Goal: Task Accomplishment & Management: Complete application form

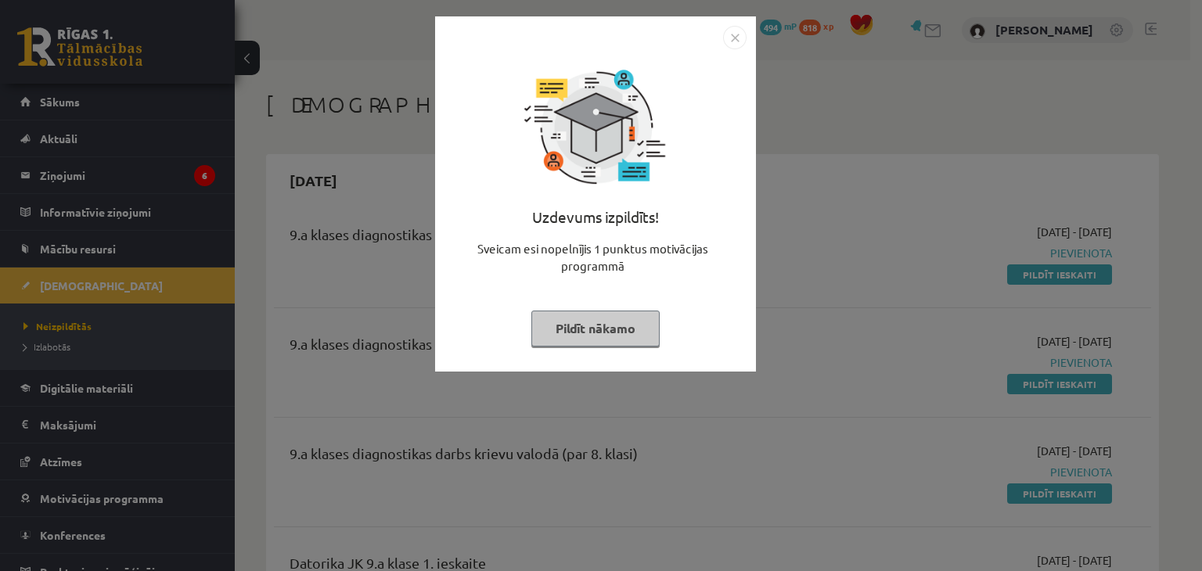
click at [731, 48] on img "Close" at bounding box center [734, 37] width 23 height 23
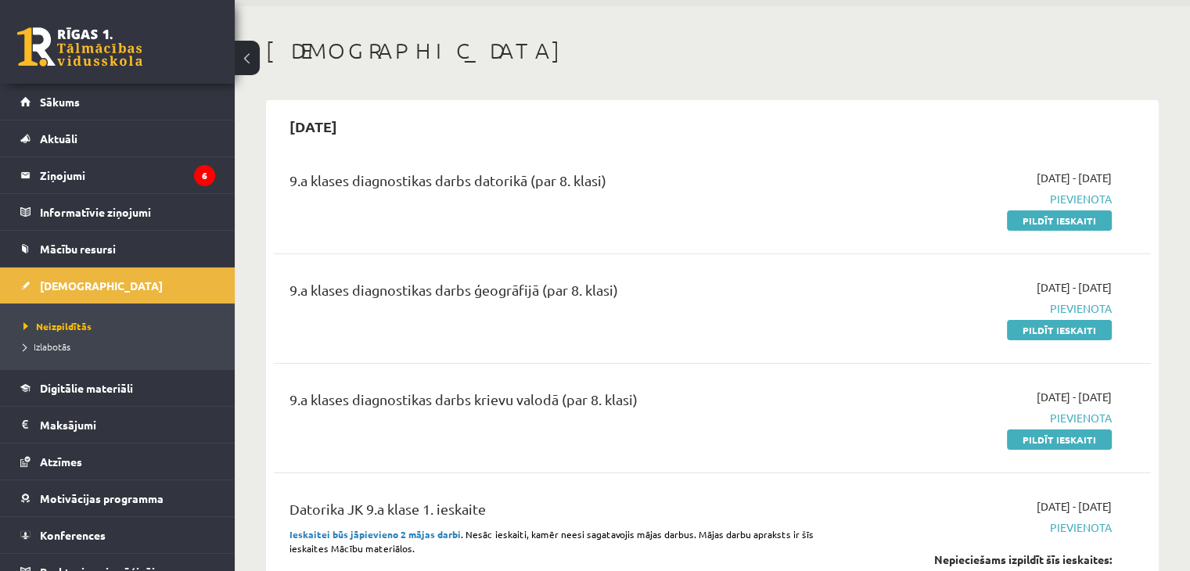
scroll to position [78, 0]
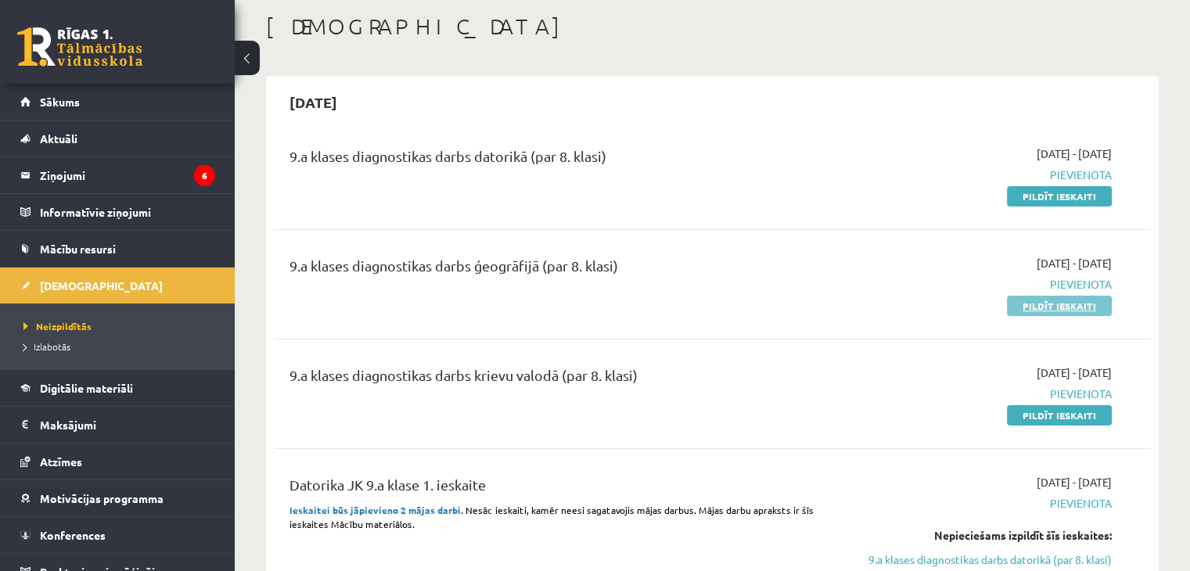
click at [1099, 309] on link "Pildīt ieskaiti" at bounding box center [1059, 306] width 105 height 20
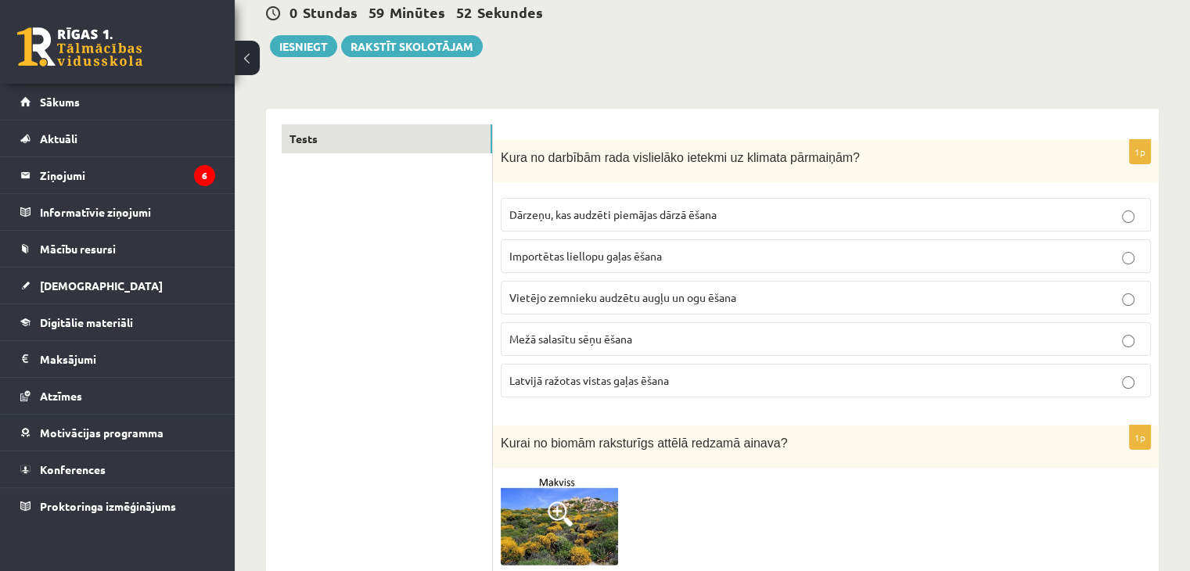
scroll to position [235, 0]
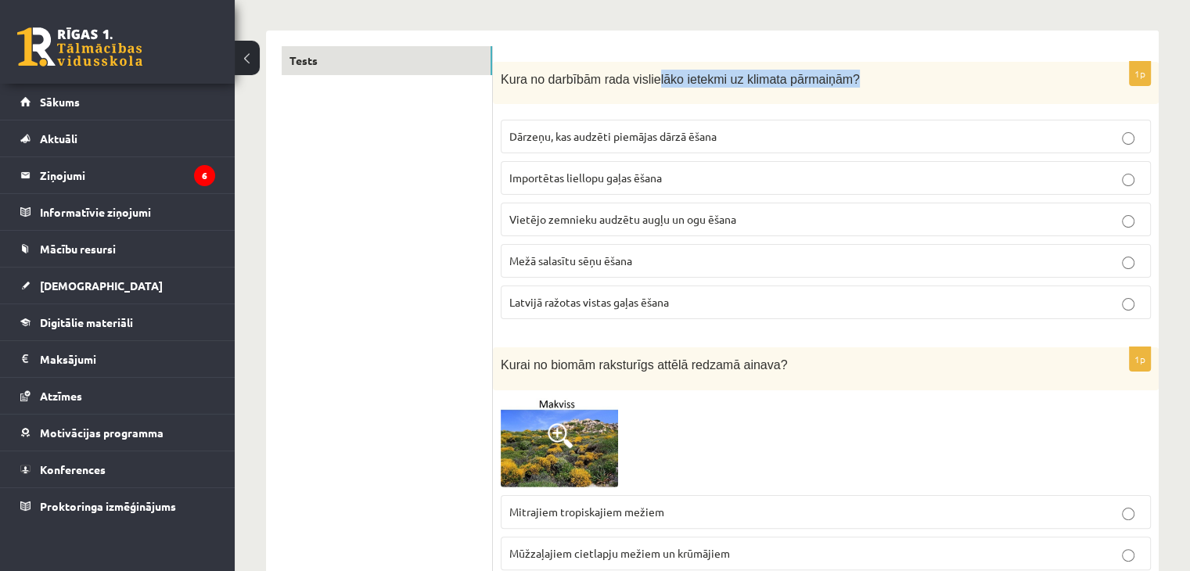
drag, startPoint x: 660, startPoint y: 77, endPoint x: 926, endPoint y: 81, distance: 266.8
click at [906, 81] on p "Kura no darbībām rada vislielāko ietekmi uz klimata pārmaiņām?" at bounding box center [787, 79] width 572 height 18
click at [944, 80] on p "Kura no darbībām rada vislielāko ietekmi uz klimata pārmaiņām?" at bounding box center [787, 79] width 572 height 18
click at [695, 142] on span "Dārzeņu, kas audzēti piemājas dārzā ēšana" at bounding box center [612, 136] width 207 height 14
click at [707, 181] on p "Importētas liellopu gaļas ēšana" at bounding box center [825, 178] width 633 height 16
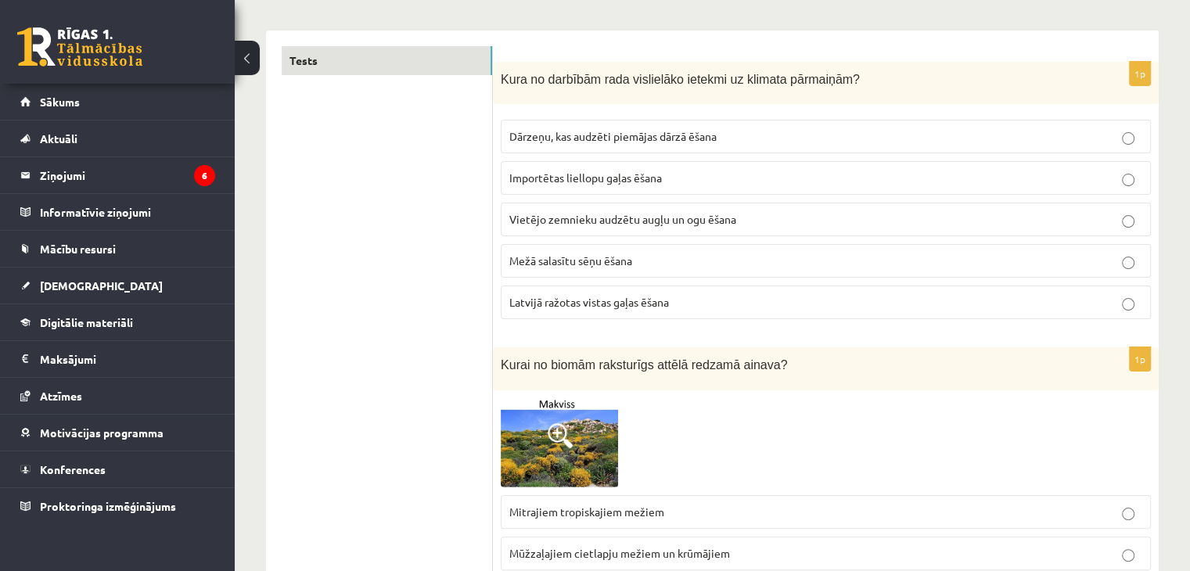
click at [715, 141] on span "Dārzeņu, kas audzēti piemājas dārzā ēšana" at bounding box center [612, 136] width 207 height 14
click at [710, 175] on p "Importētas liellopu gaļas ēšana" at bounding box center [825, 178] width 633 height 16
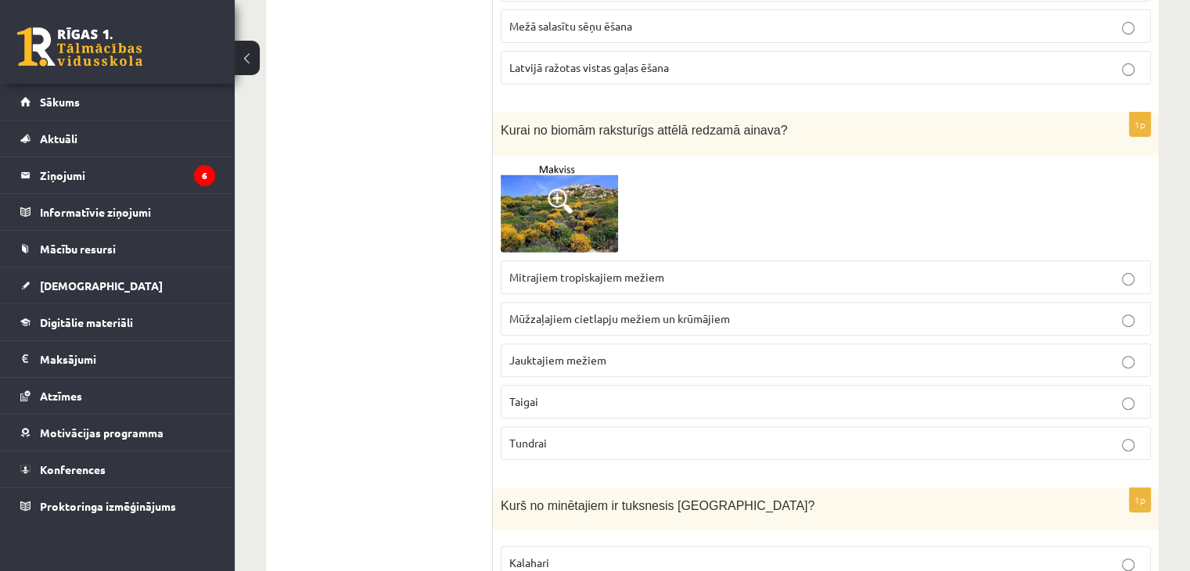
scroll to position [548, 0]
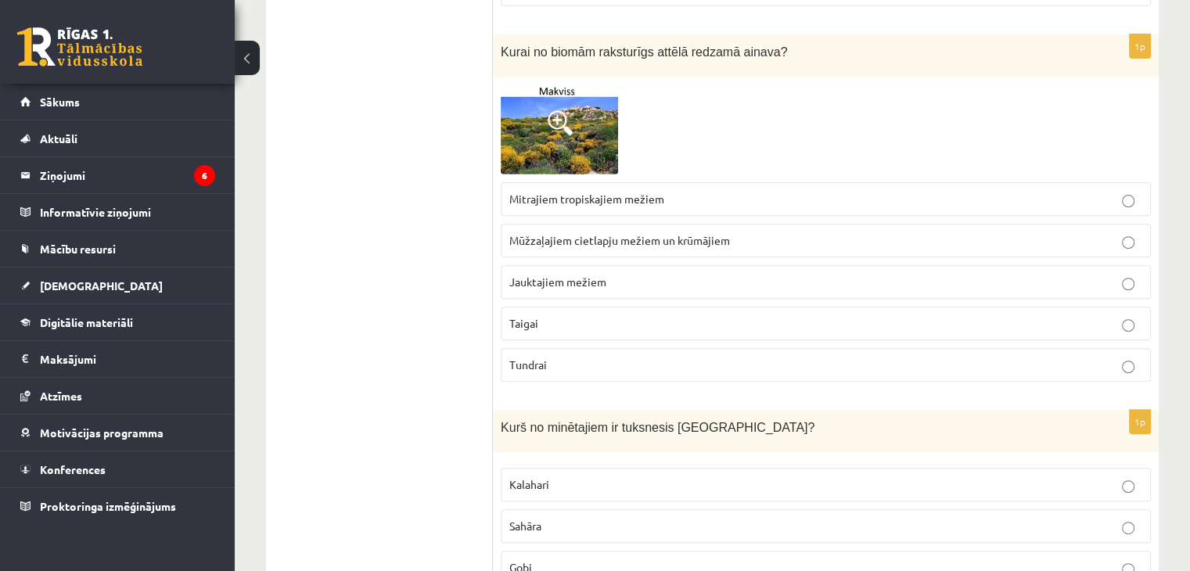
click at [579, 135] on img at bounding box center [559, 129] width 117 height 89
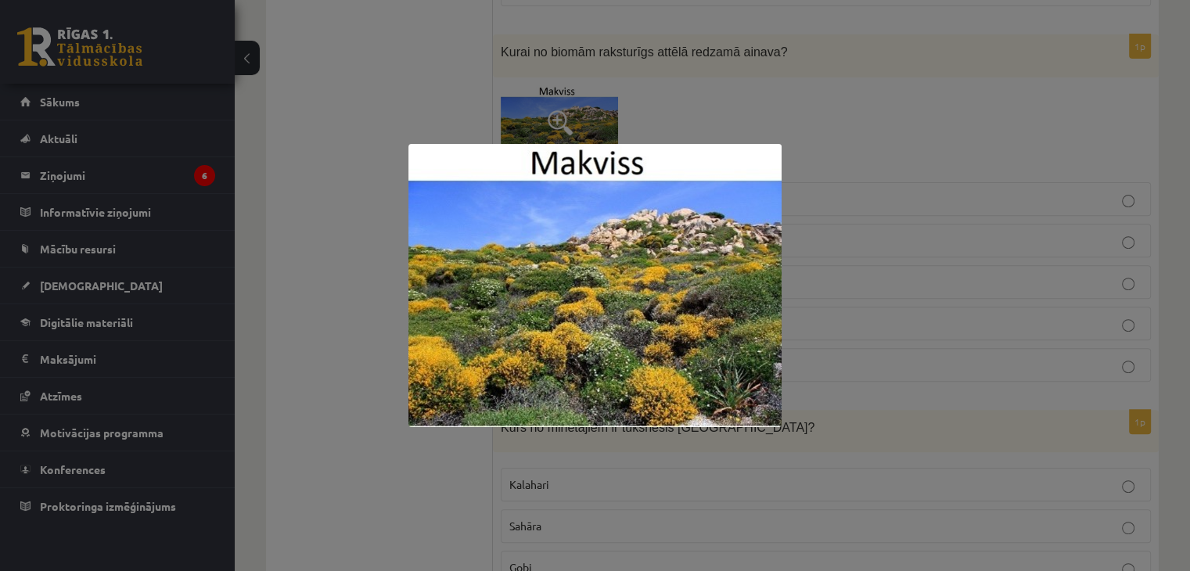
click at [348, 236] on div at bounding box center [595, 285] width 1190 height 571
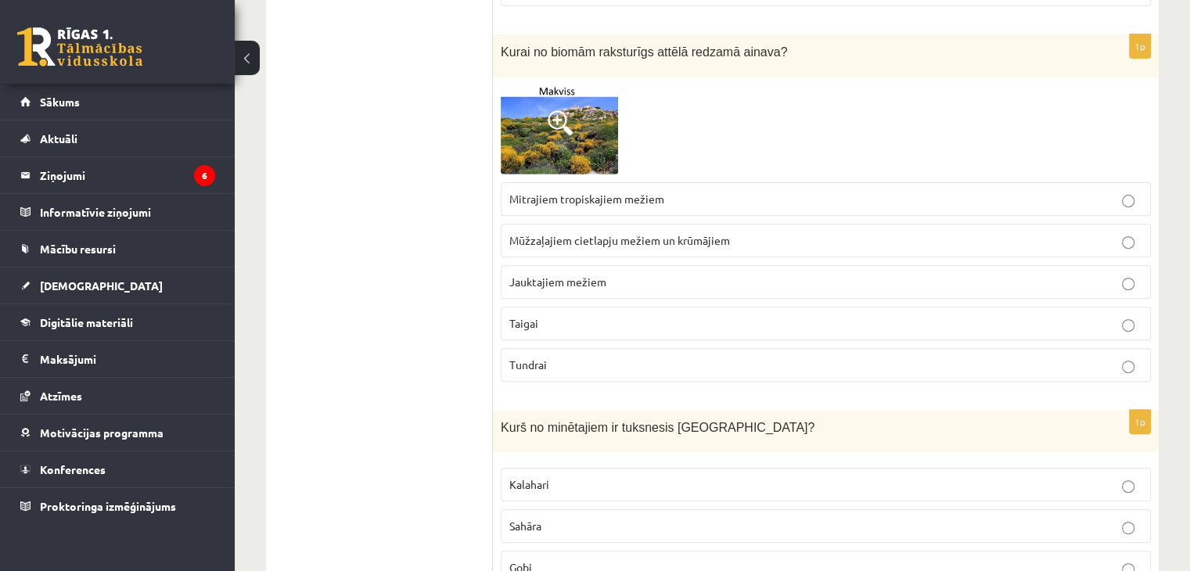
click at [576, 358] on p "Tundrai" at bounding box center [825, 365] width 633 height 16
click at [642, 233] on span "Mūžzaļajiem cietlapju mežiem un krūmājiem" at bounding box center [619, 240] width 221 height 14
click at [527, 284] on span "Jauktajiem mežiem" at bounding box center [557, 282] width 97 height 14
click at [683, 239] on span "Mūžzaļajiem cietlapju mežiem un krūmājiem" at bounding box center [619, 240] width 221 height 14
click at [592, 135] on img at bounding box center [559, 129] width 117 height 89
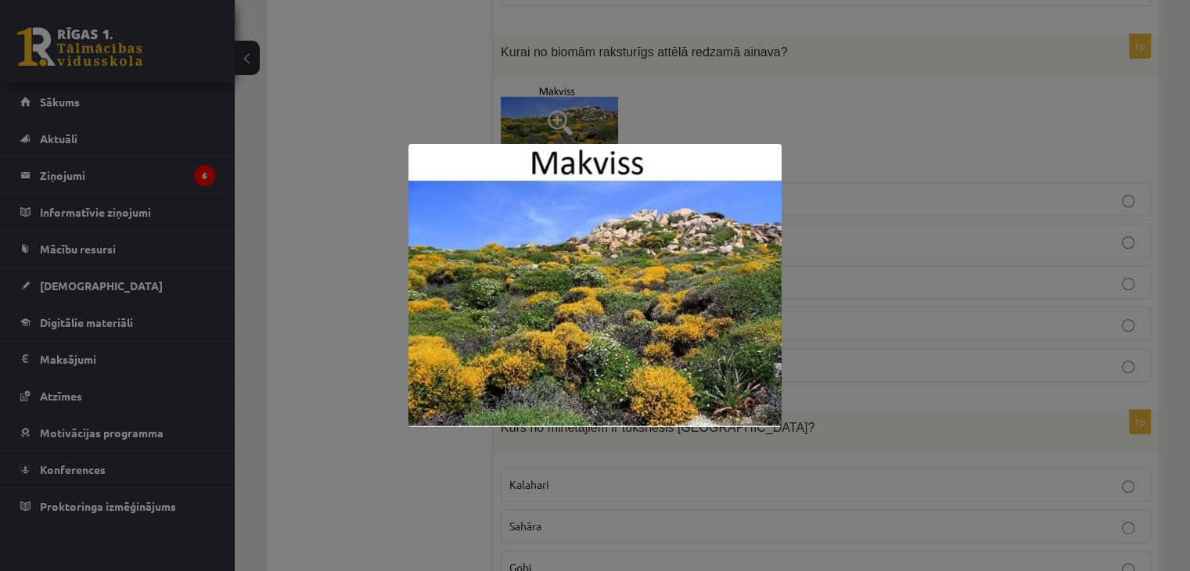
click at [351, 415] on div at bounding box center [595, 285] width 1190 height 571
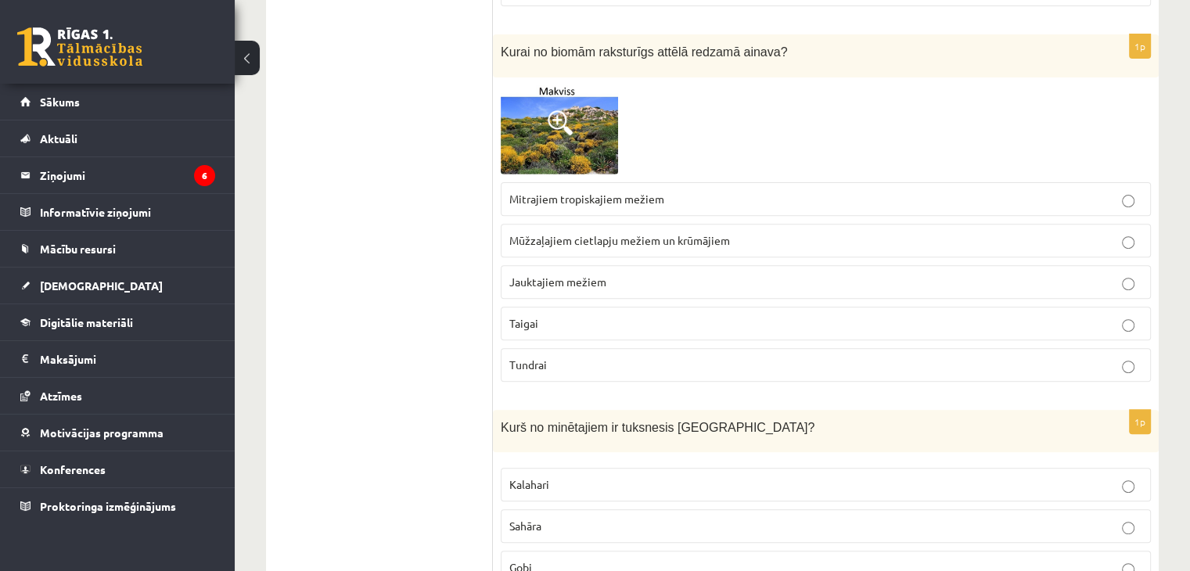
click at [567, 132] on span at bounding box center [560, 122] width 25 height 25
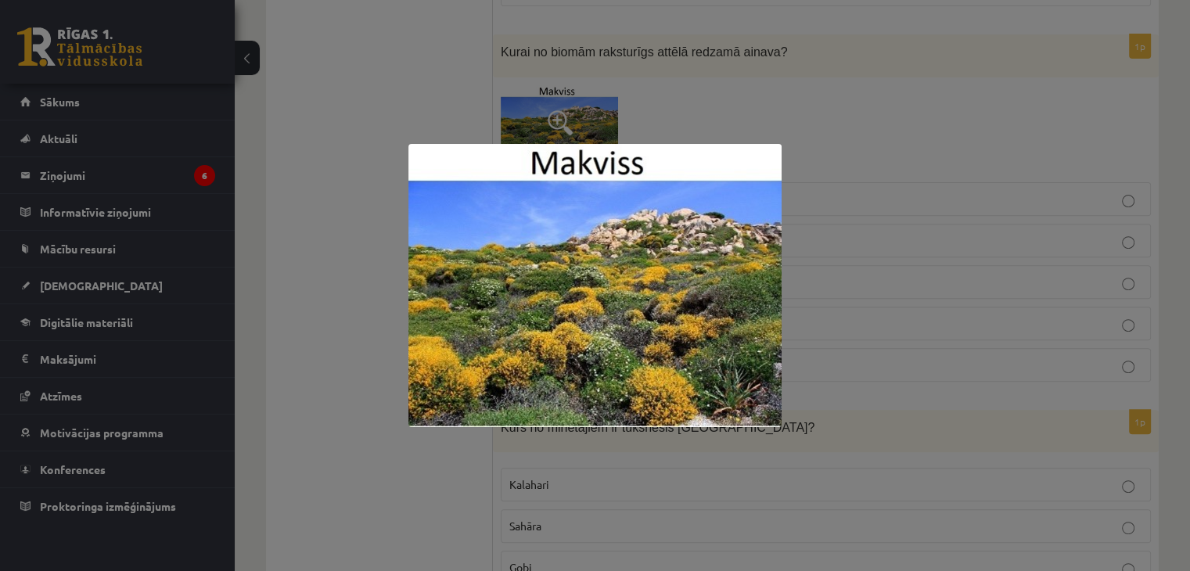
click at [313, 247] on div at bounding box center [595, 285] width 1190 height 571
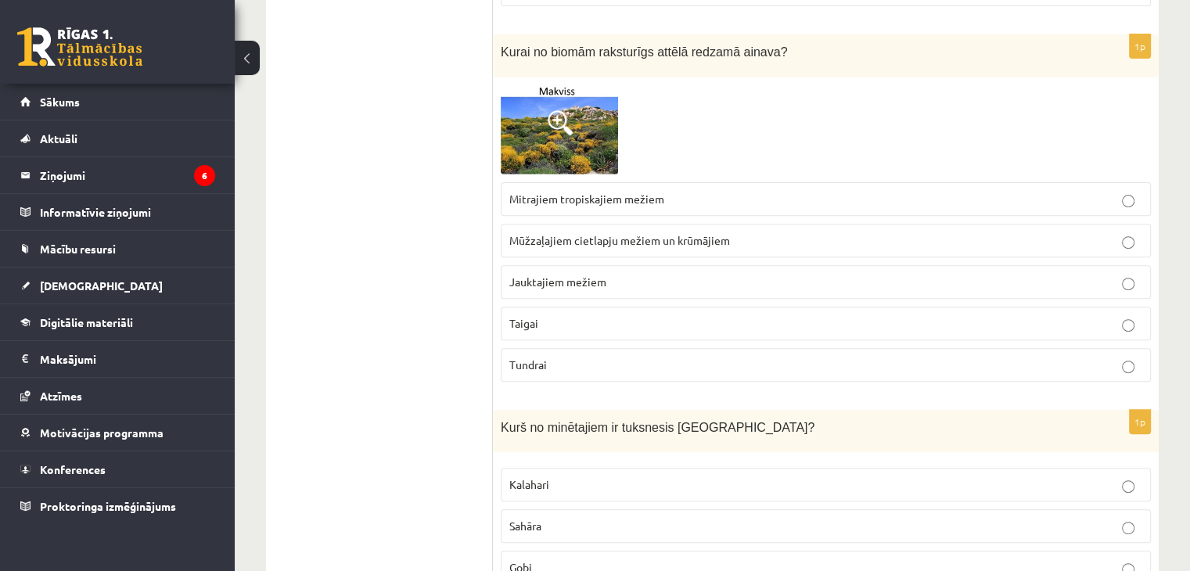
click at [513, 275] on span "Jauktajiem mežiem" at bounding box center [557, 282] width 97 height 14
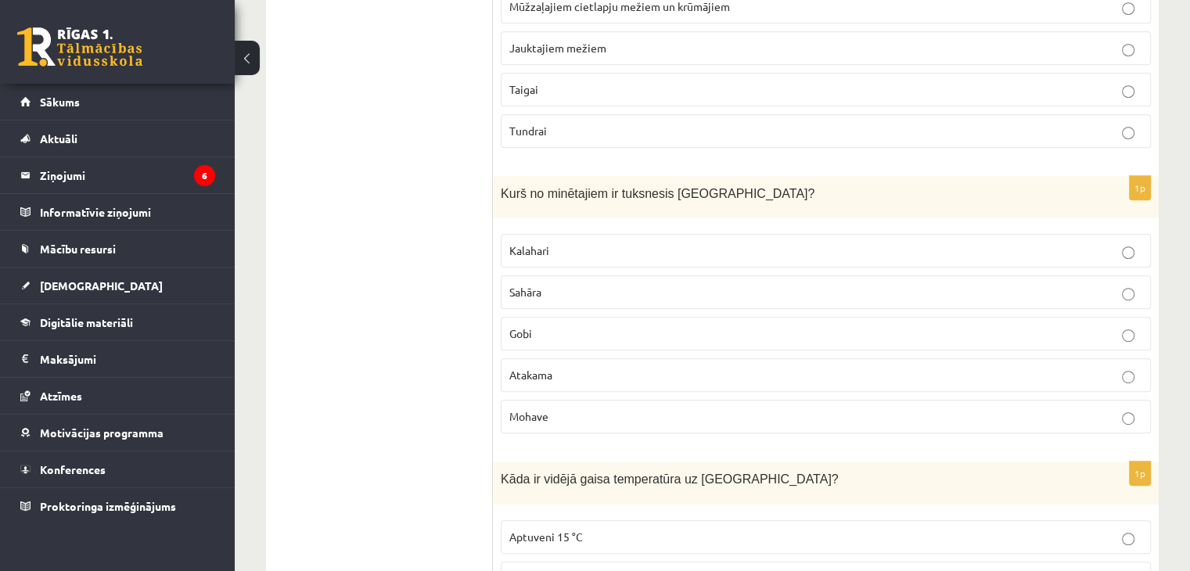
scroll to position [782, 0]
click at [712, 316] on label "Gobi" at bounding box center [826, 333] width 650 height 34
click at [710, 352] on fieldset "Kalahari [GEOGRAPHIC_DATA] [GEOGRAPHIC_DATA] [GEOGRAPHIC_DATA] [GEOGRAPHIC_DATA]" at bounding box center [826, 331] width 650 height 212
click at [704, 366] on p "Atakama" at bounding box center [825, 374] width 633 height 16
click at [700, 301] on label "Sahāra" at bounding box center [826, 292] width 650 height 34
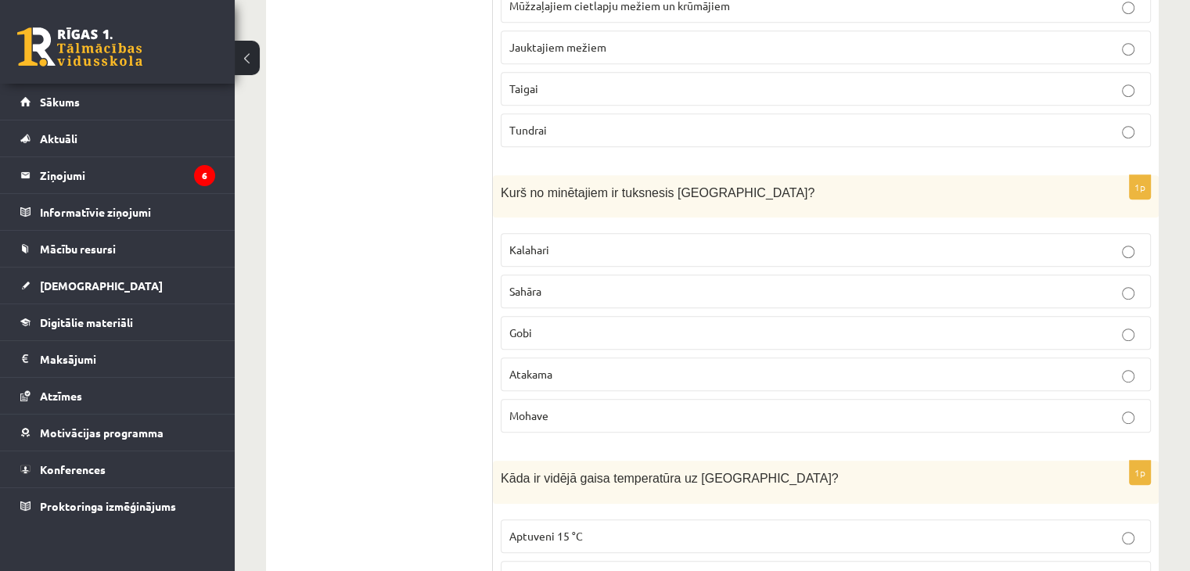
click at [721, 293] on p "Sahāra" at bounding box center [825, 291] width 633 height 16
click at [701, 342] on label "Gobi" at bounding box center [826, 333] width 650 height 34
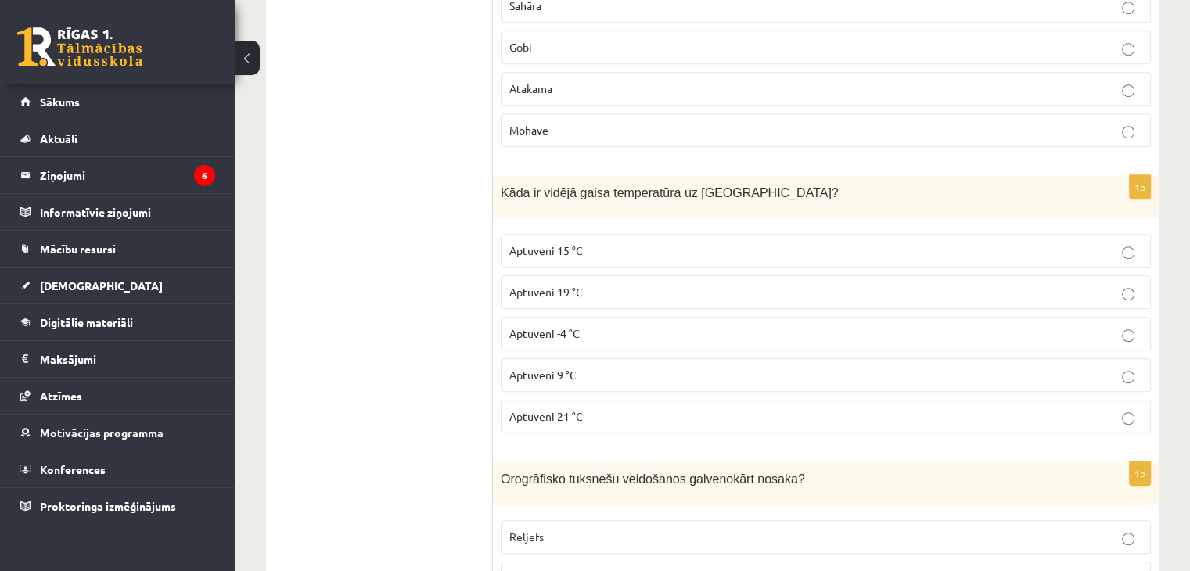
scroll to position [1095, 0]
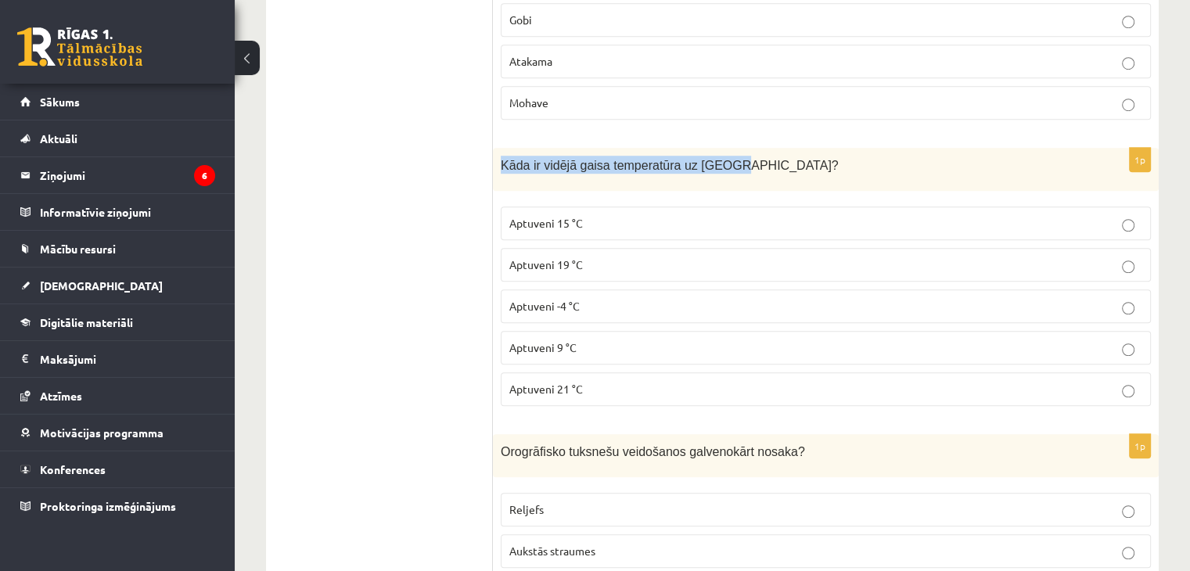
drag, startPoint x: 498, startPoint y: 161, endPoint x: 767, endPoint y: 182, distance: 269.2
click at [767, 182] on div "Kāda ir vidējā gaisa temperatūra uz [GEOGRAPHIC_DATA]?" at bounding box center [826, 169] width 666 height 43
copy span "Kāda ir vidējā gaisa temperatūra uz [GEOGRAPHIC_DATA]?"
click at [638, 221] on p "Aptuveni 15 °C" at bounding box center [825, 223] width 633 height 16
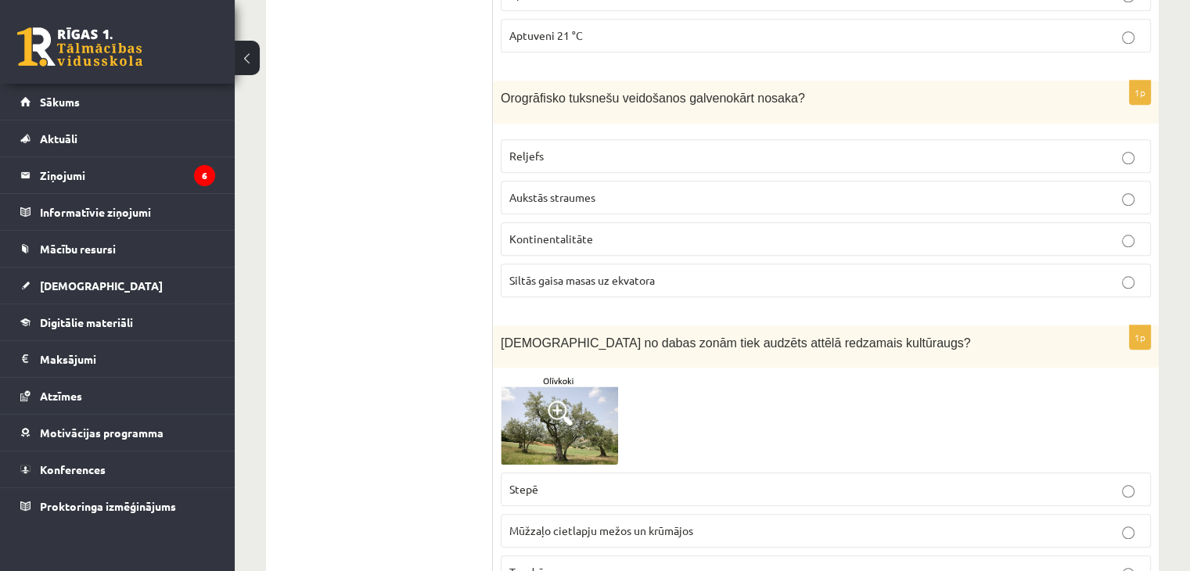
scroll to position [1460, 0]
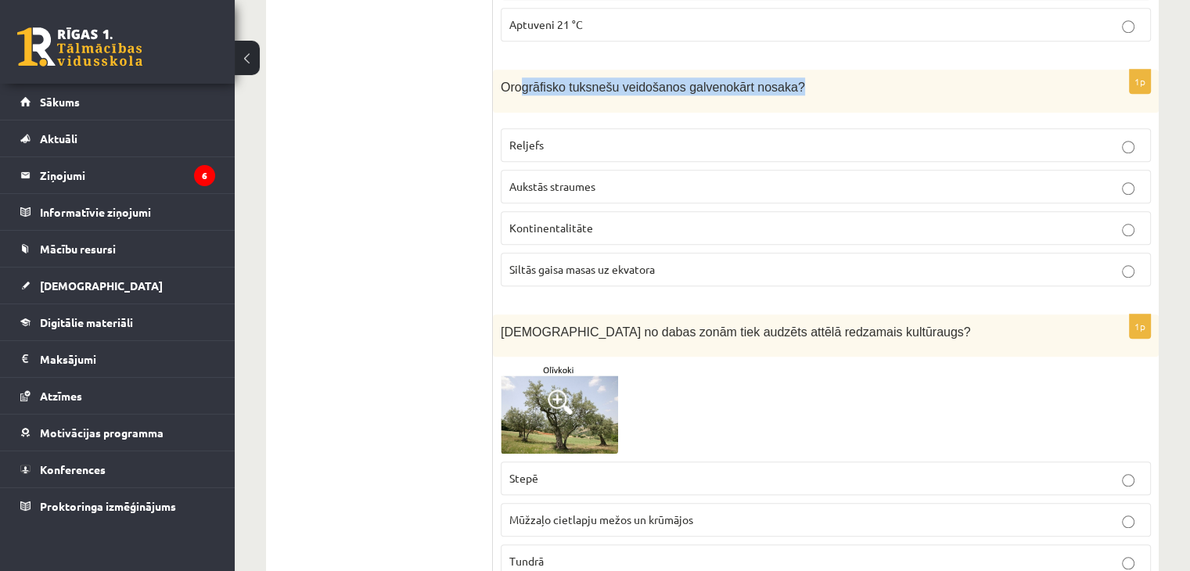
drag, startPoint x: 516, startPoint y: 83, endPoint x: 831, endPoint y: 85, distance: 314.6
click at [781, 77] on p "Orogrāfisko tuksnešu veidošanos galvenokārt nosaka?" at bounding box center [787, 86] width 572 height 18
click at [836, 83] on p "Orogrāfisko tuksnešu veidošanos galvenokārt nosaka?" at bounding box center [787, 86] width 572 height 18
click at [609, 261] on p "Siltās gaisa masas uz ekvatora" at bounding box center [825, 269] width 633 height 16
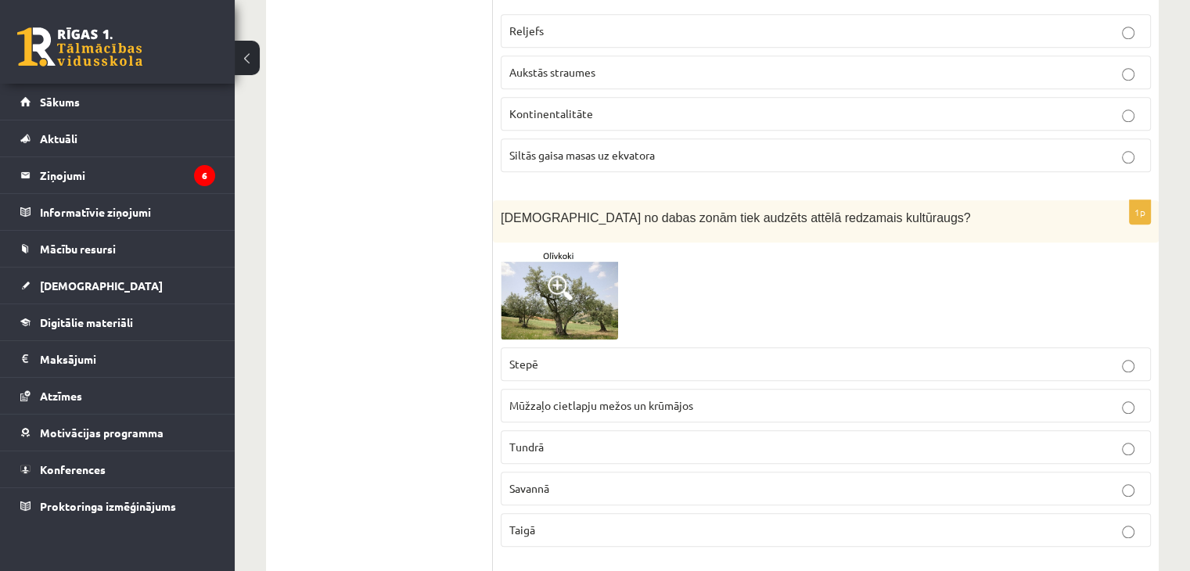
scroll to position [1538, 0]
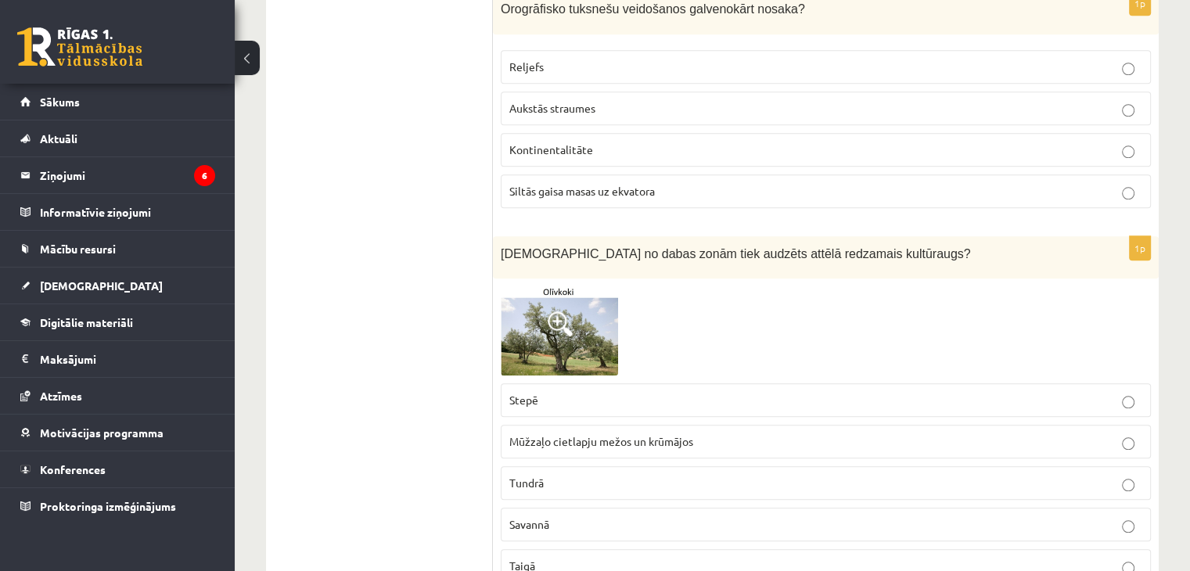
click at [646, 142] on p "Kontinentalitāte" at bounding box center [825, 150] width 633 height 16
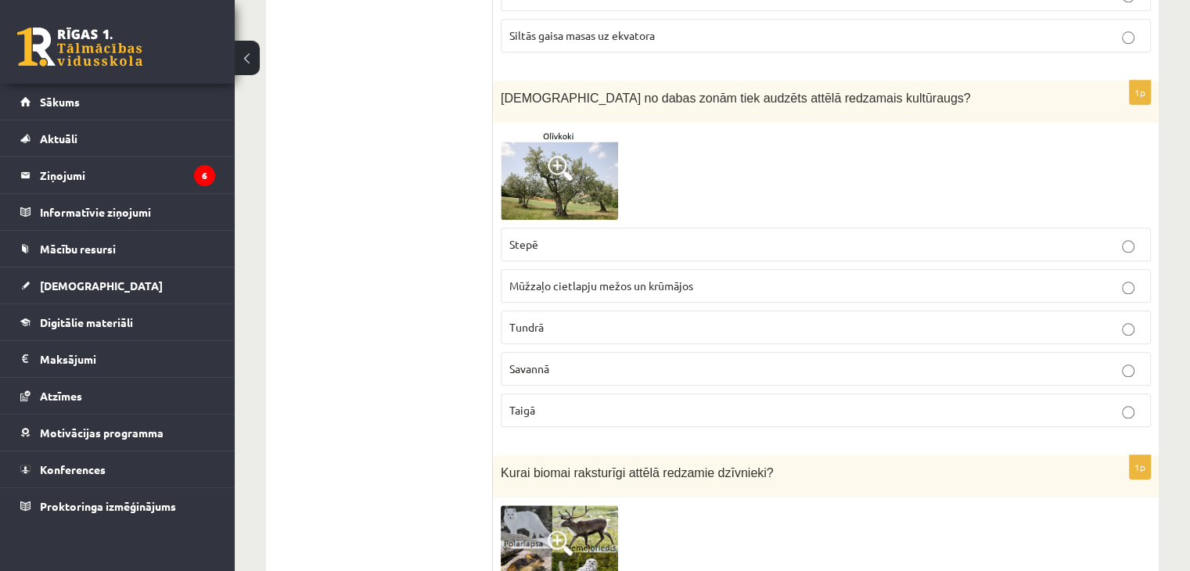
scroll to position [1695, 0]
click at [566, 171] on span at bounding box center [560, 167] width 25 height 25
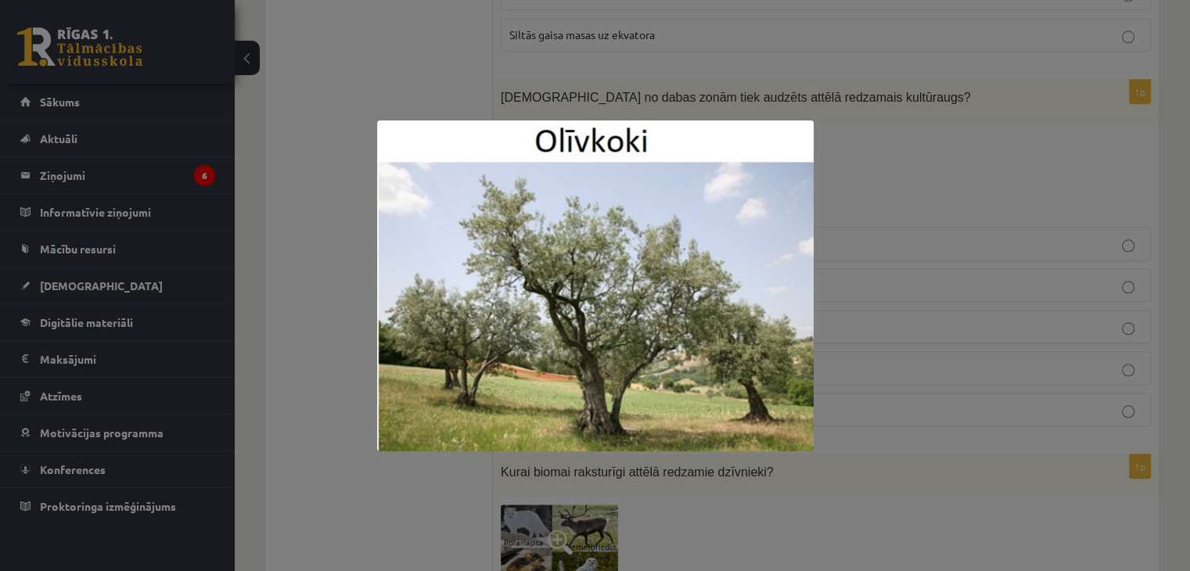
click at [474, 44] on div at bounding box center [595, 285] width 1190 height 571
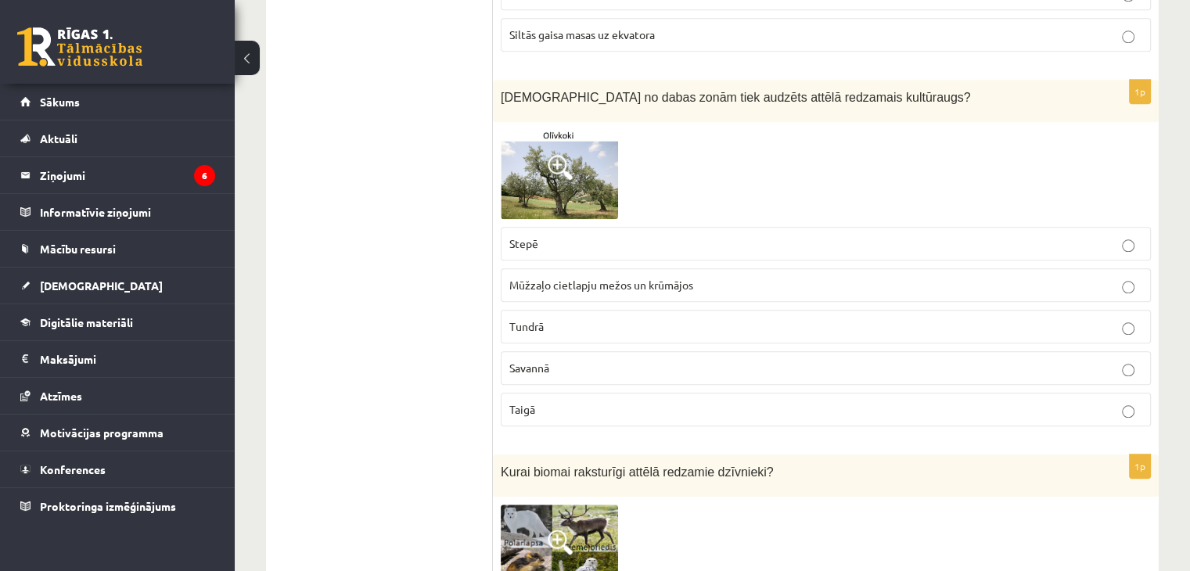
click at [611, 174] on img at bounding box center [559, 174] width 117 height 89
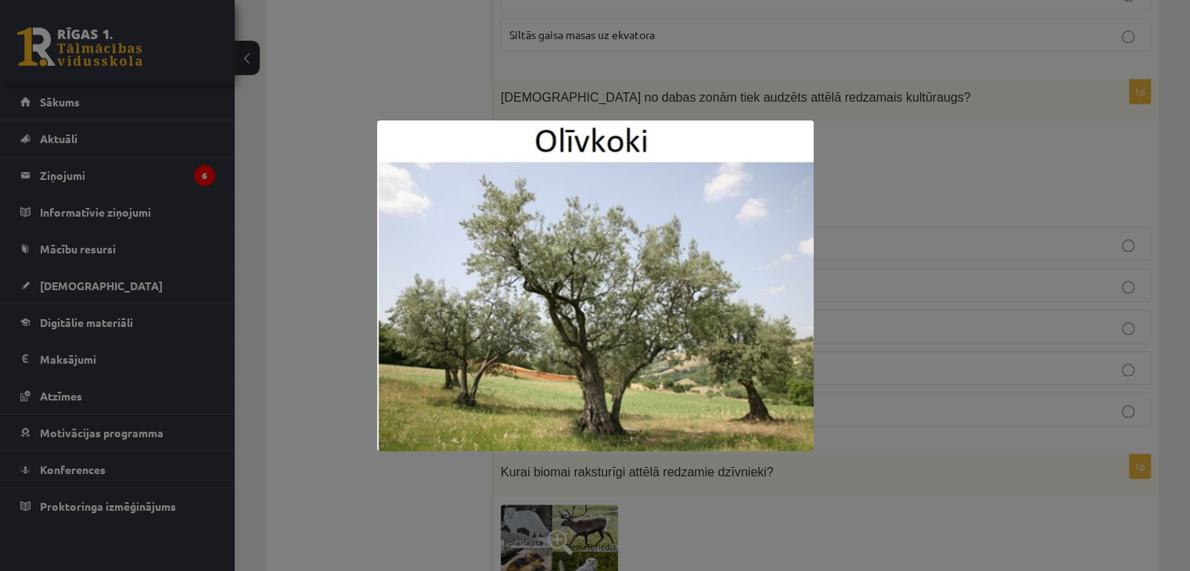
click at [462, 42] on div at bounding box center [595, 285] width 1190 height 571
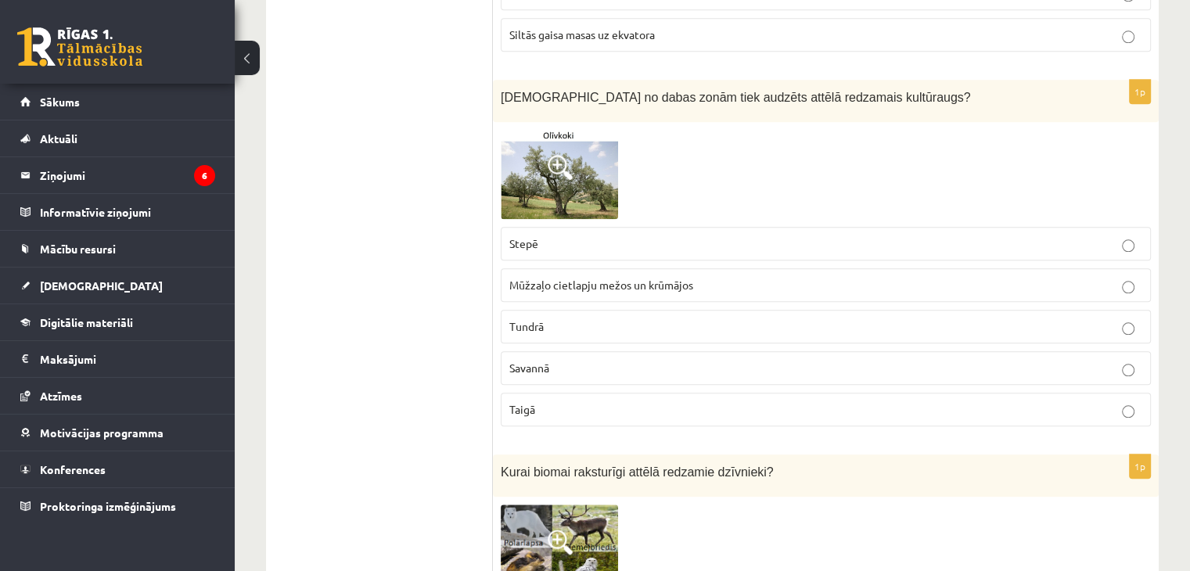
click at [626, 242] on p "Stepē" at bounding box center [825, 244] width 633 height 16
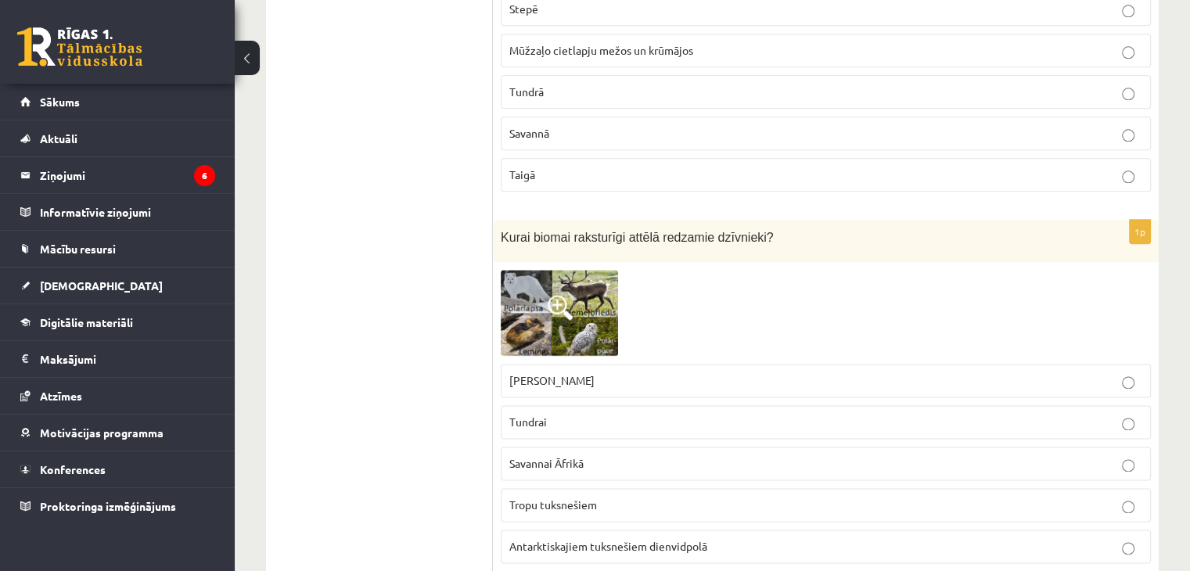
scroll to position [2086, 0]
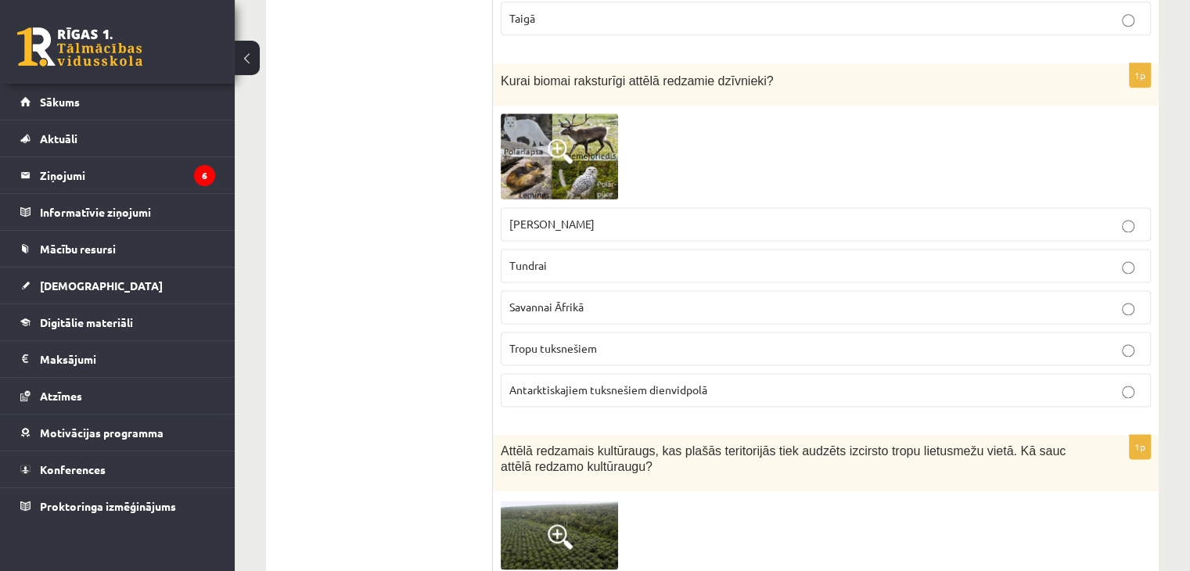
click at [604, 113] on img at bounding box center [559, 155] width 117 height 85
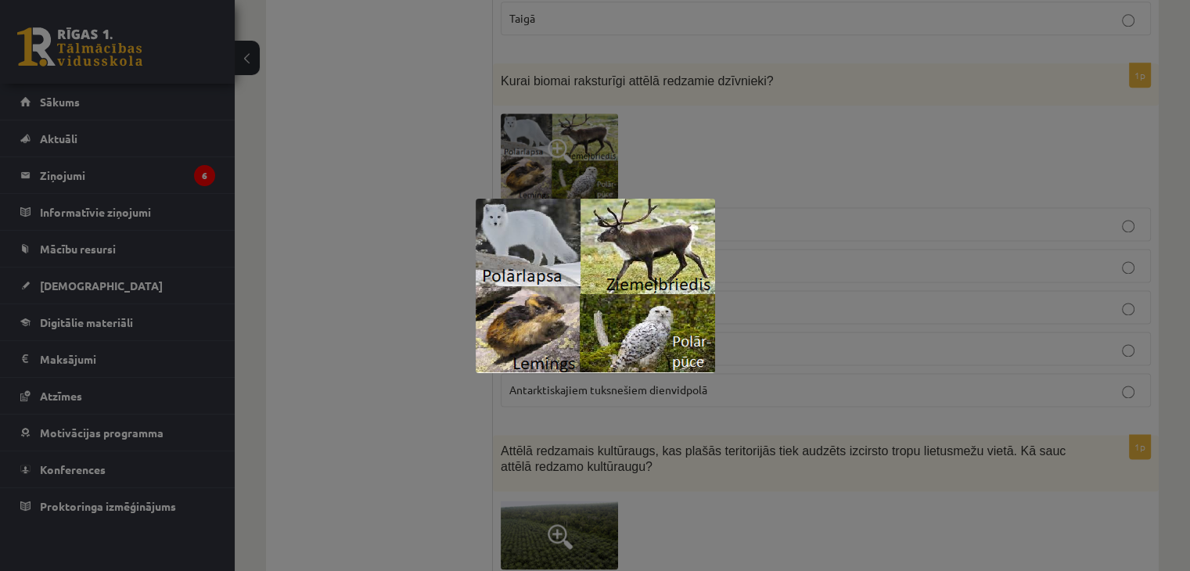
click at [372, 175] on div at bounding box center [595, 285] width 1190 height 571
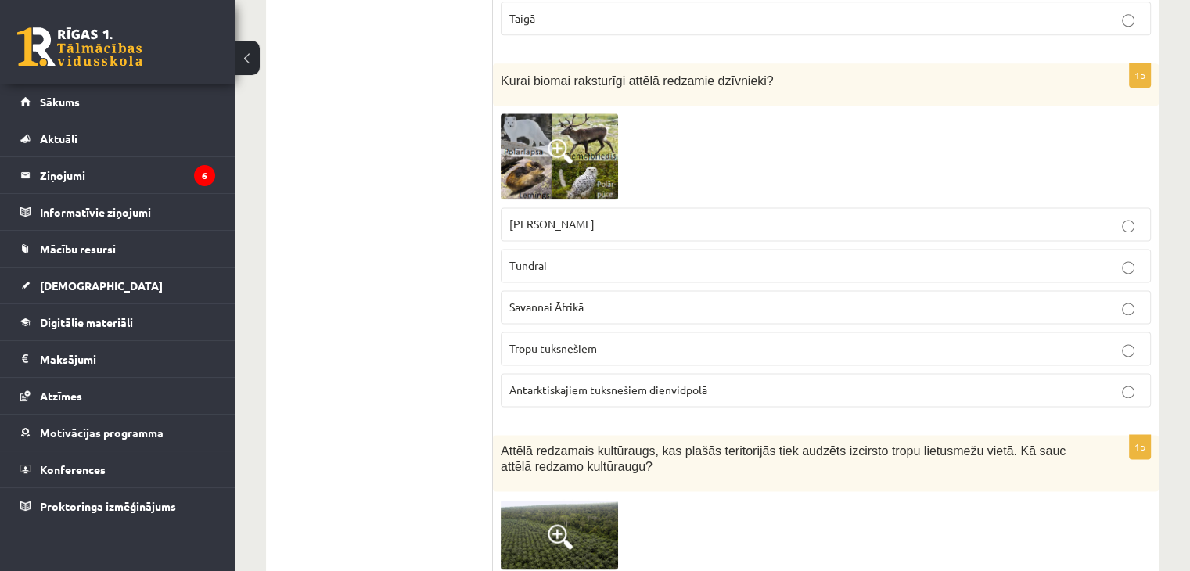
click at [595, 257] on p "Tundrai" at bounding box center [825, 265] width 633 height 16
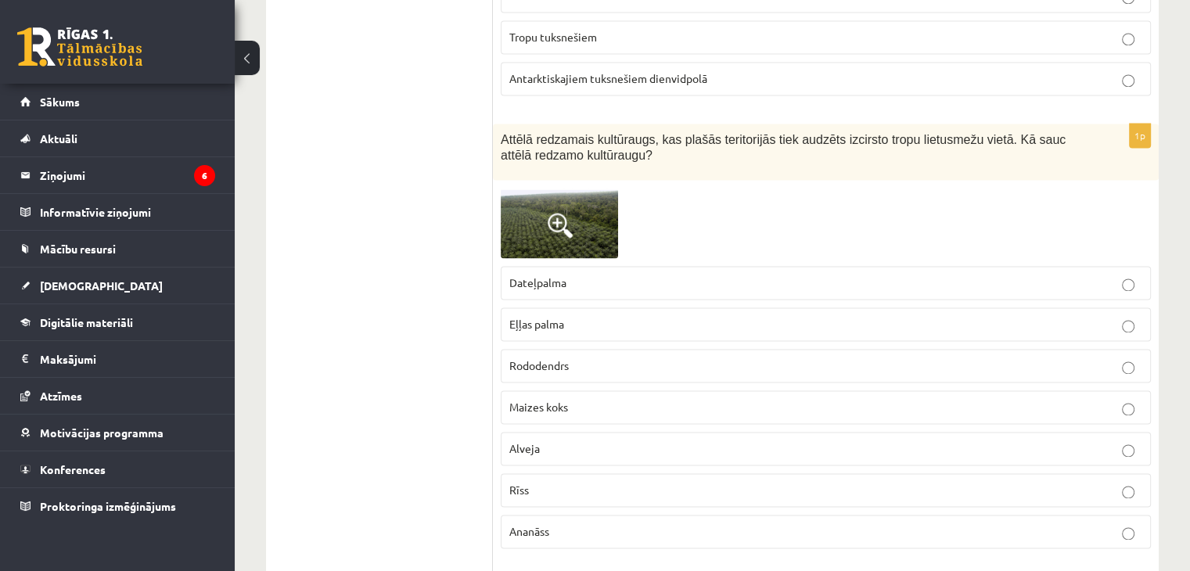
scroll to position [2477, 0]
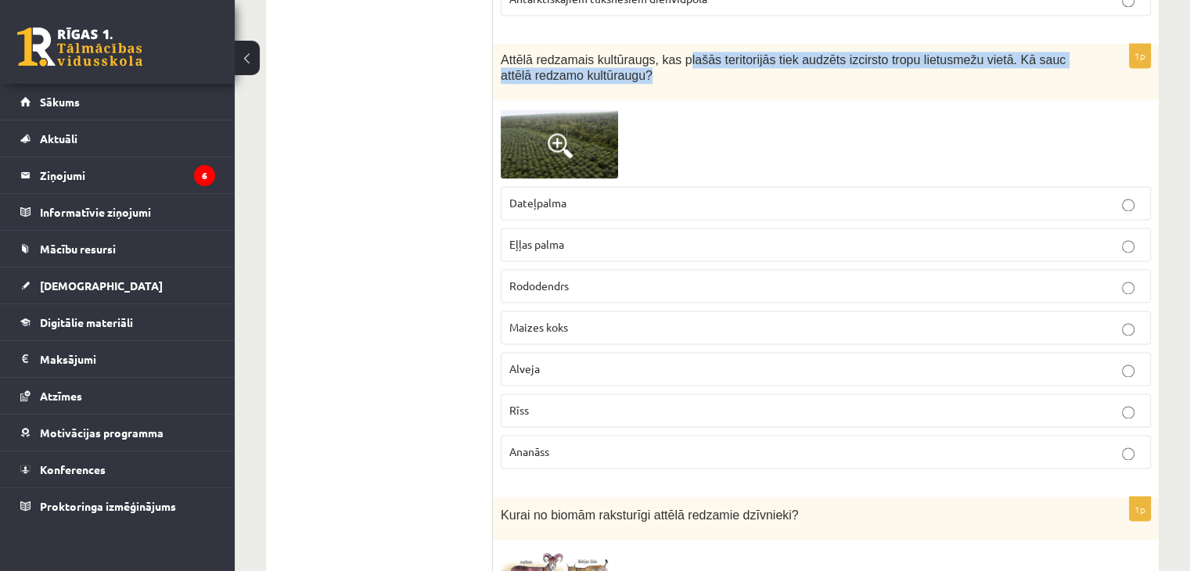
drag, startPoint x: 670, startPoint y: 45, endPoint x: 1133, endPoint y: 70, distance: 463.9
click at [1127, 70] on div "Attēlā redzamais kultūraugs, kas plašās teritorijās tiek audzēts izcirsto tropu…" at bounding box center [826, 72] width 666 height 56
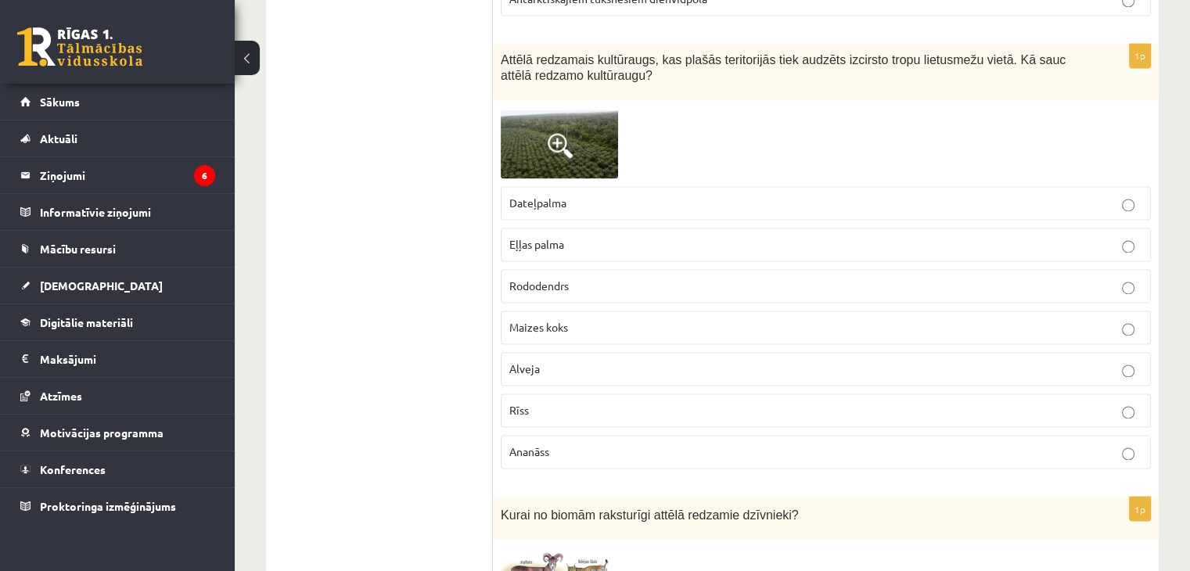
click at [1071, 113] on div at bounding box center [826, 143] width 650 height 70
click at [607, 113] on img at bounding box center [559, 143] width 117 height 70
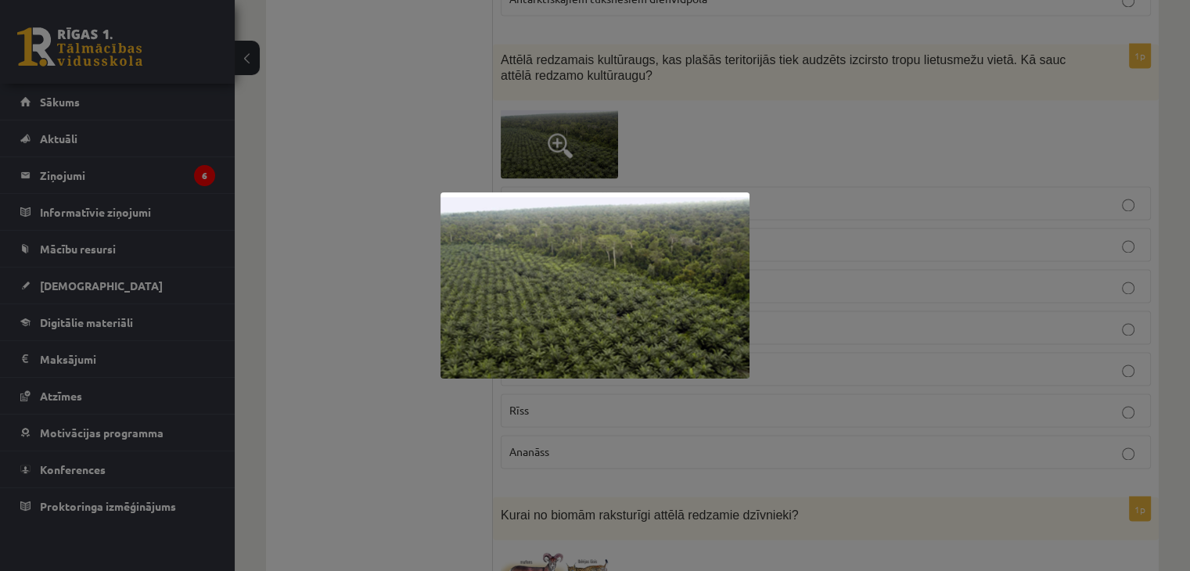
click at [651, 104] on div at bounding box center [595, 285] width 1190 height 571
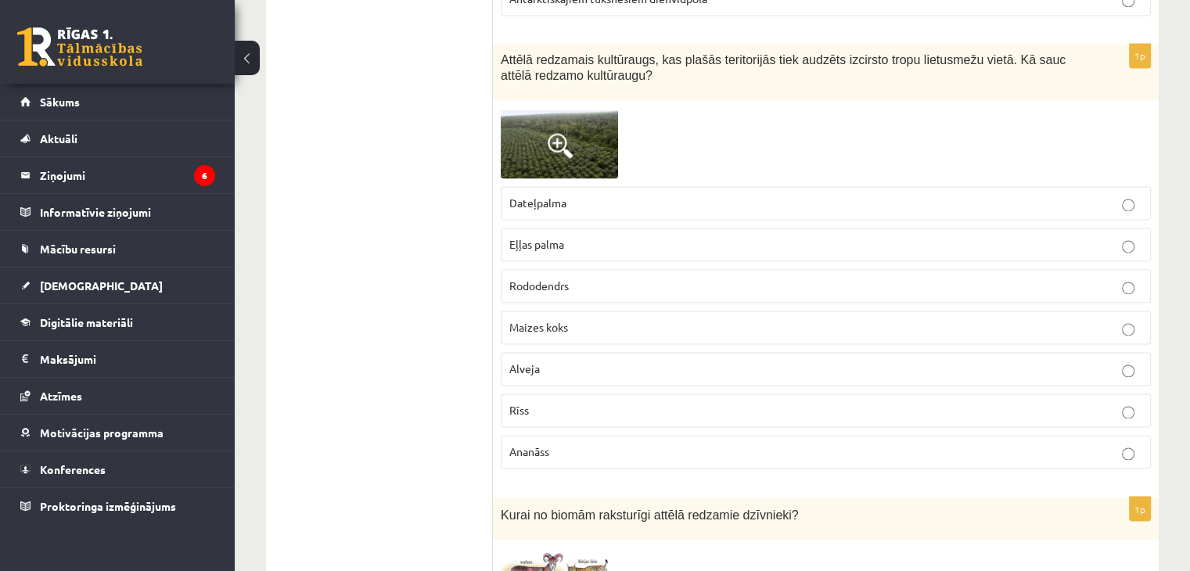
click at [788, 200] on label "Dateļpalma" at bounding box center [826, 203] width 650 height 34
click at [789, 245] on label "Eļļas palma" at bounding box center [826, 245] width 650 height 34
click at [532, 138] on img at bounding box center [559, 143] width 117 height 70
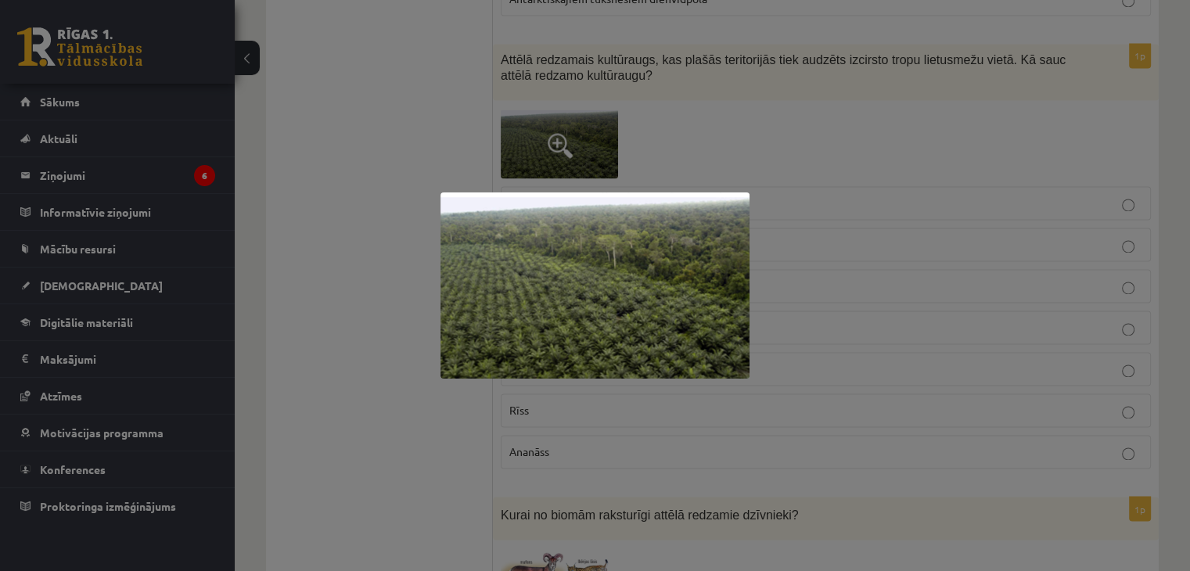
click at [344, 167] on div at bounding box center [595, 285] width 1190 height 571
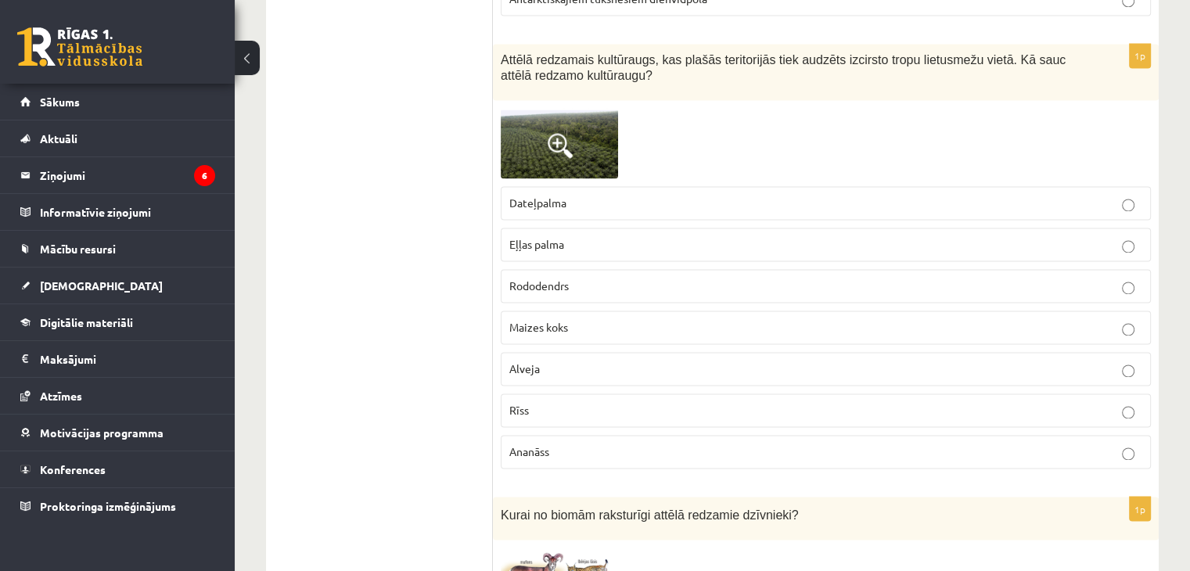
click at [560, 143] on span at bounding box center [560, 145] width 25 height 25
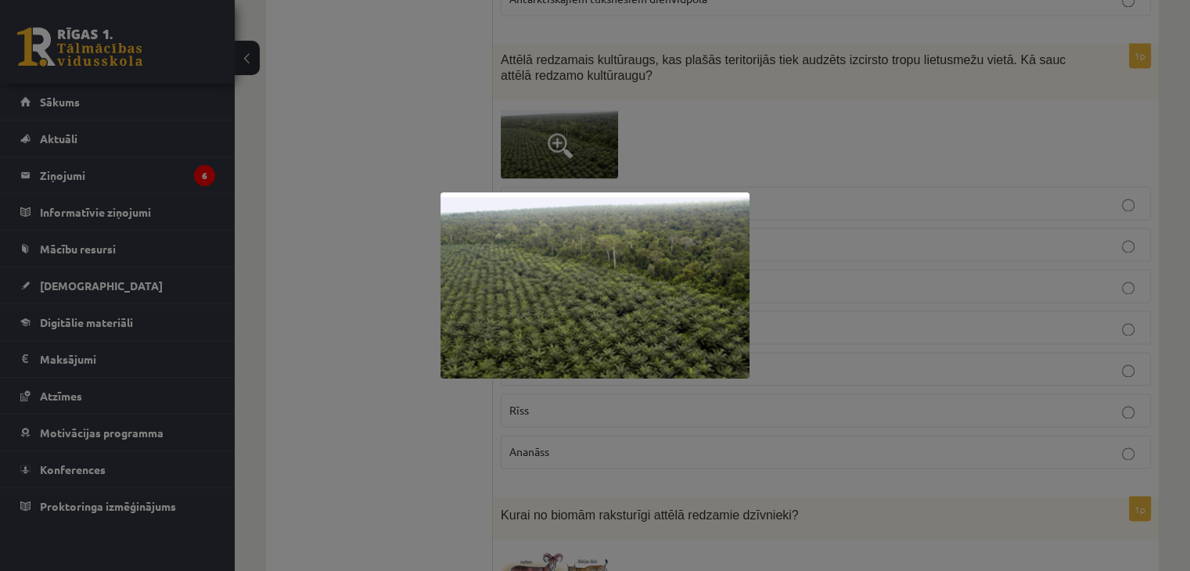
click at [338, 174] on div at bounding box center [595, 285] width 1190 height 571
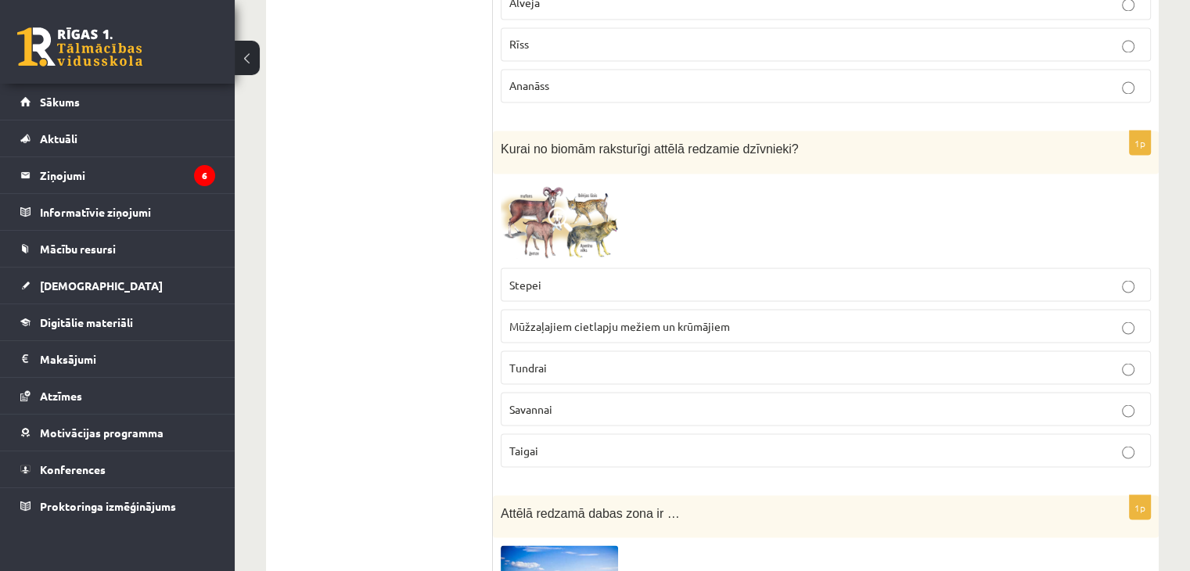
scroll to position [2869, 0]
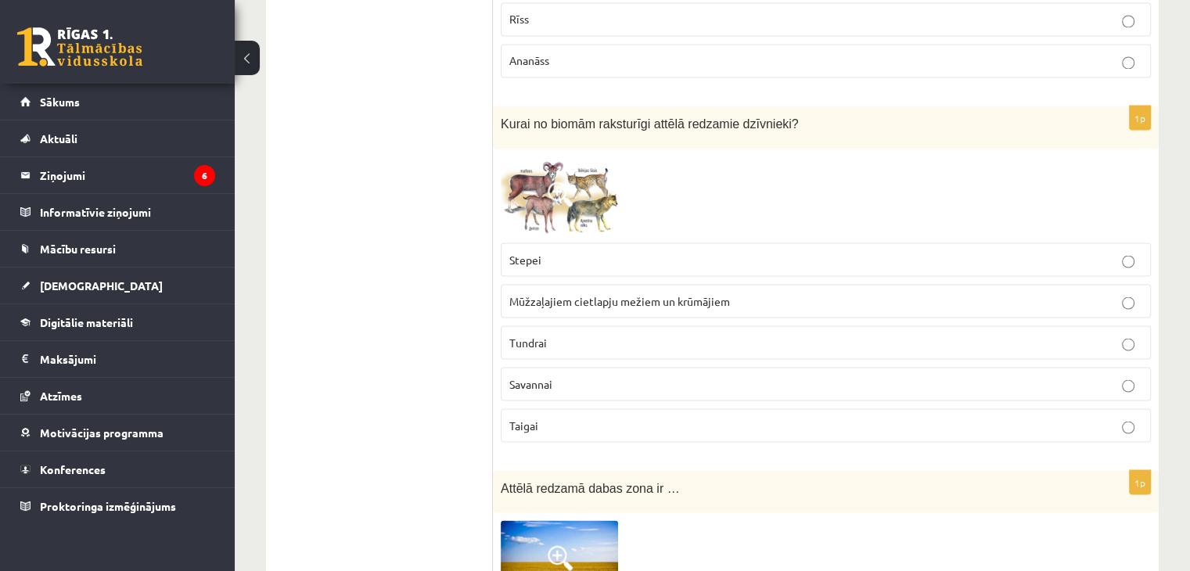
click at [559, 160] on img at bounding box center [559, 195] width 117 height 78
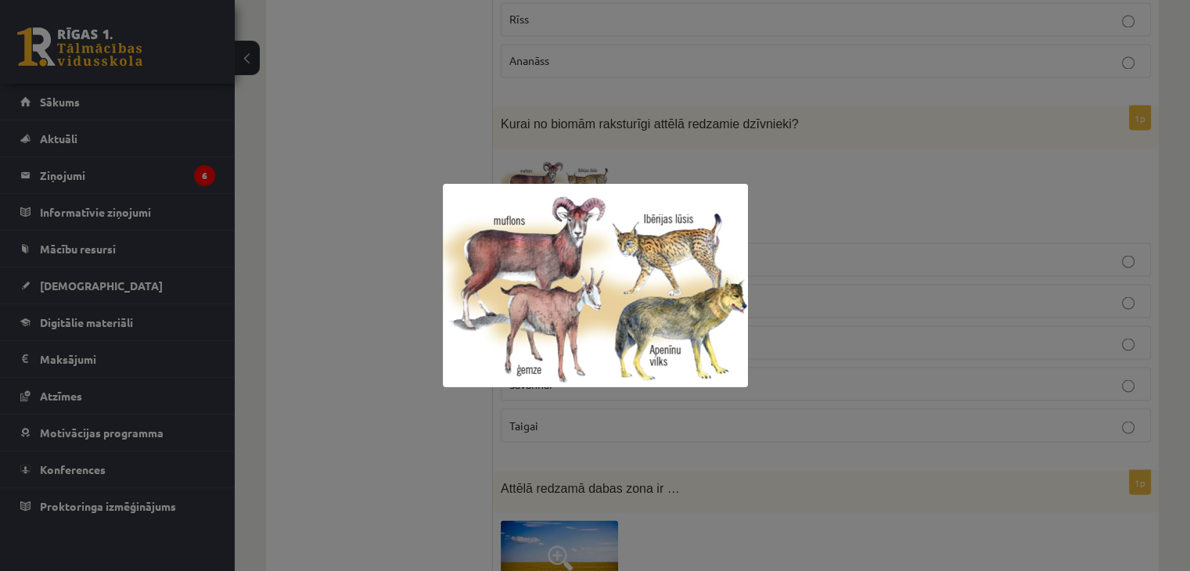
click at [380, 201] on div at bounding box center [595, 285] width 1190 height 571
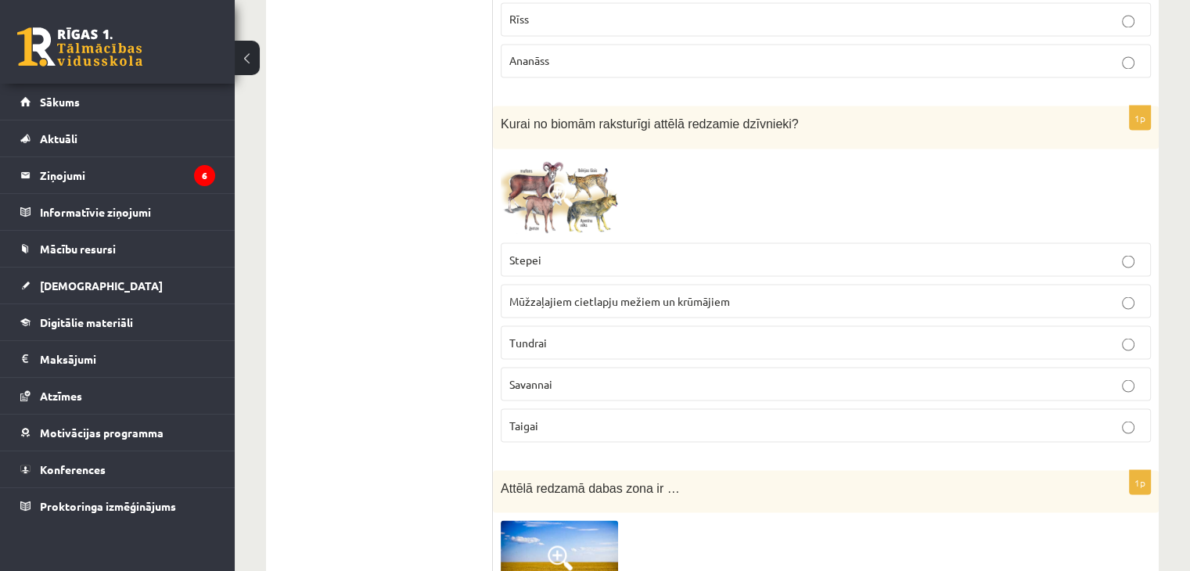
click at [789, 334] on p "Tundrai" at bounding box center [825, 342] width 633 height 16
click at [535, 175] on img at bounding box center [559, 195] width 117 height 78
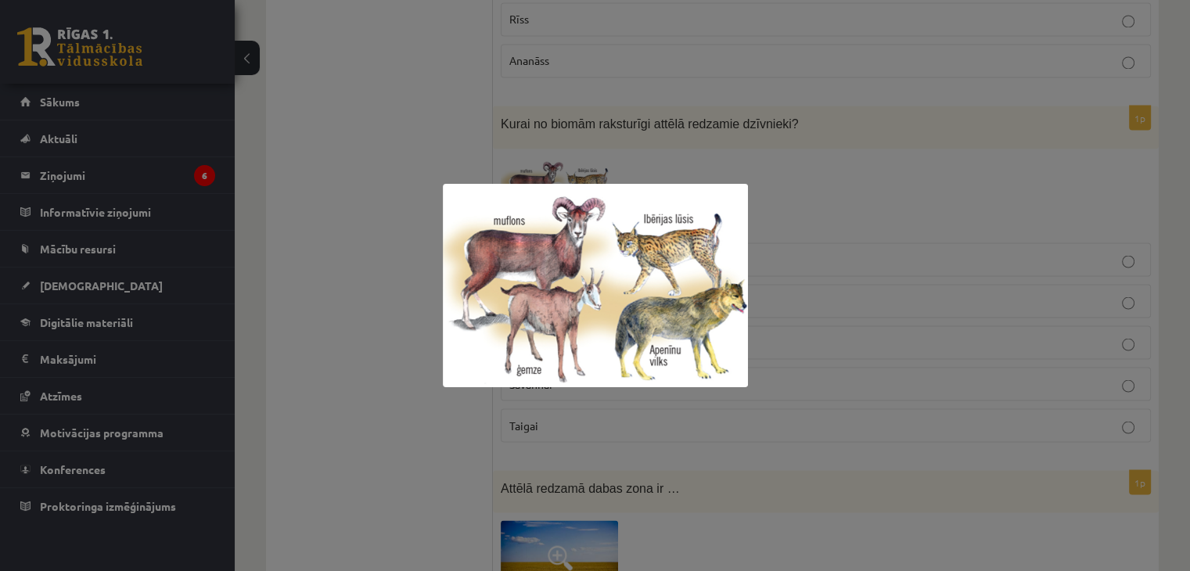
click at [351, 148] on div at bounding box center [595, 285] width 1190 height 571
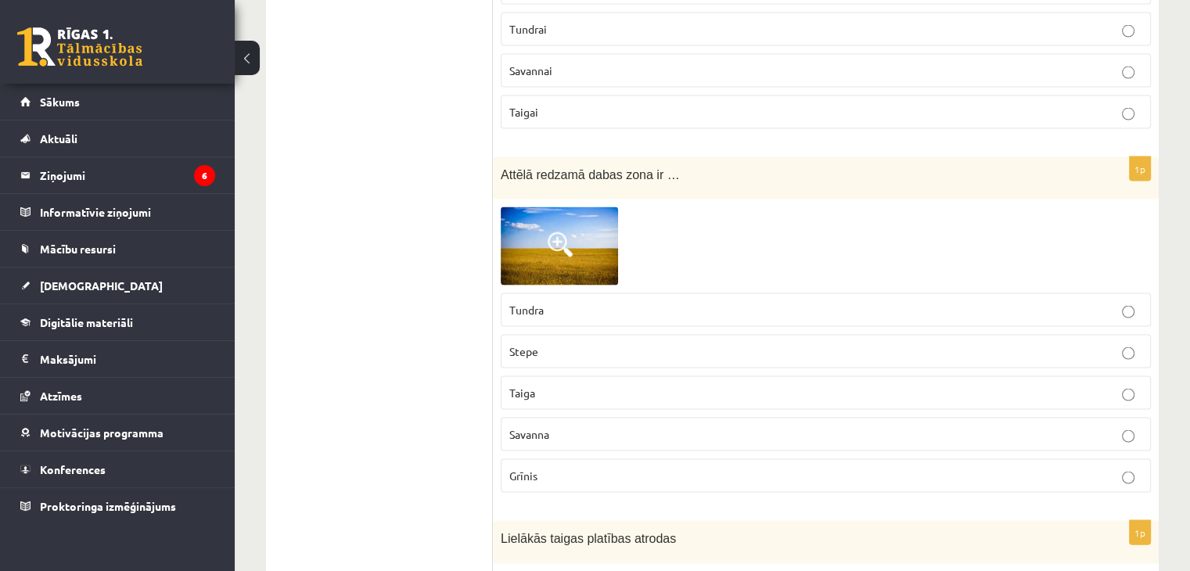
scroll to position [3260, 0]
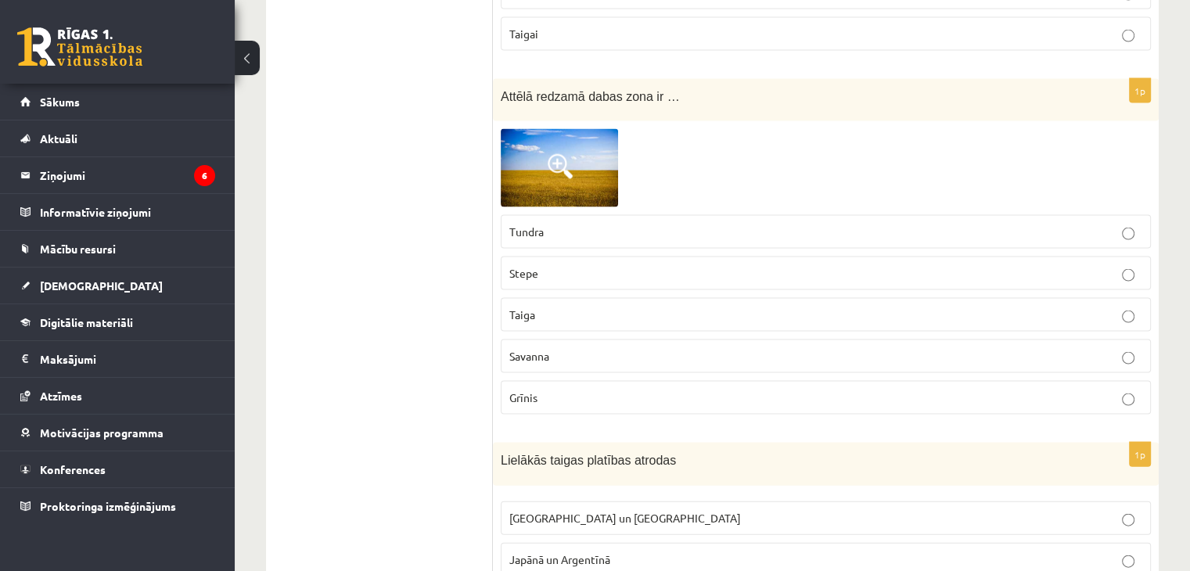
click at [585, 348] on p "Savanna" at bounding box center [825, 356] width 633 height 16
click at [571, 154] on span at bounding box center [560, 166] width 25 height 25
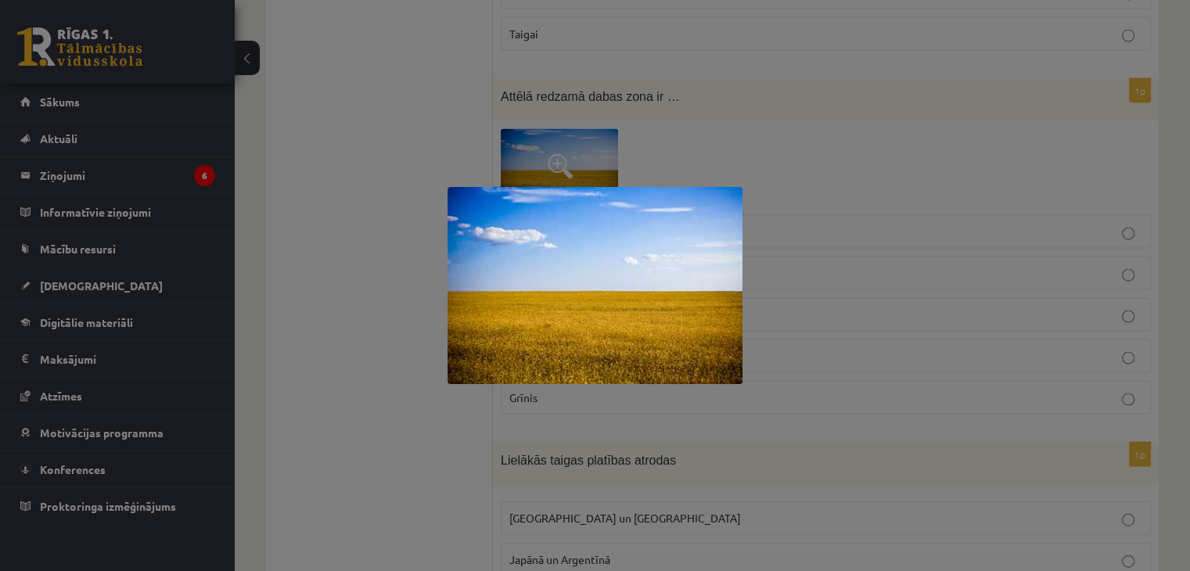
click at [368, 226] on div at bounding box center [595, 285] width 1190 height 571
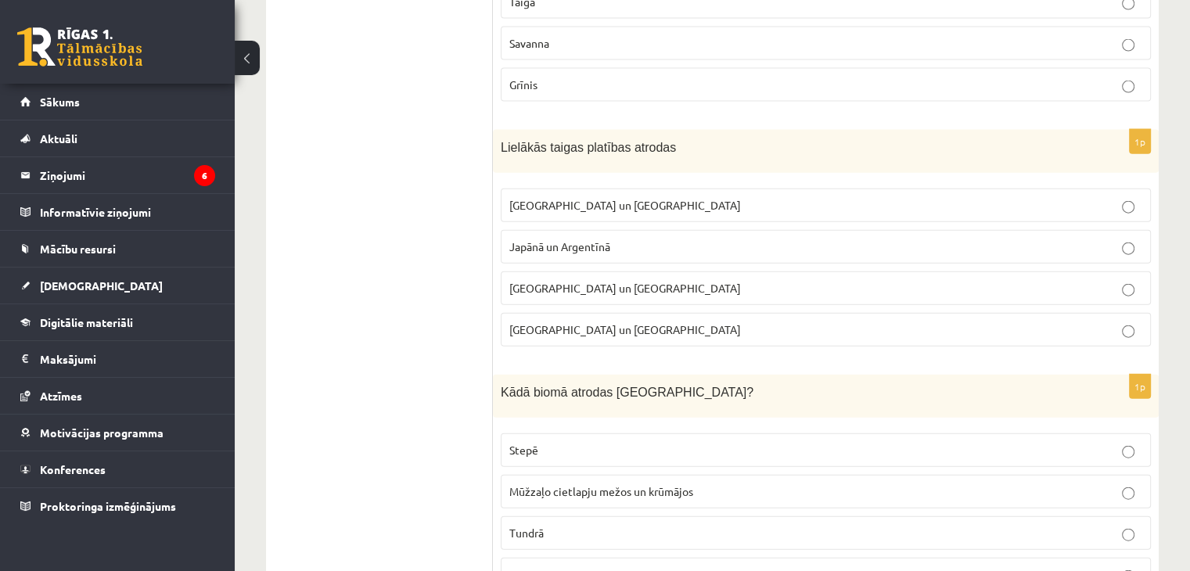
scroll to position [3651, 0]
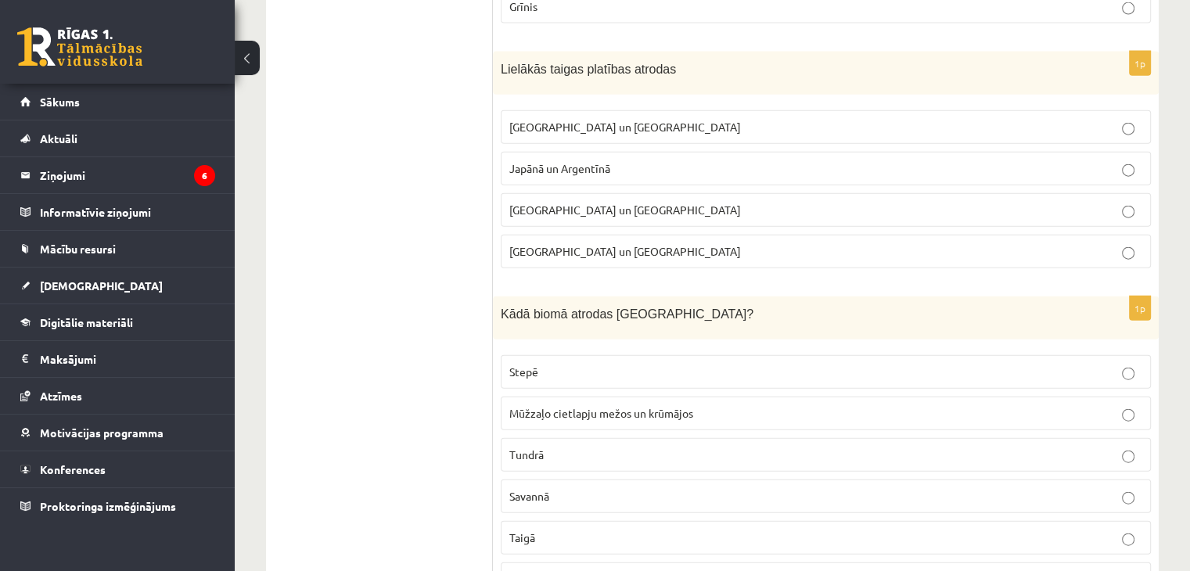
click at [573, 120] on span "[GEOGRAPHIC_DATA] un [GEOGRAPHIC_DATA]" at bounding box center [625, 127] width 232 height 14
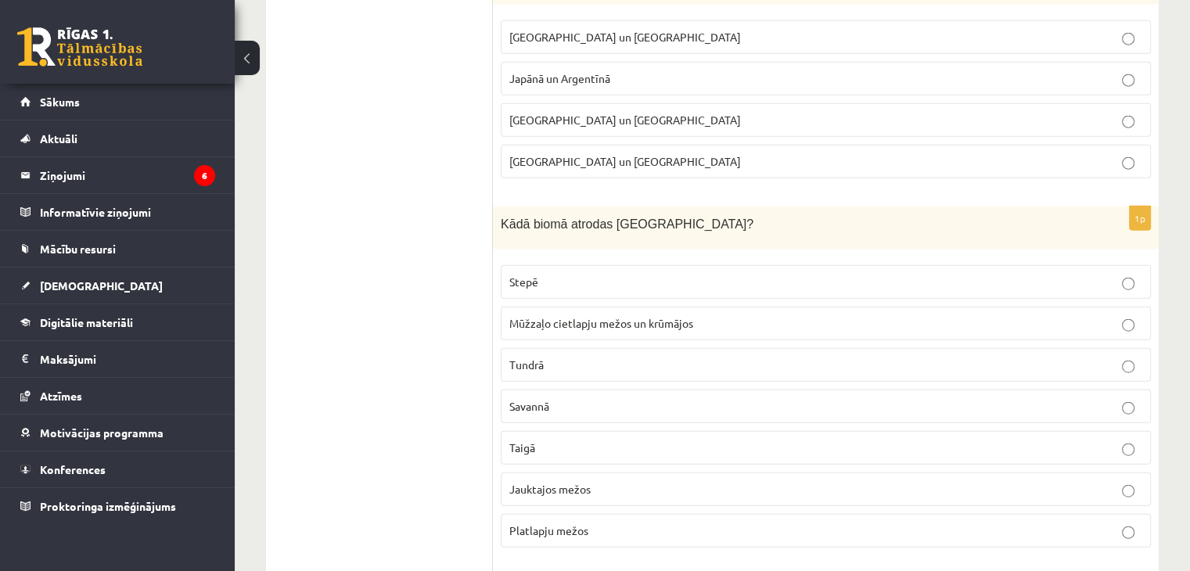
scroll to position [3886, 0]
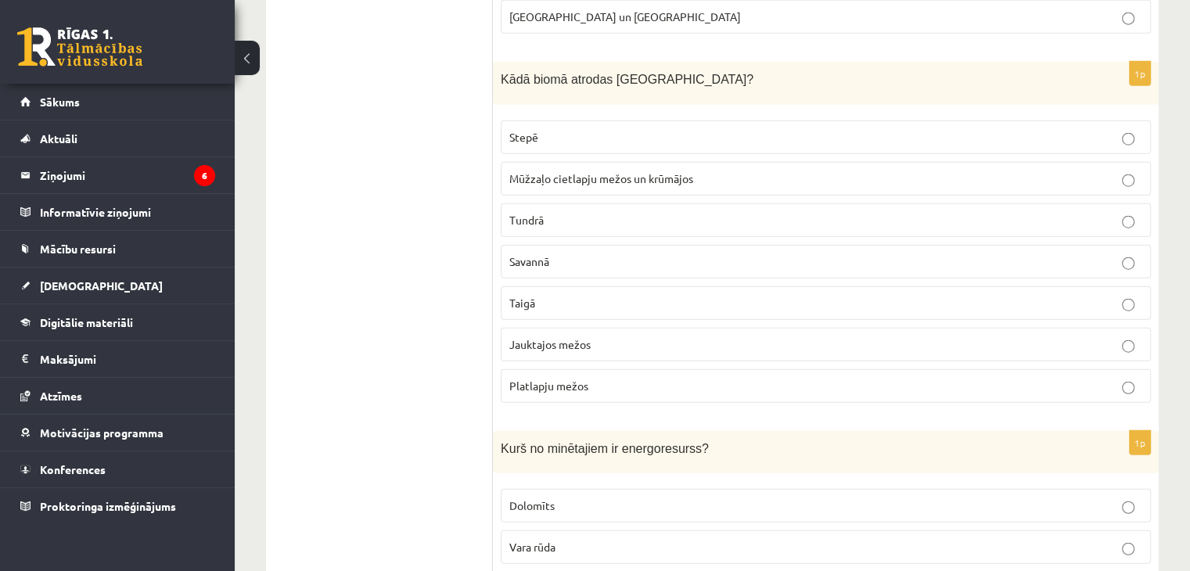
click at [570, 129] on p "Stepē" at bounding box center [825, 137] width 633 height 16
click at [580, 295] on p "Taigā" at bounding box center [825, 303] width 633 height 16
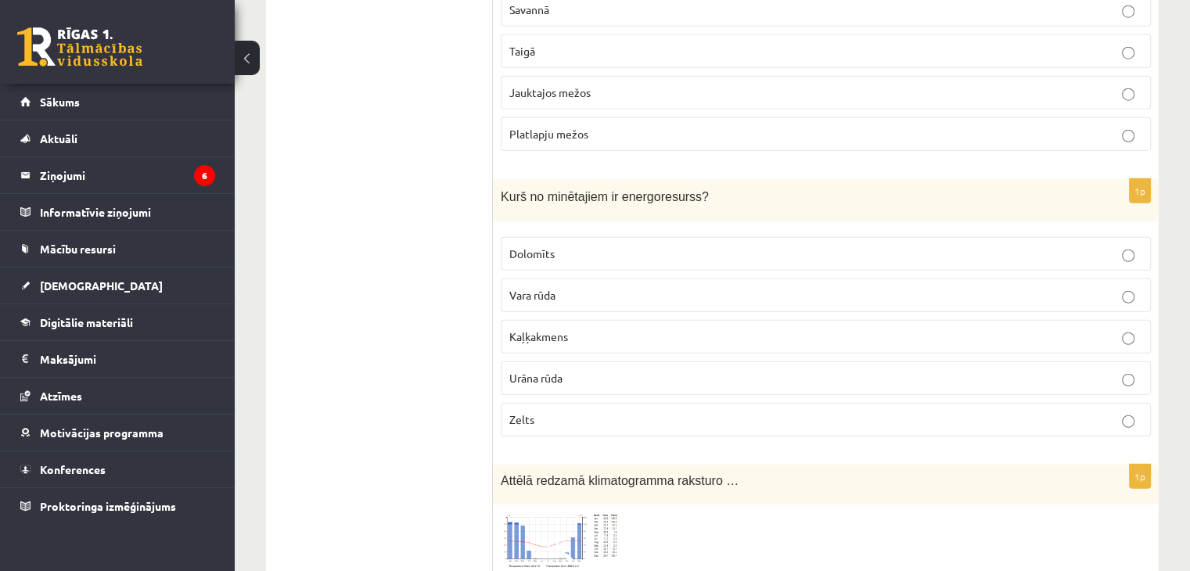
scroll to position [4199, 0]
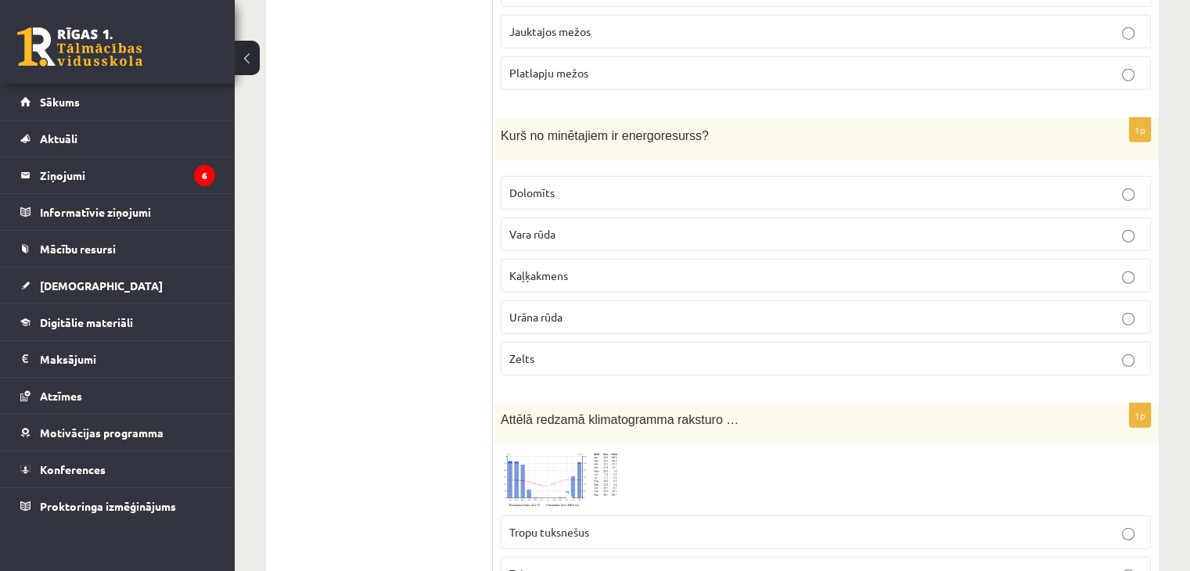
click at [678, 185] on p "Dolomīts" at bounding box center [825, 193] width 633 height 16
click at [678, 309] on p "Urāna rūda" at bounding box center [825, 317] width 633 height 16
click at [598, 226] on p "Vara rūda" at bounding box center [825, 234] width 633 height 16
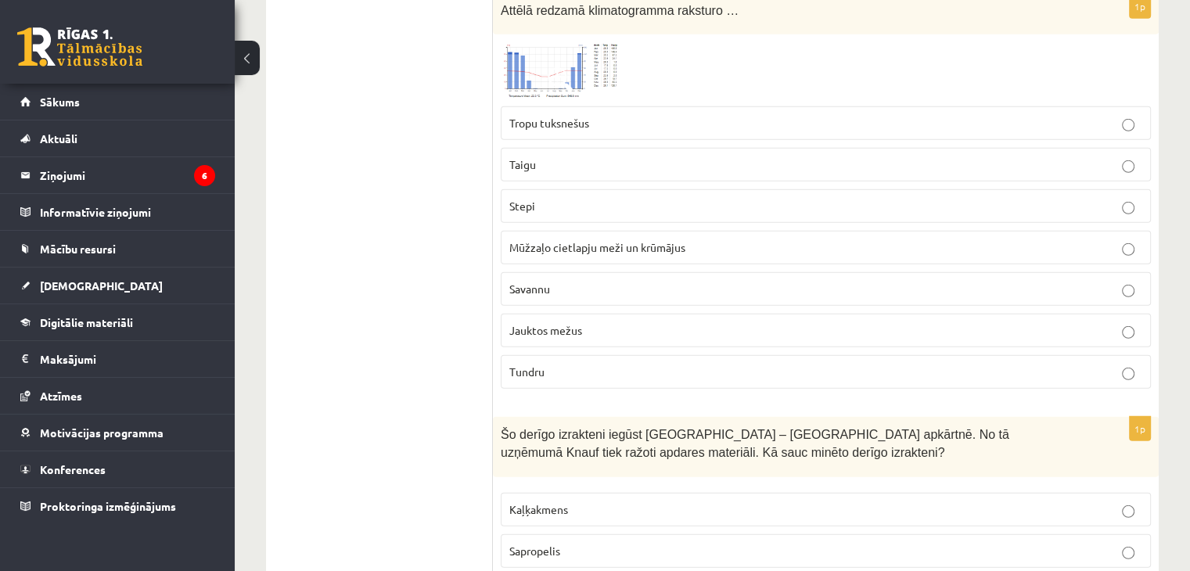
scroll to position [4512, 0]
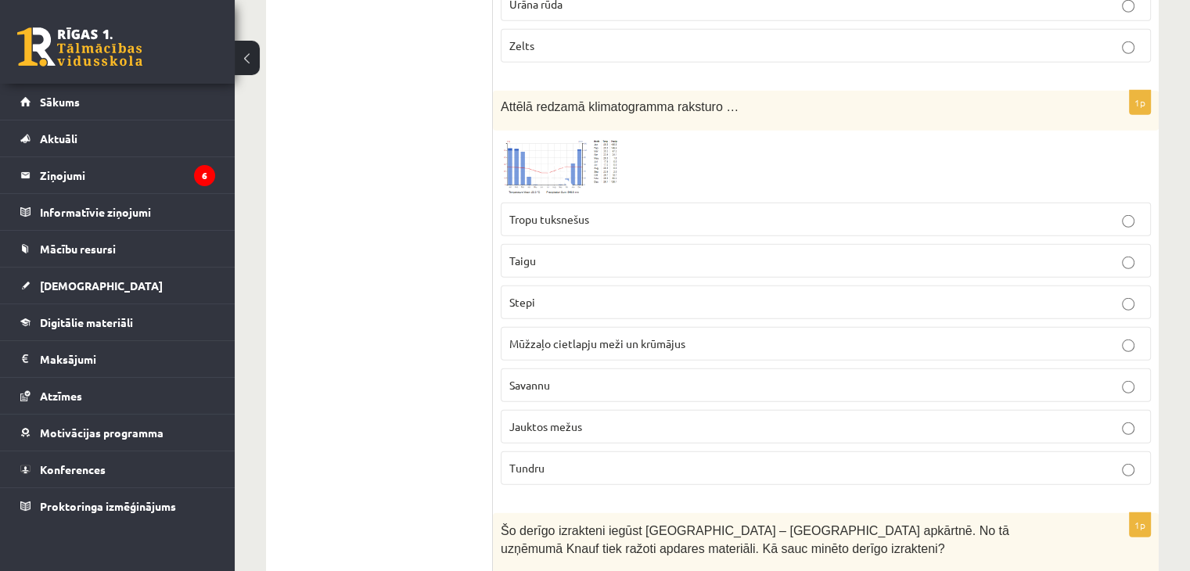
click at [597, 138] on img at bounding box center [559, 166] width 117 height 56
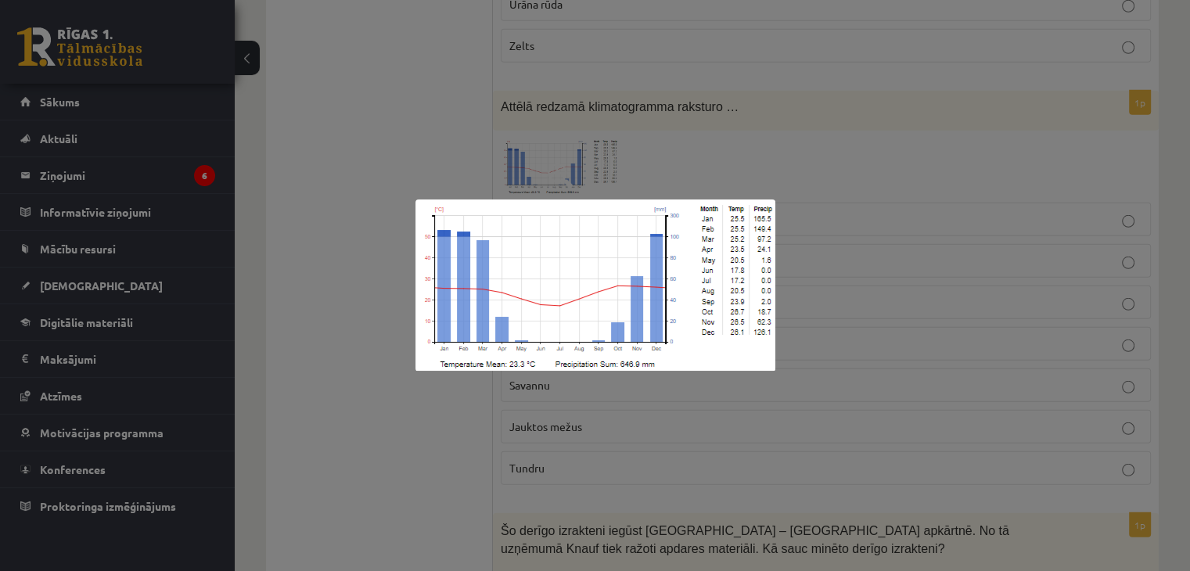
click at [450, 135] on div at bounding box center [595, 285] width 1190 height 571
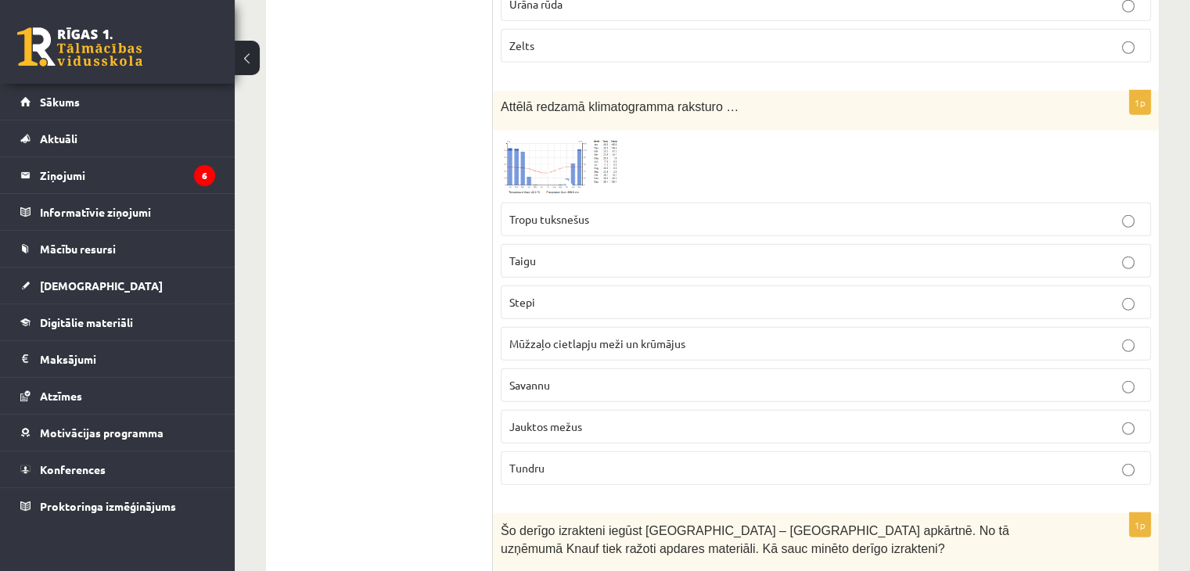
click at [598, 294] on p "Stepi" at bounding box center [825, 302] width 633 height 16
drag, startPoint x: 596, startPoint y: 207, endPoint x: 585, endPoint y: 242, distance: 36.4
click at [596, 208] on label "Tropu tuksnešus" at bounding box center [826, 220] width 650 height 34
click at [581, 253] on p "Taigu" at bounding box center [825, 261] width 633 height 16
click at [573, 294] on p "Stepi" at bounding box center [825, 302] width 633 height 16
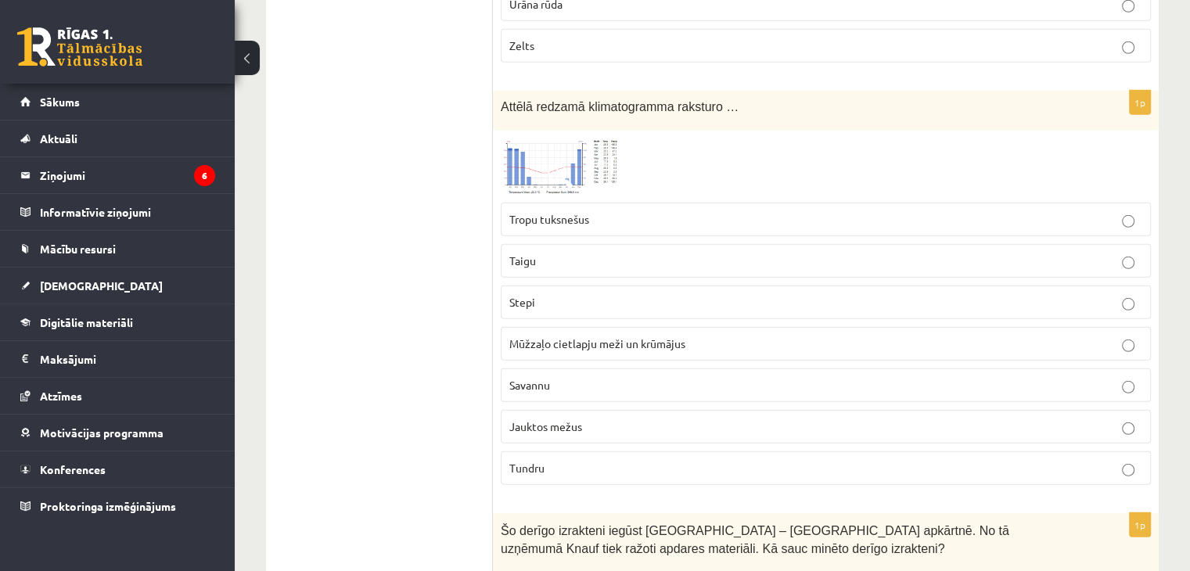
click at [530, 254] on span "Taigu" at bounding box center [522, 261] width 27 height 14
click at [553, 139] on img at bounding box center [559, 166] width 117 height 56
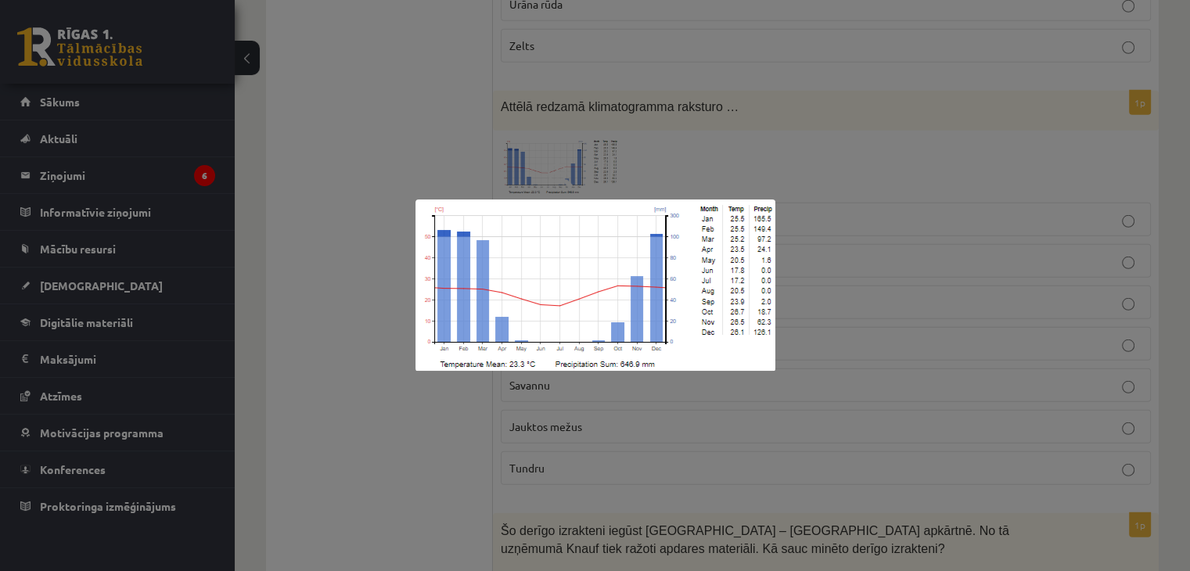
click at [223, 270] on div at bounding box center [595, 285] width 1190 height 571
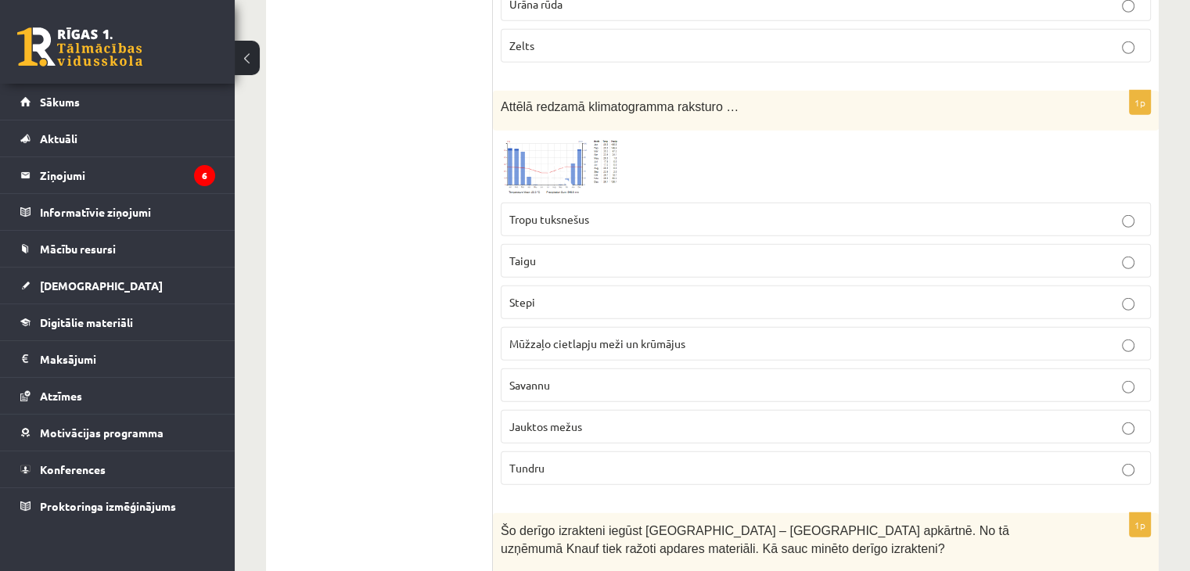
click at [581, 212] on span "Tropu tuksnešus" at bounding box center [549, 219] width 80 height 14
click at [583, 142] on img at bounding box center [559, 166] width 117 height 56
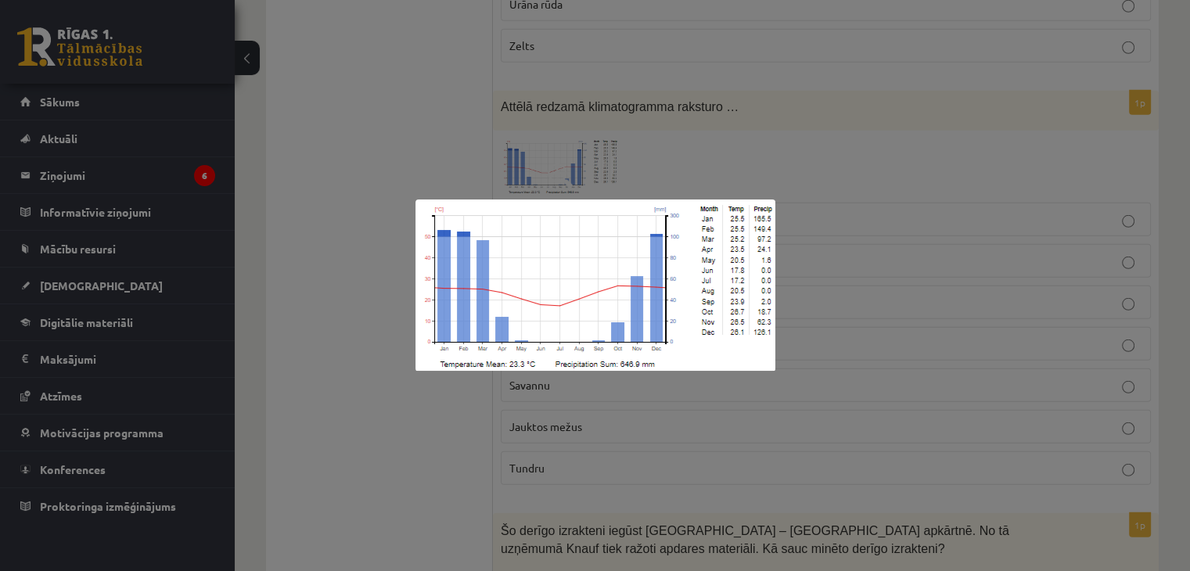
click at [626, 149] on div at bounding box center [595, 285] width 1190 height 571
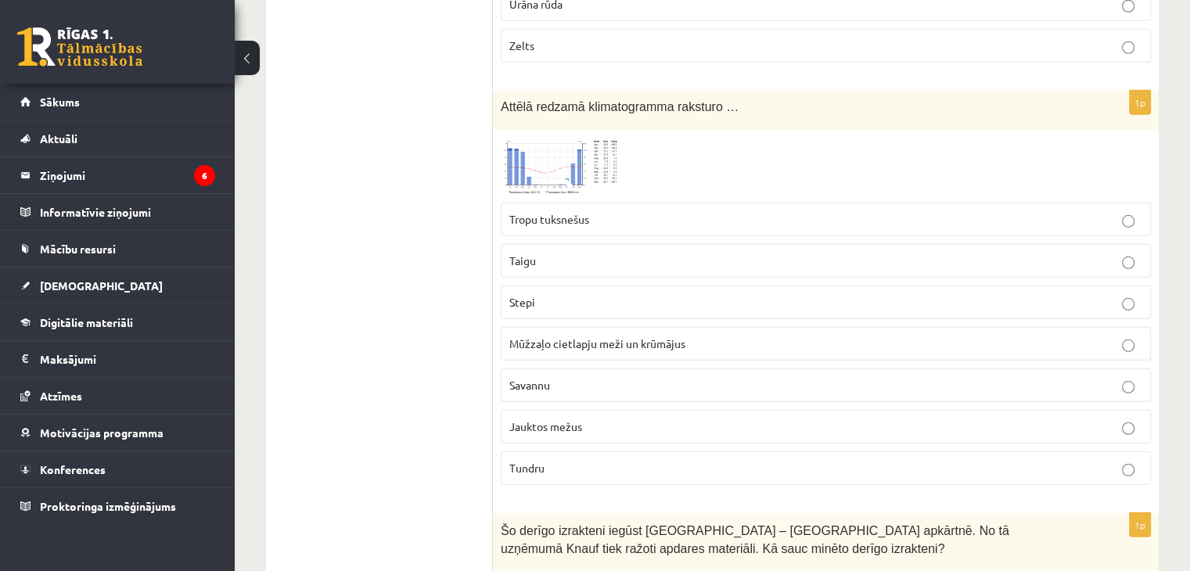
click at [638, 419] on p "Jauktos mežus" at bounding box center [825, 427] width 633 height 16
click at [661, 211] on p "Tropu tuksnešus" at bounding box center [825, 219] width 633 height 16
click at [664, 290] on label "Stepi" at bounding box center [826, 303] width 650 height 34
drag, startPoint x: 665, startPoint y: 321, endPoint x: 665, endPoint y: 311, distance: 10.2
click at [665, 336] on span "Mūžzaļo cietlapju meži un krūmājus" at bounding box center [597, 343] width 176 height 14
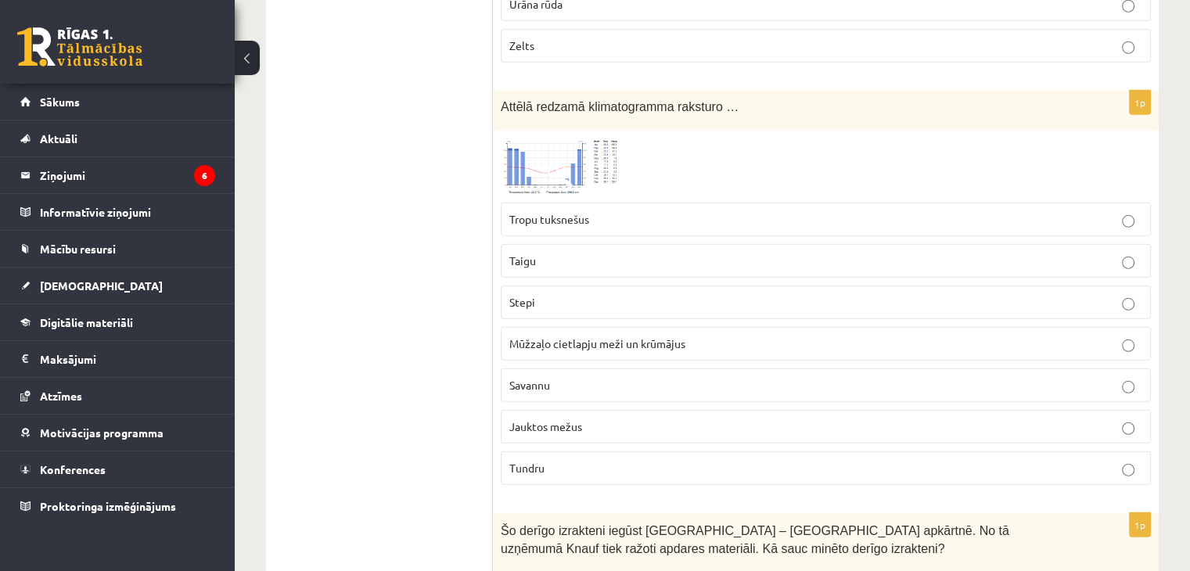
click at [610, 206] on label "Tropu tuksnešus" at bounding box center [826, 220] width 650 height 34
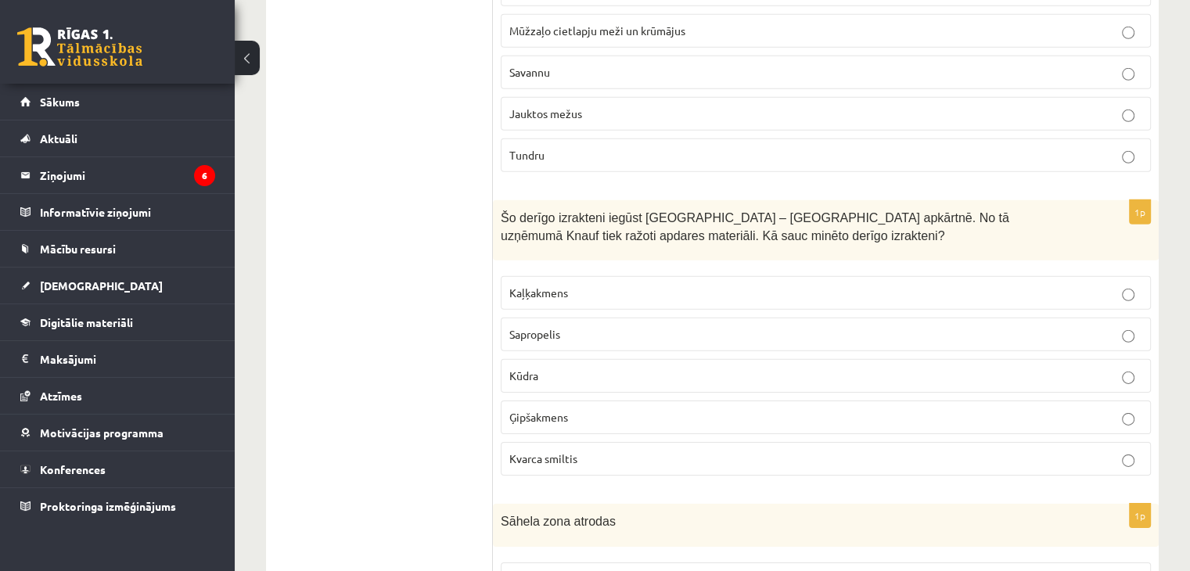
scroll to position [4981, 0]
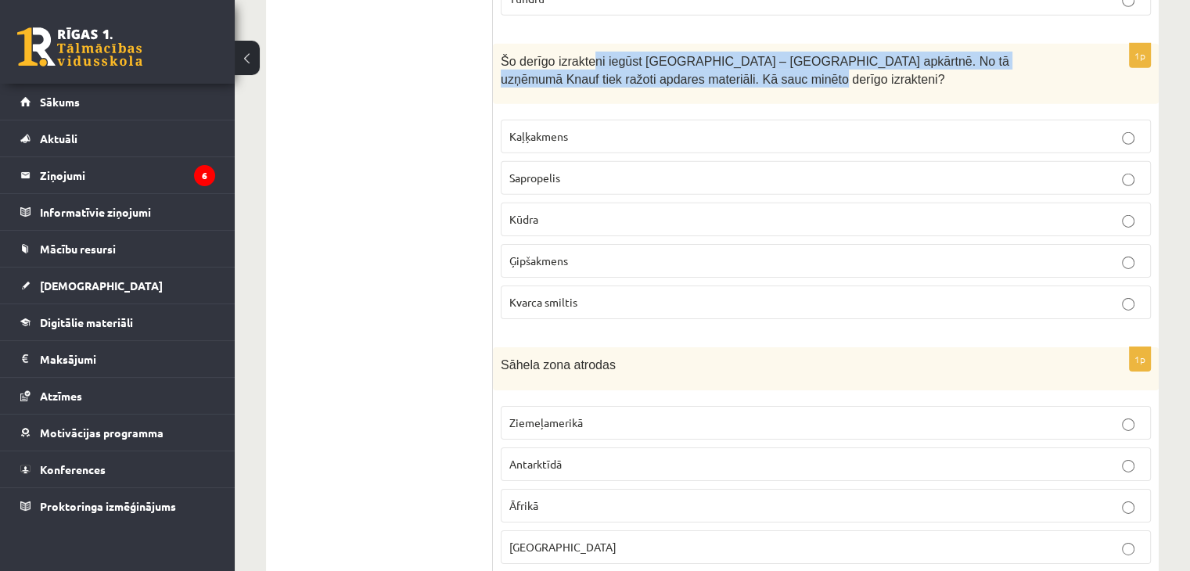
drag, startPoint x: 583, startPoint y: 29, endPoint x: 930, endPoint y: 62, distance: 348.2
click at [926, 52] on p "Šo derīgo izrakteni iegūst [GEOGRAPHIC_DATA] – [GEOGRAPHIC_DATA] apkārtnē. No t…" at bounding box center [787, 69] width 572 height 35
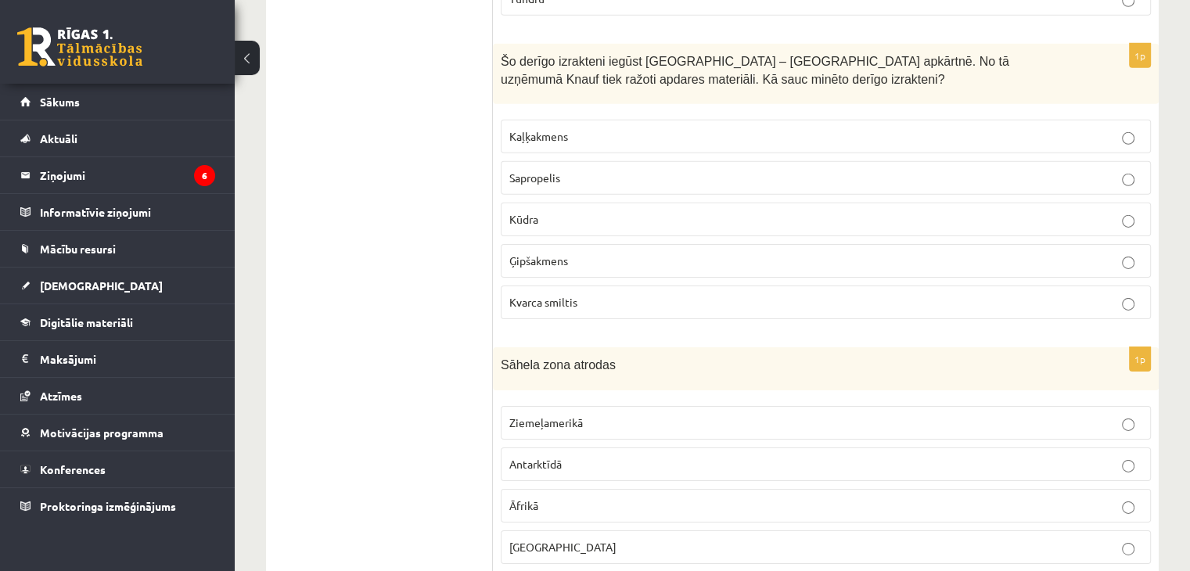
click at [905, 80] on div "1p Šo derīgo izrakteni iegūst [GEOGRAPHIC_DATA] – [GEOGRAPHIC_DATA] apkārtnē. N…" at bounding box center [826, 188] width 666 height 288
click at [551, 161] on label "Sapropelis" at bounding box center [826, 178] width 650 height 34
click at [564, 211] on p "Kūdra" at bounding box center [825, 219] width 633 height 16
click at [598, 294] on p "Kvarca smiltis" at bounding box center [825, 302] width 633 height 16
click at [626, 253] on p "Ģipšakmens" at bounding box center [825, 261] width 633 height 16
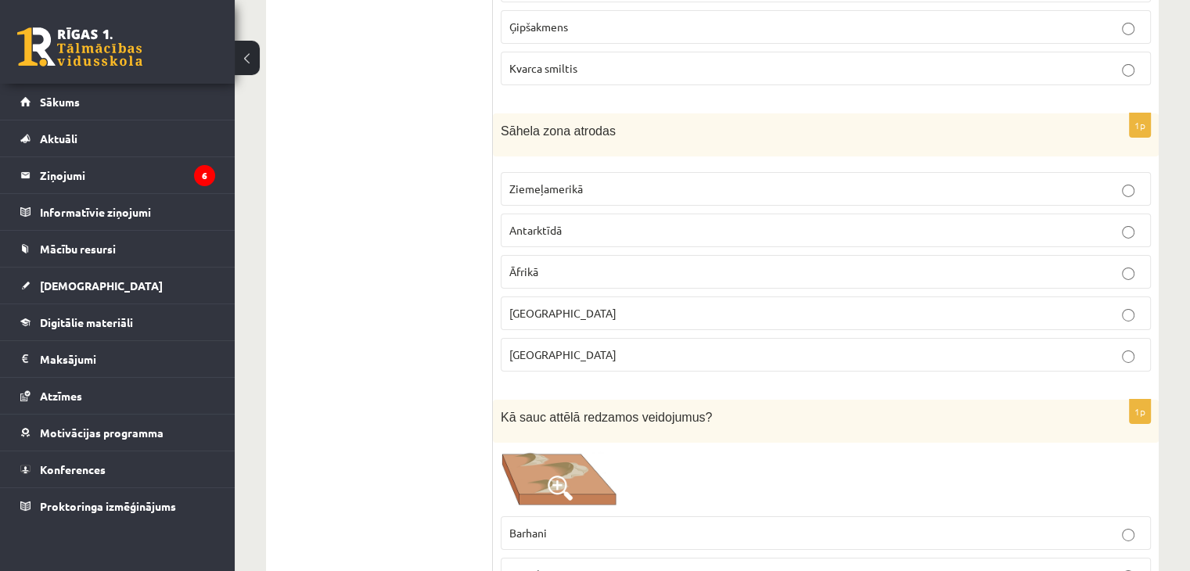
scroll to position [5216, 0]
click at [581, 263] on p "Āfrikā" at bounding box center [825, 271] width 633 height 16
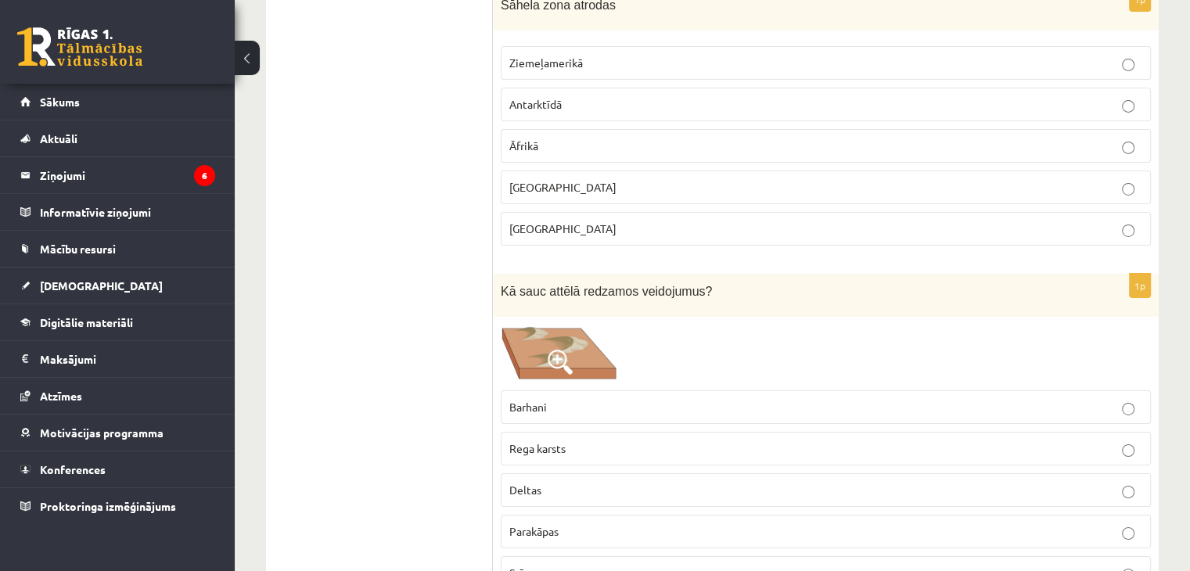
scroll to position [5451, 0]
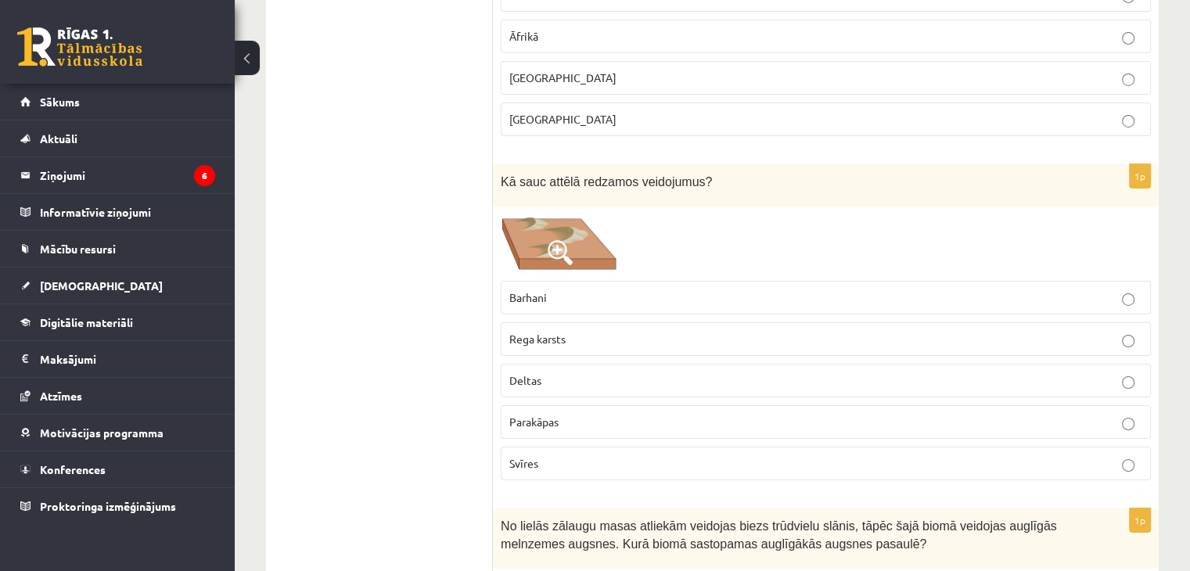
click at [561, 414] on p "Parakāpas" at bounding box center [825, 422] width 633 height 16
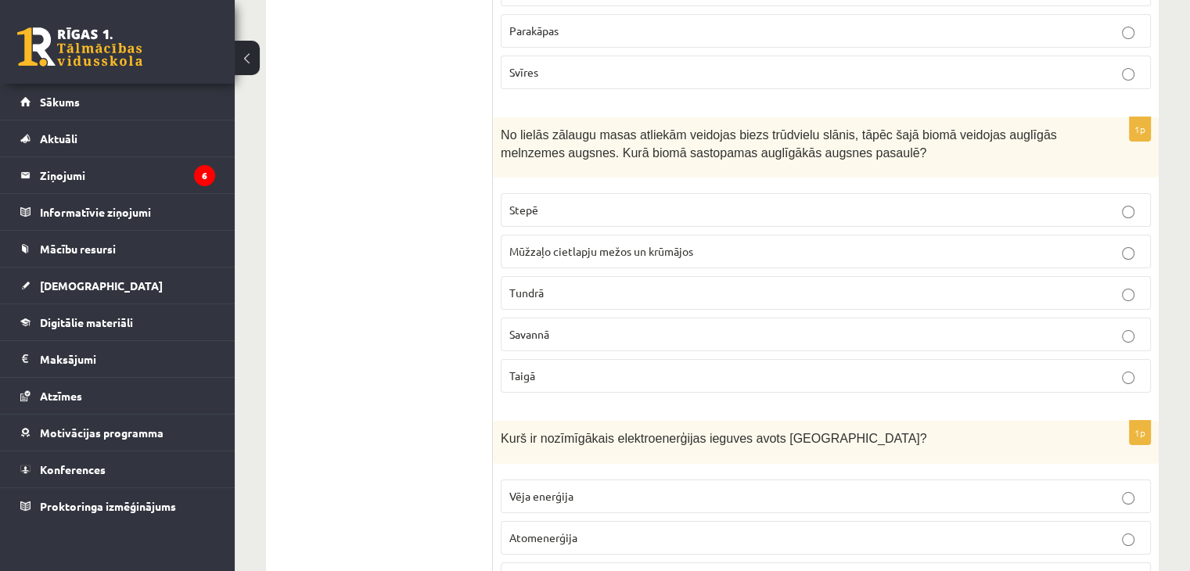
scroll to position [5920, 0]
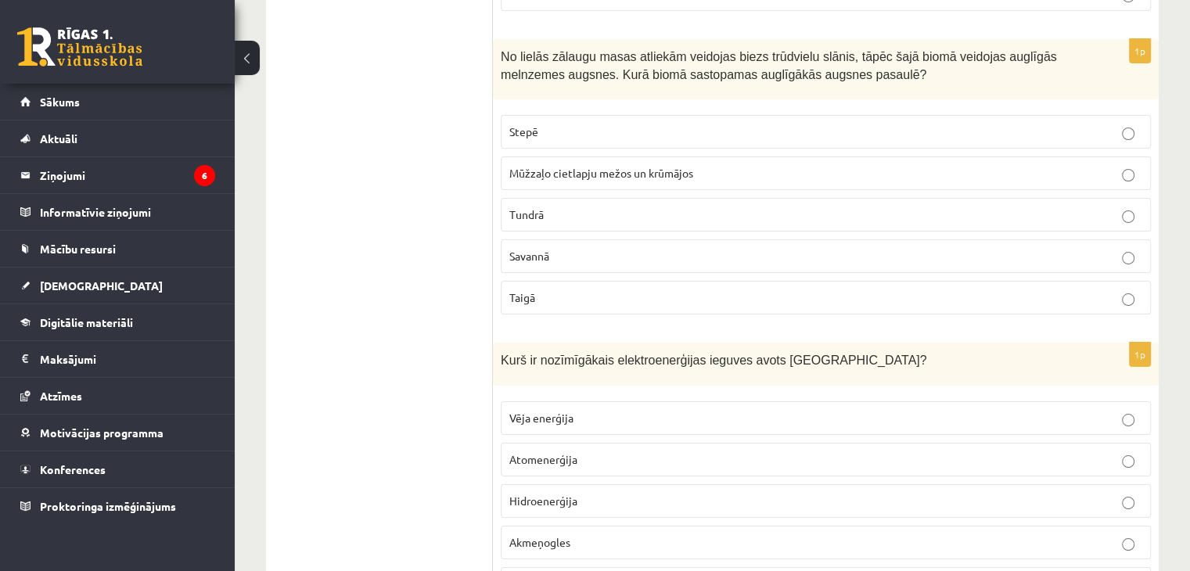
click at [729, 50] on span "No lielās zālaugu masas atliekām veidojas biezs trūdvielu slānis, tāpēc šajā bi…" at bounding box center [779, 65] width 556 height 31
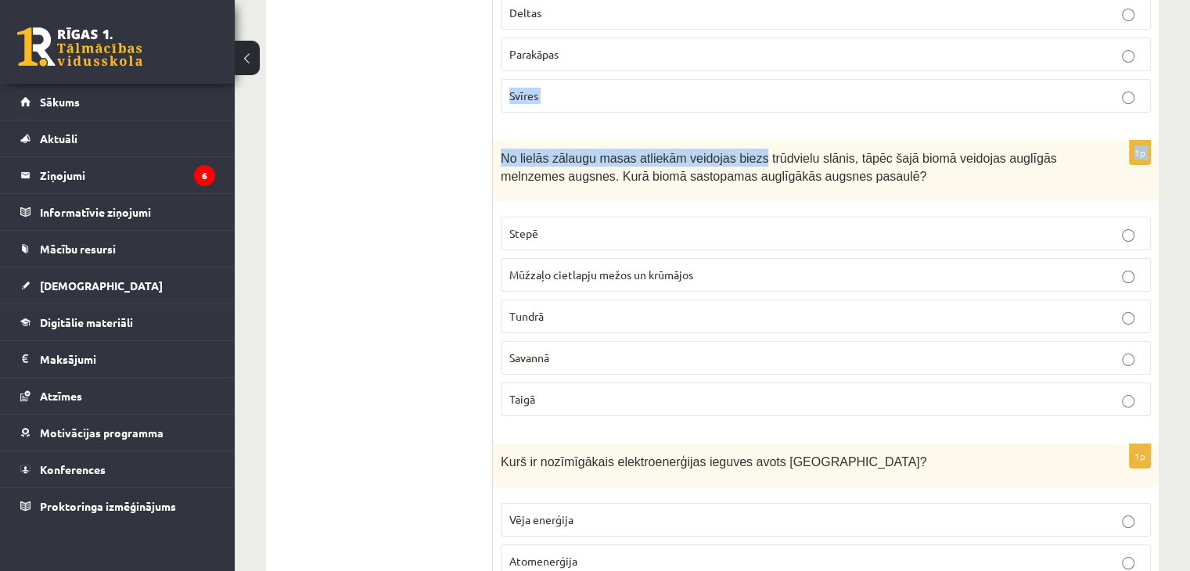
drag, startPoint x: 729, startPoint y: 22, endPoint x: 955, endPoint y: 13, distance: 225.5
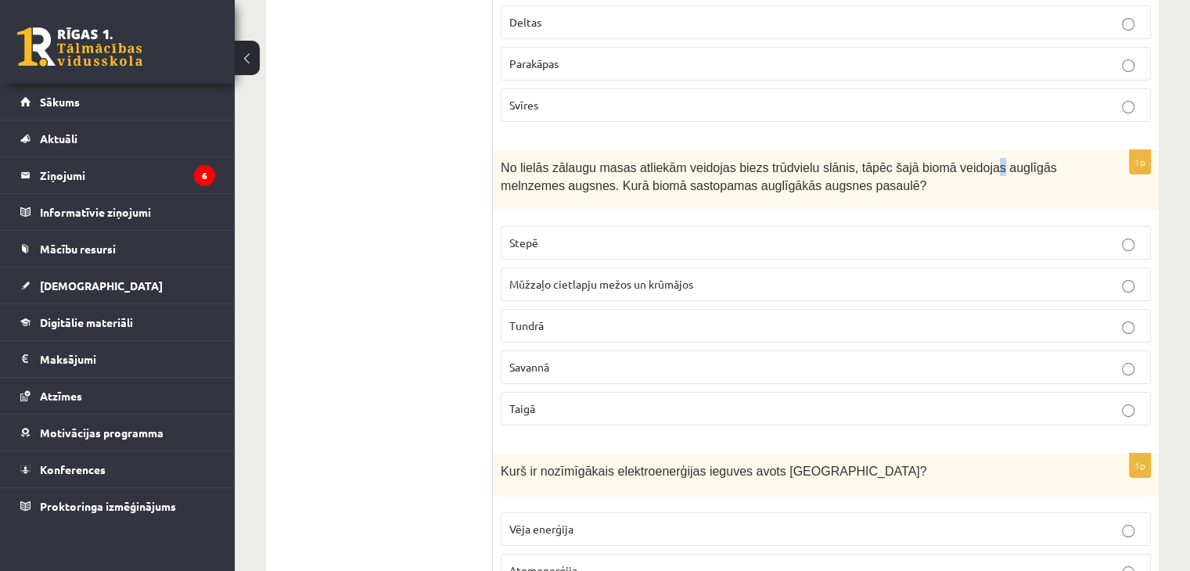
drag, startPoint x: 955, startPoint y: 117, endPoint x: 946, endPoint y: 139, distance: 24.3
drag, startPoint x: 927, startPoint y: 166, endPoint x: 915, endPoint y: 164, distance: 12.0
click at [919, 165] on div "No lielās zālaugu masas atliekām veidojas biezs trūdvielu slānis, tāpēc šajā bi…" at bounding box center [826, 180] width 666 height 60
drag, startPoint x: 903, startPoint y: 164, endPoint x: 818, endPoint y: 168, distance: 85.4
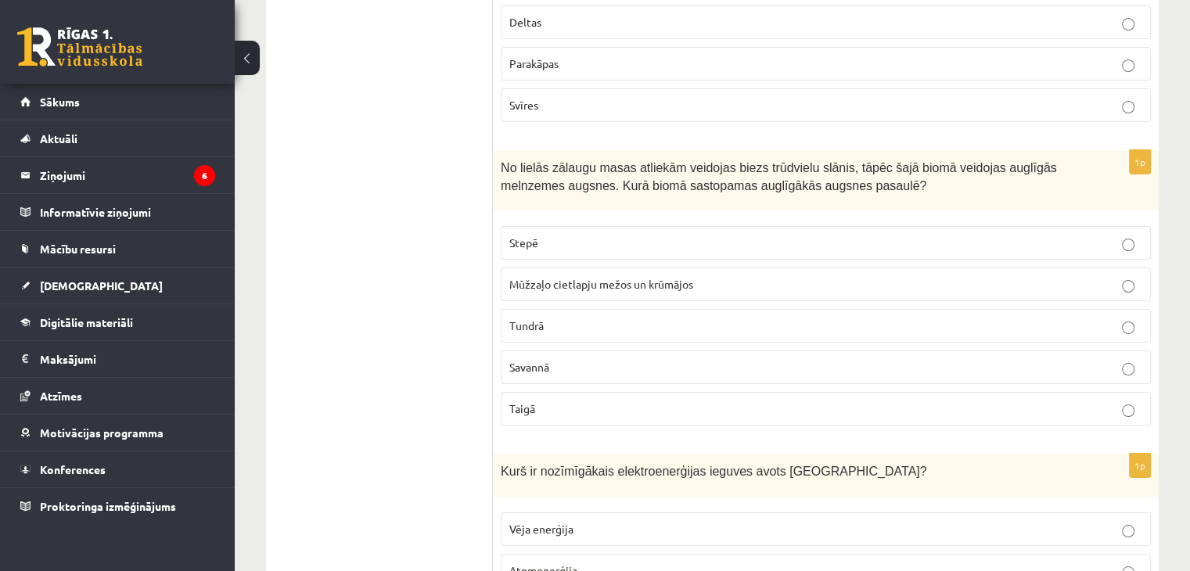
click at [902, 164] on div "No lielās zālaugu masas atliekām veidojas biezs trūdvielu slānis, tāpēc šajā bi…" at bounding box center [826, 180] width 666 height 60
drag, startPoint x: 801, startPoint y: 171, endPoint x: 466, endPoint y: 170, distance: 334.9
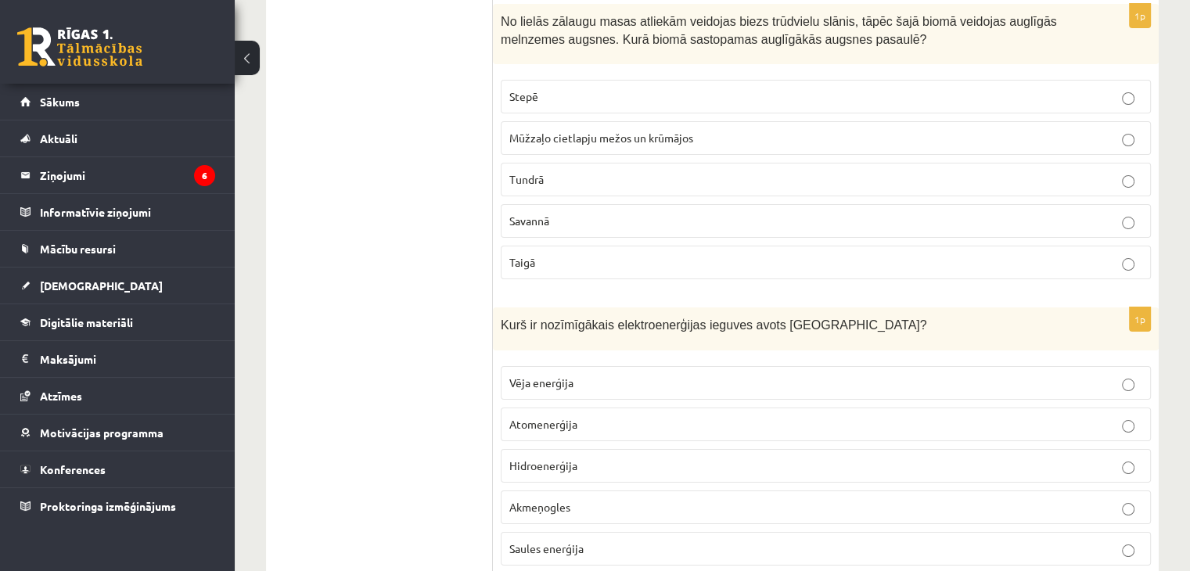
scroll to position [5992, 0]
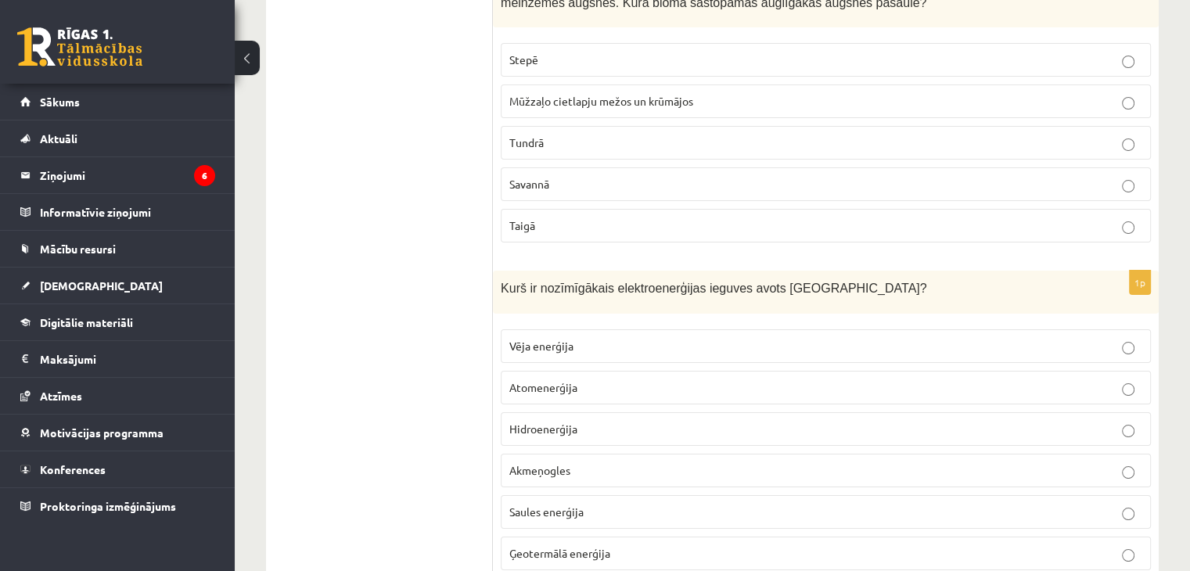
click at [699, 421] on p "Hidroenerģija" at bounding box center [825, 429] width 633 height 16
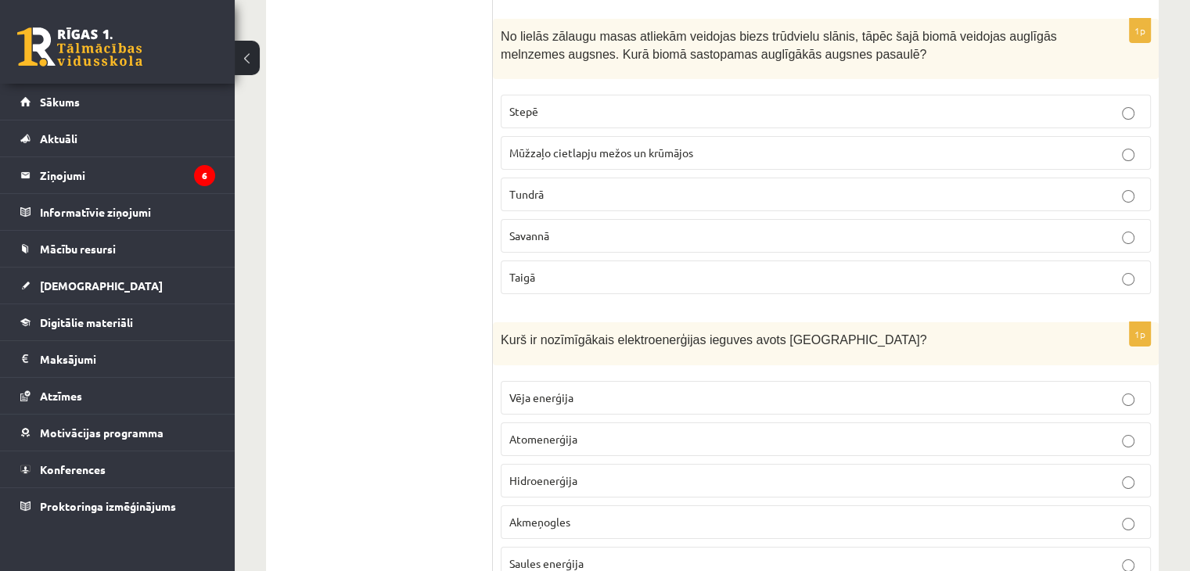
scroll to position [5914, 0]
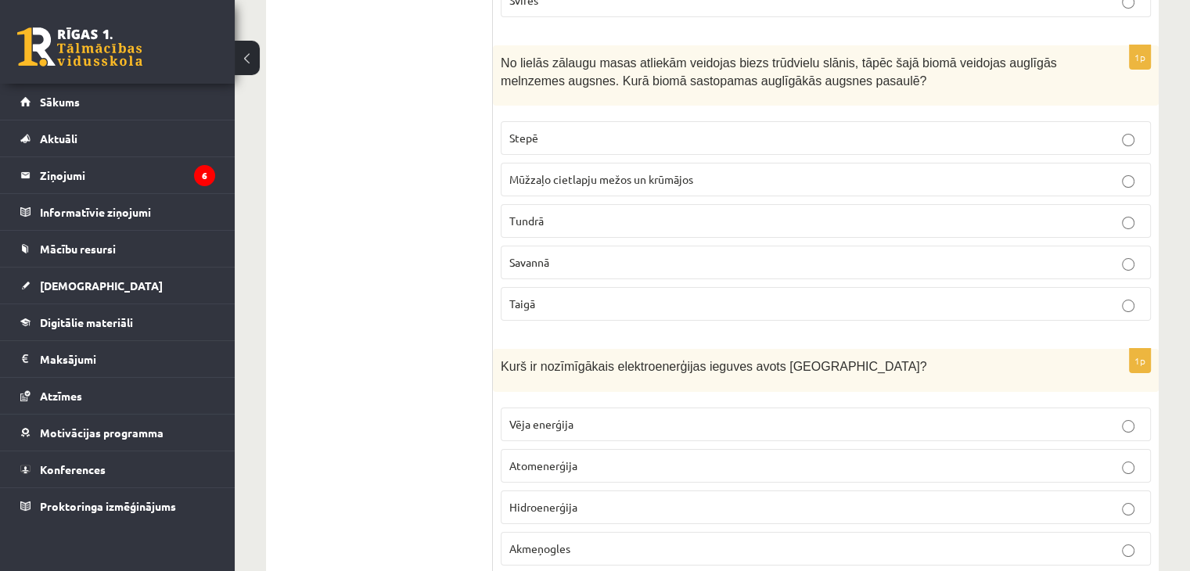
click at [559, 130] on p "Stepē" at bounding box center [825, 138] width 633 height 16
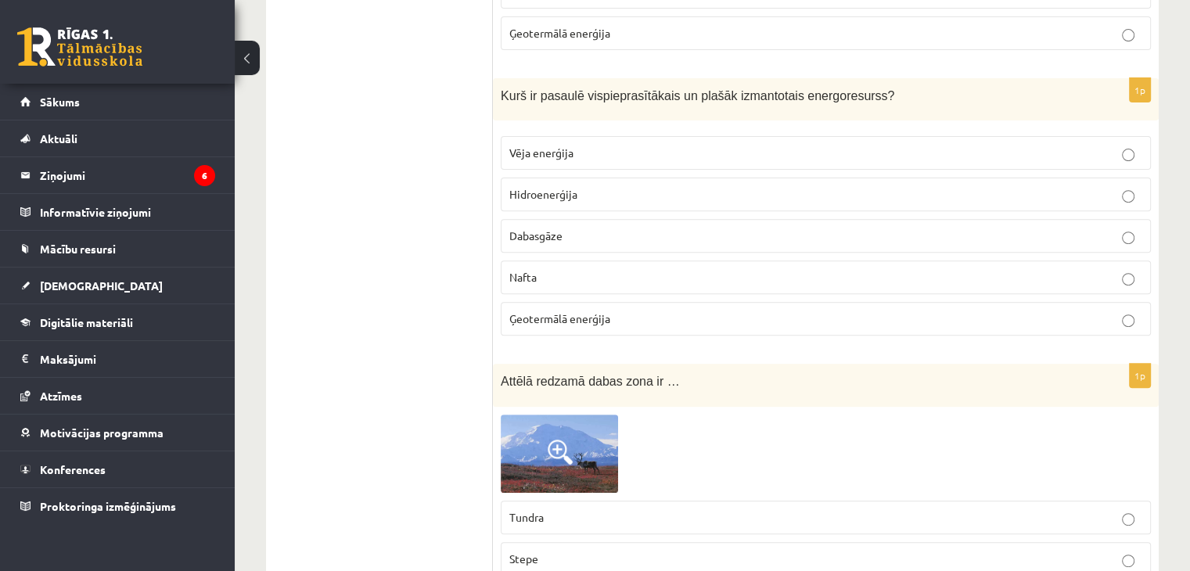
scroll to position [6540, 0]
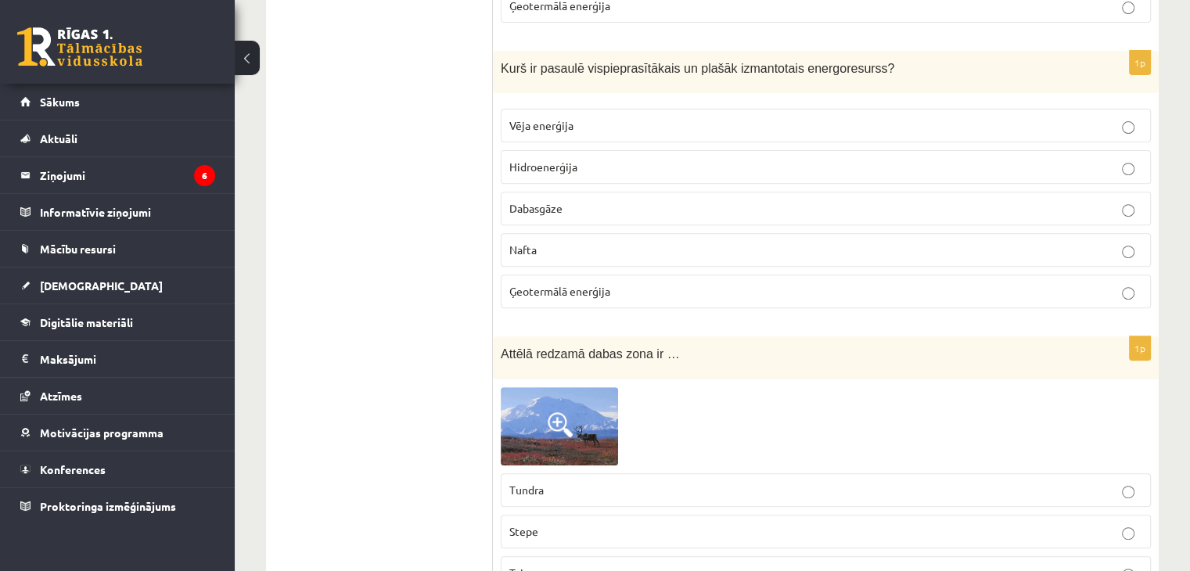
click at [557, 160] on span "Hidroenerģija" at bounding box center [543, 167] width 68 height 14
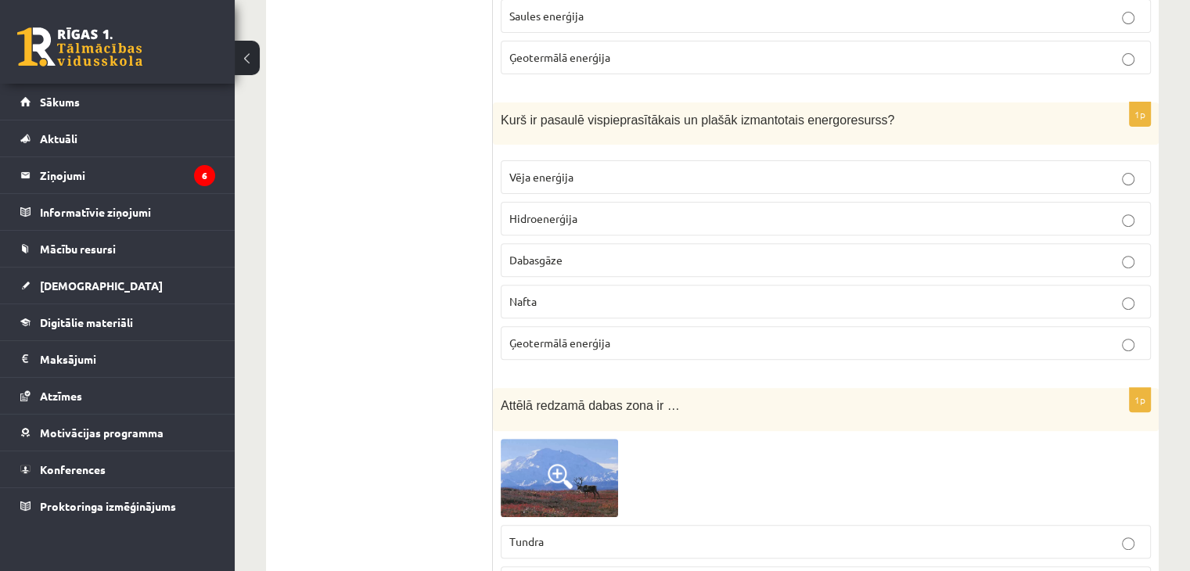
scroll to position [6462, 0]
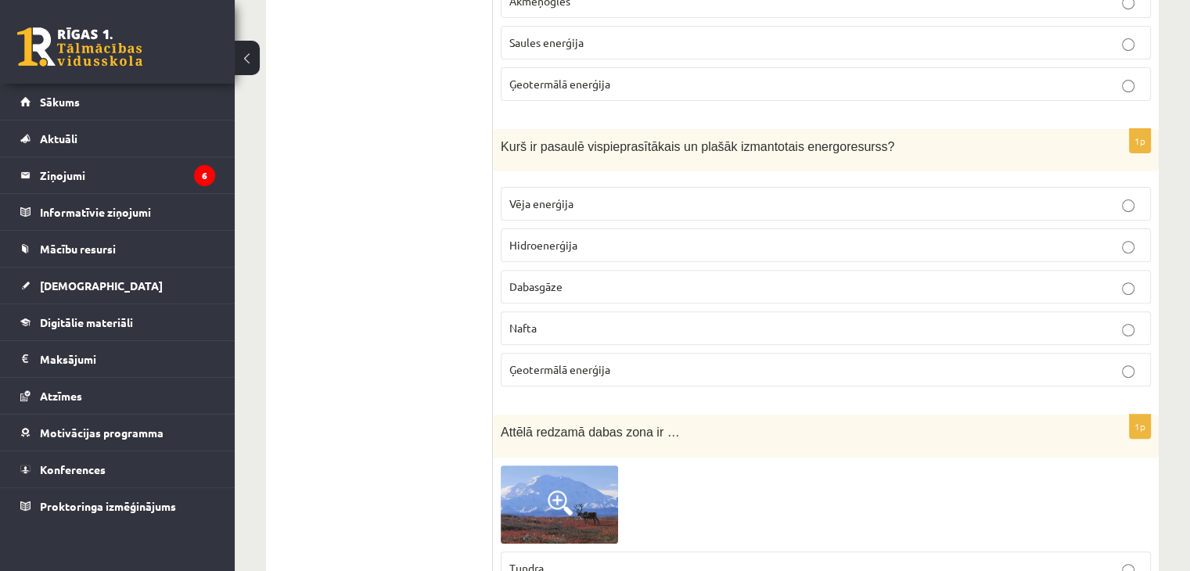
click at [602, 196] on p "Vēja enerģija" at bounding box center [825, 204] width 633 height 16
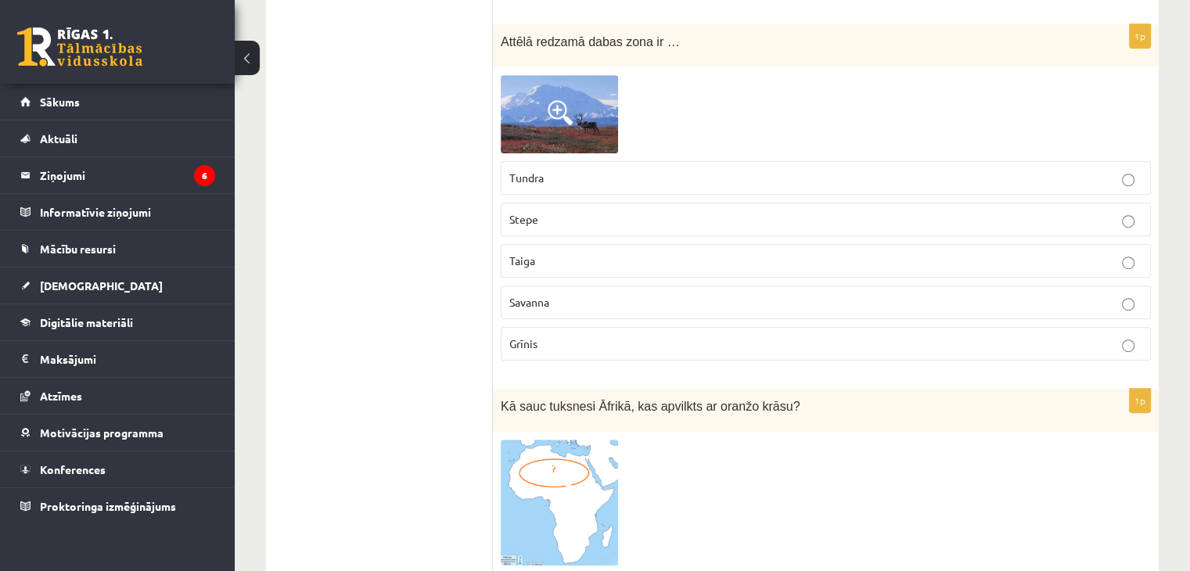
scroll to position [6853, 0]
click at [575, 92] on img at bounding box center [559, 113] width 117 height 78
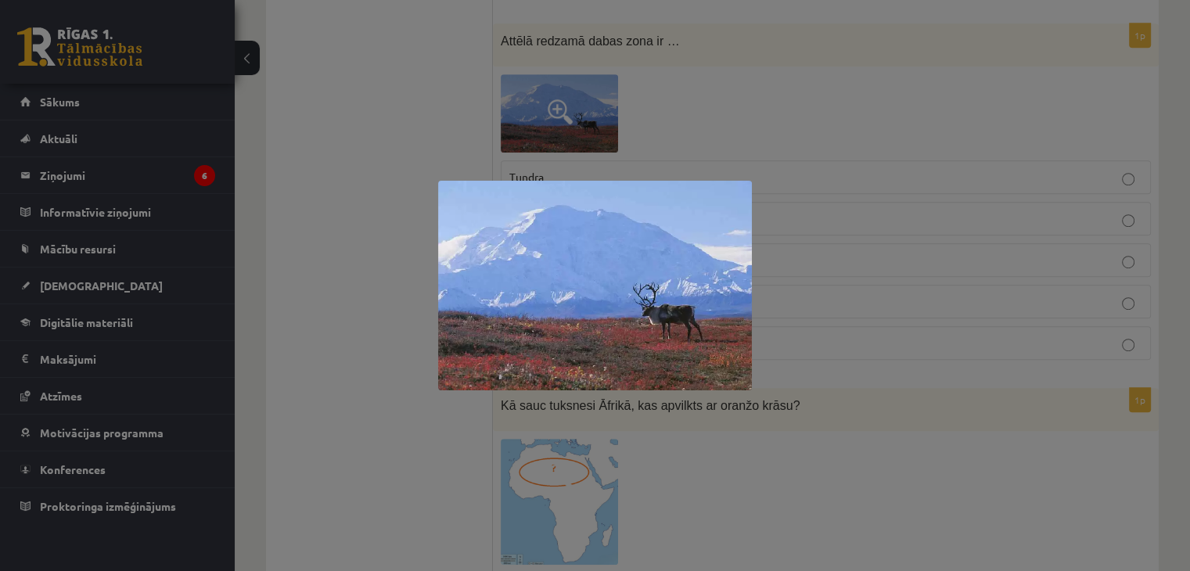
click at [434, 62] on div at bounding box center [595, 285] width 1190 height 571
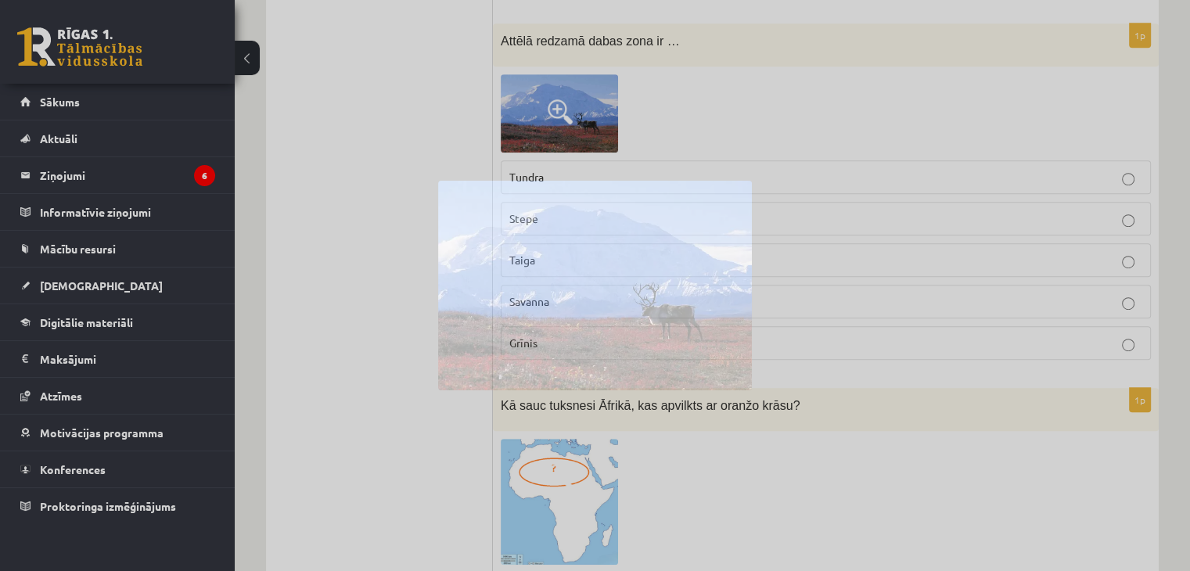
click at [434, 62] on div at bounding box center [595, 285] width 1190 height 571
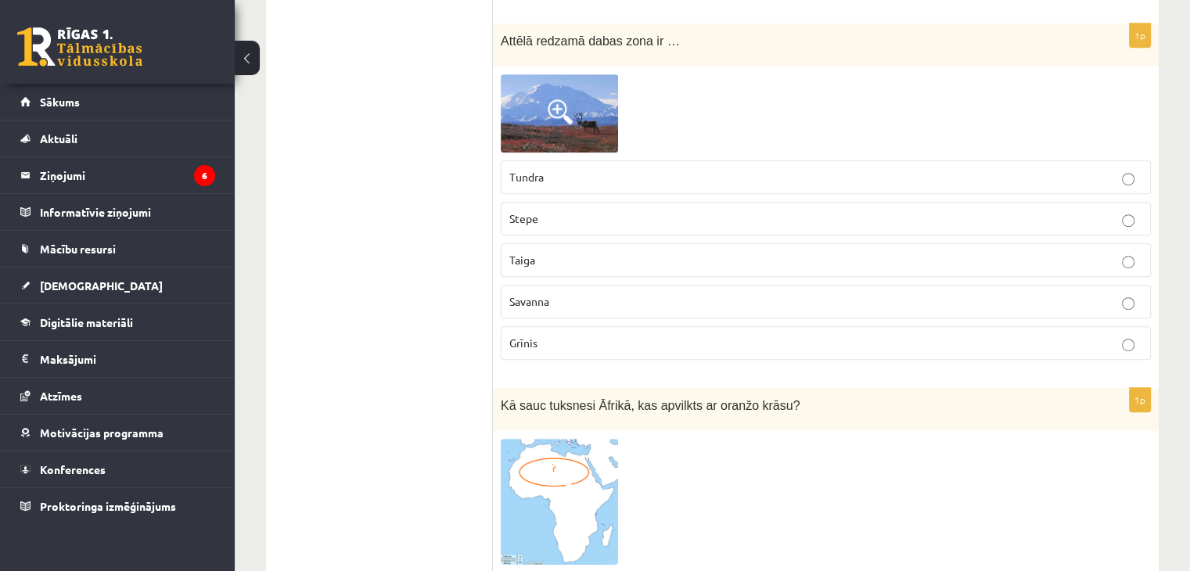
click at [589, 326] on label "Grīnis" at bounding box center [826, 343] width 650 height 34
click at [582, 169] on p "Tundra" at bounding box center [825, 177] width 633 height 16
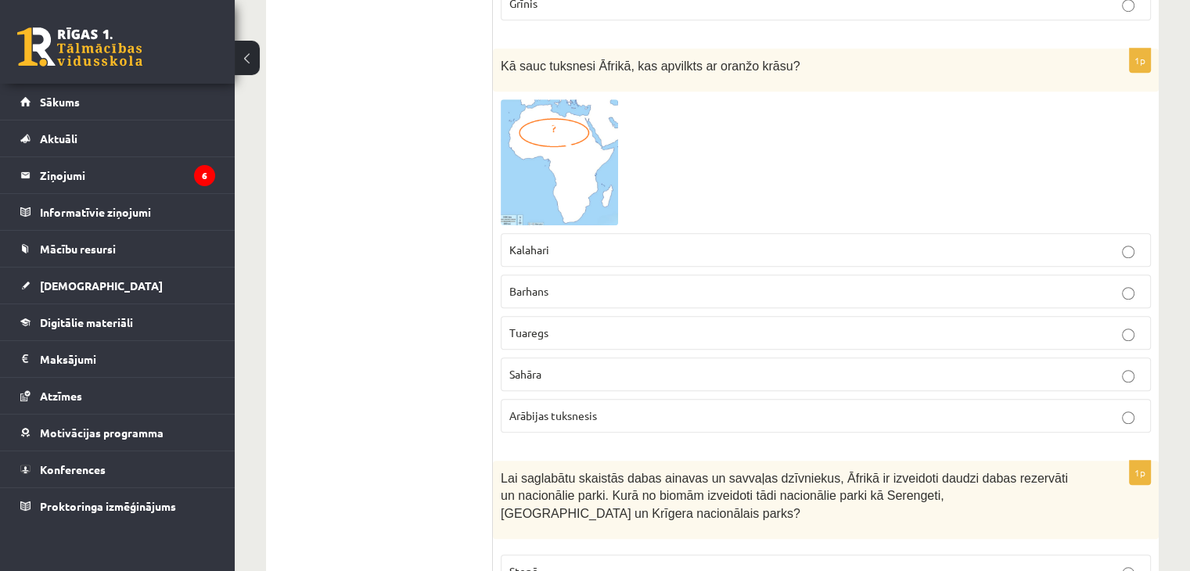
scroll to position [7166, 0]
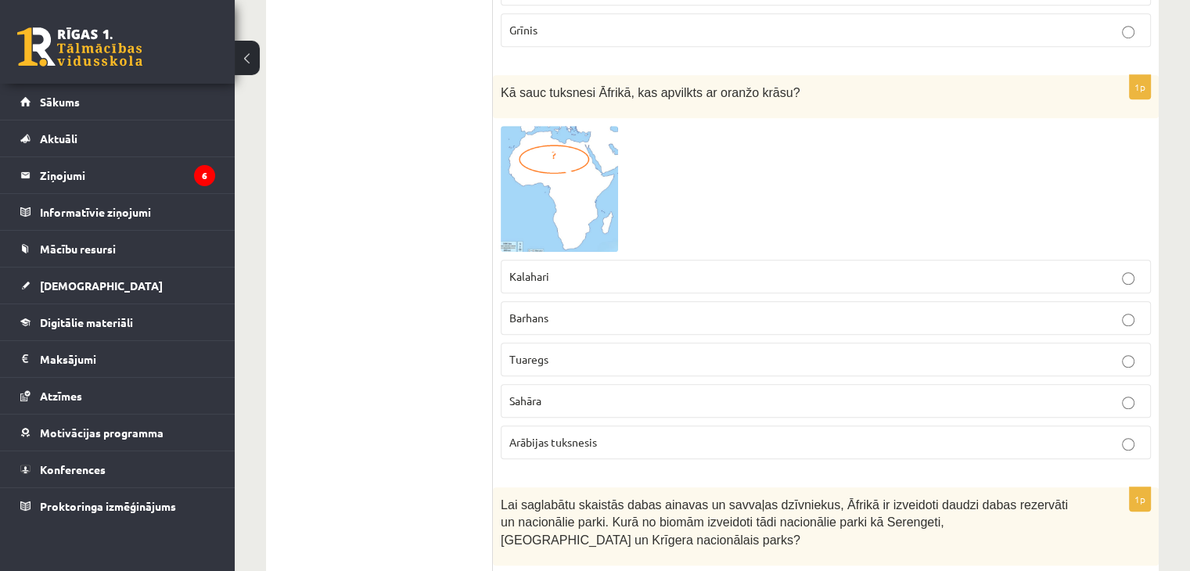
click at [540, 394] on span "Sahāra" at bounding box center [525, 401] width 32 height 14
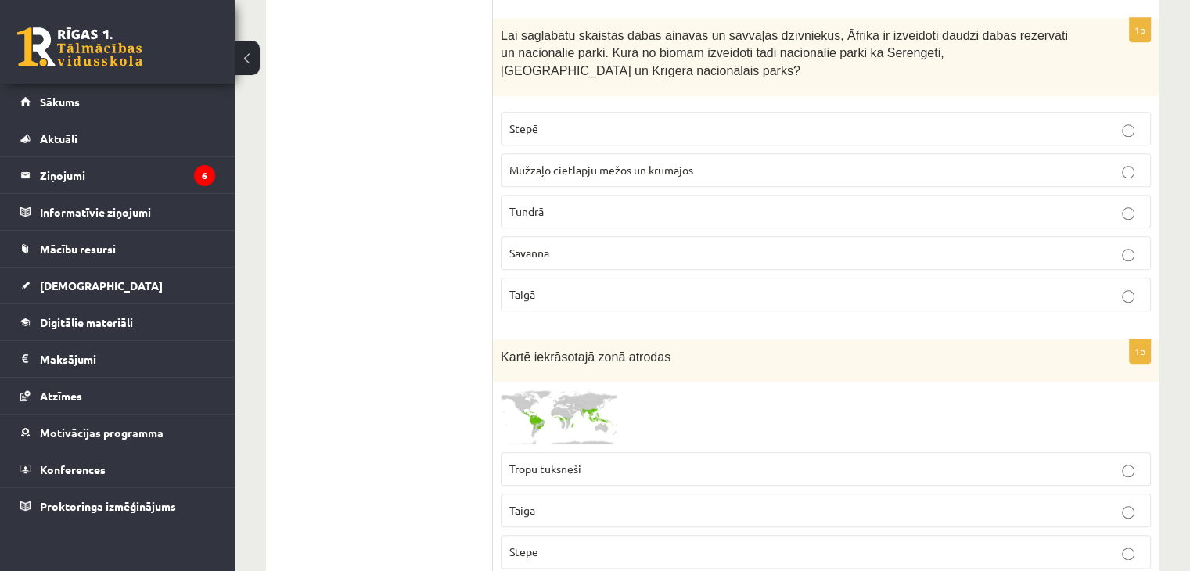
scroll to position [7479, 0]
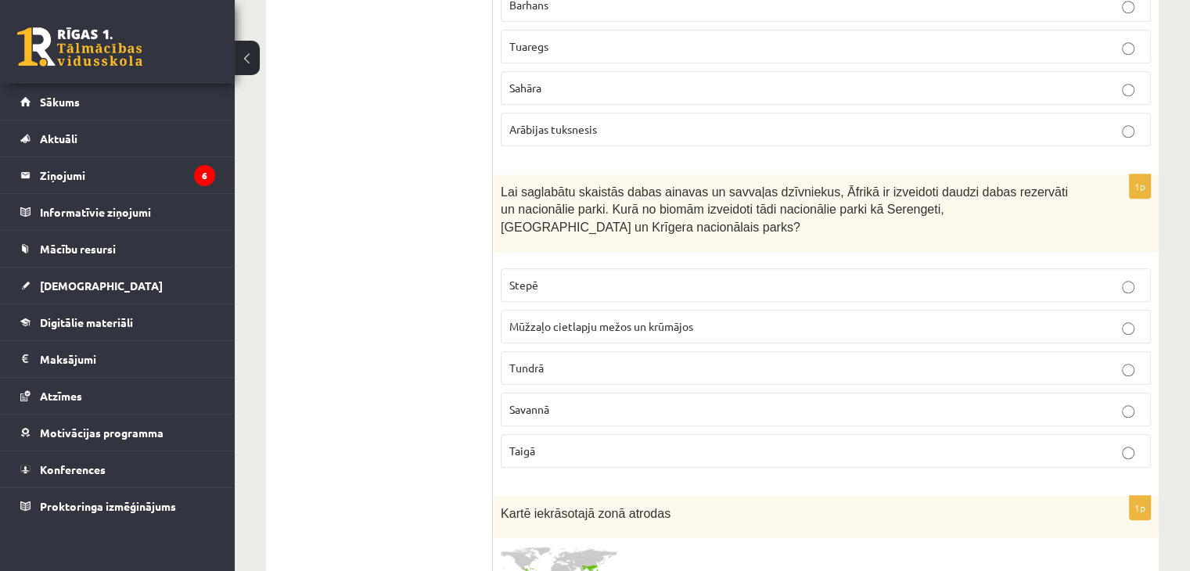
click at [578, 401] on p "Savannā" at bounding box center [825, 409] width 633 height 16
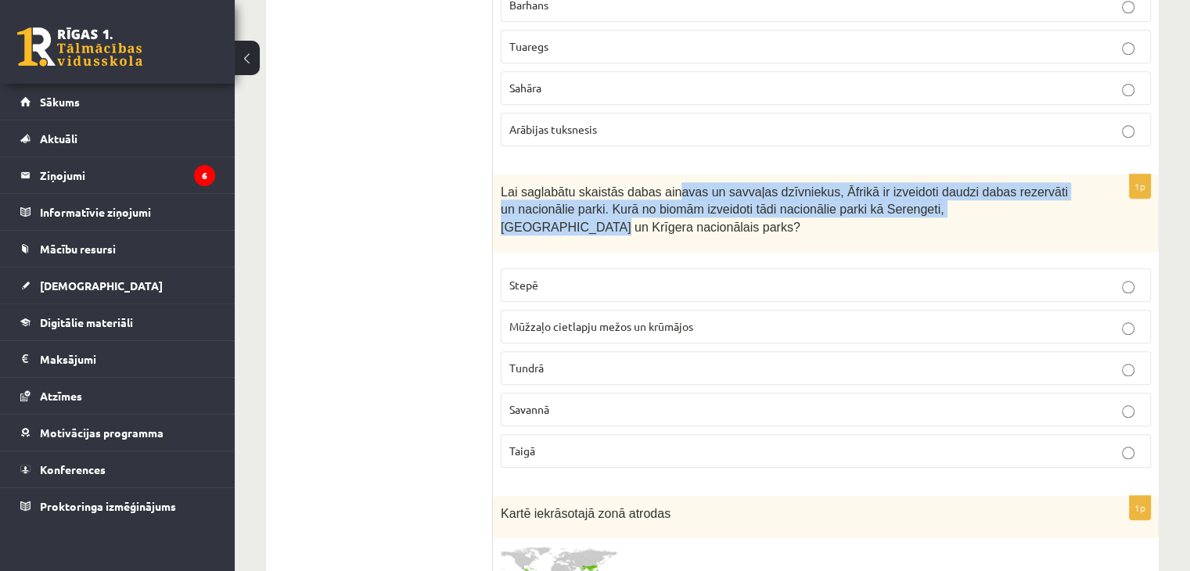
drag, startPoint x: 657, startPoint y: 158, endPoint x: 990, endPoint y: 167, distance: 332.7
click at [990, 185] on span "Lai saglabātu skaistās dabas ainavas un savvaļas dzīvniekus, Āfrikā ir izveidot…" at bounding box center [784, 209] width 567 height 49
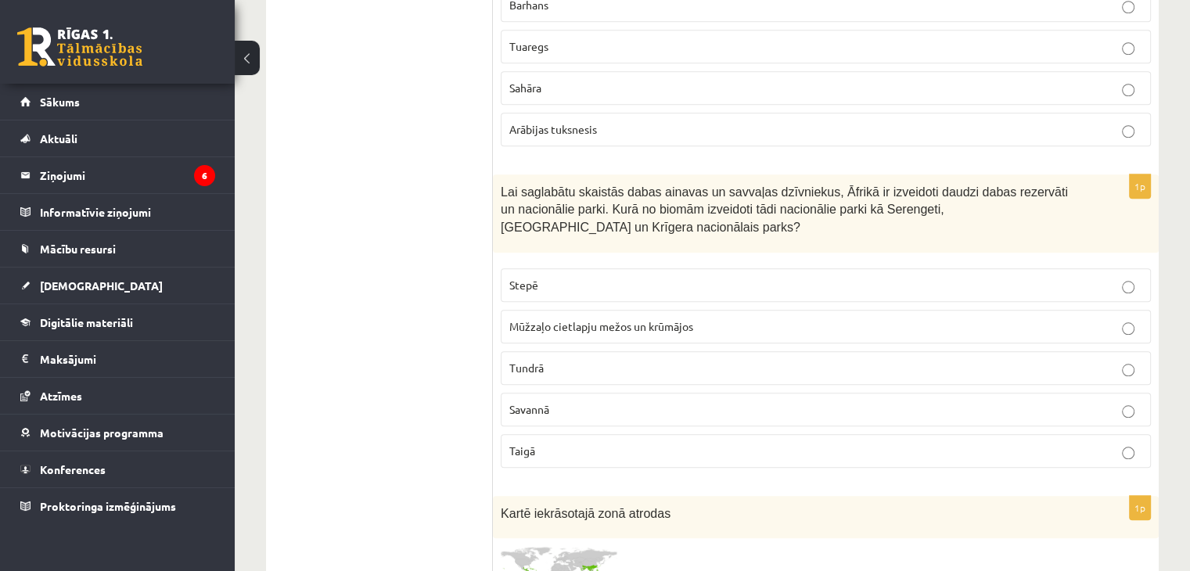
click at [1007, 211] on div "Lai saglabātu skaistās dabas ainavas un savvaļas dzīvniekus, Āfrikā ir izveidot…" at bounding box center [826, 213] width 666 height 78
drag, startPoint x: 973, startPoint y: 165, endPoint x: 526, endPoint y: 189, distance: 448.2
click at [526, 189] on span "Lai saglabātu skaistās dabas ainavas un savvaļas dzīvniekus, Āfrikā ir izveidot…" at bounding box center [784, 209] width 567 height 49
copy span "Krīgera nacionālais parks"
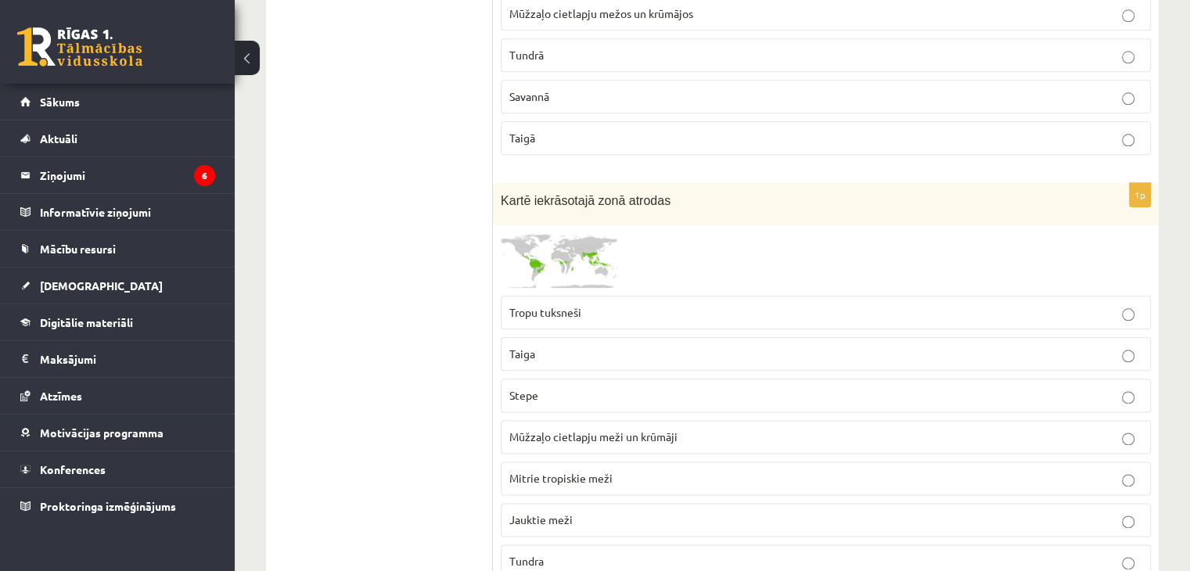
scroll to position [7870, 0]
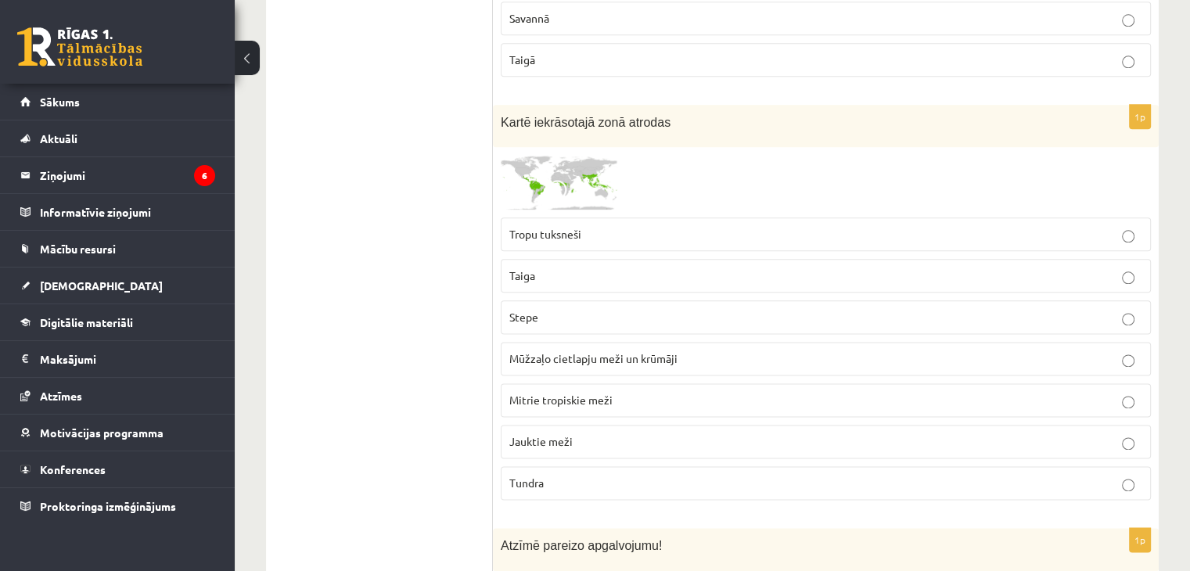
click at [599, 155] on img at bounding box center [559, 182] width 117 height 55
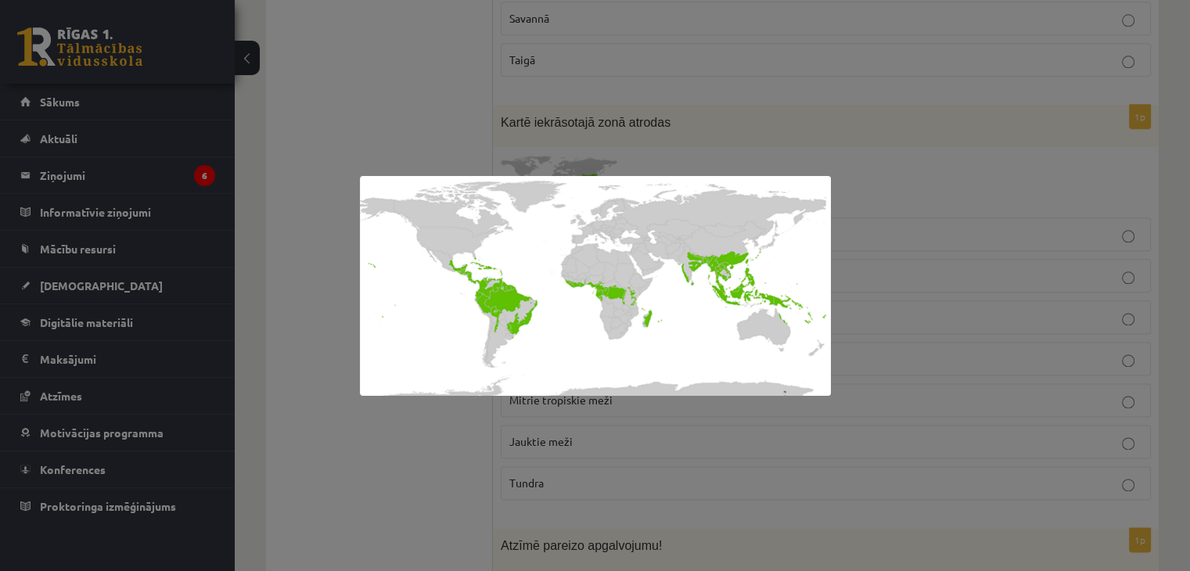
click at [959, 100] on div at bounding box center [595, 285] width 1190 height 571
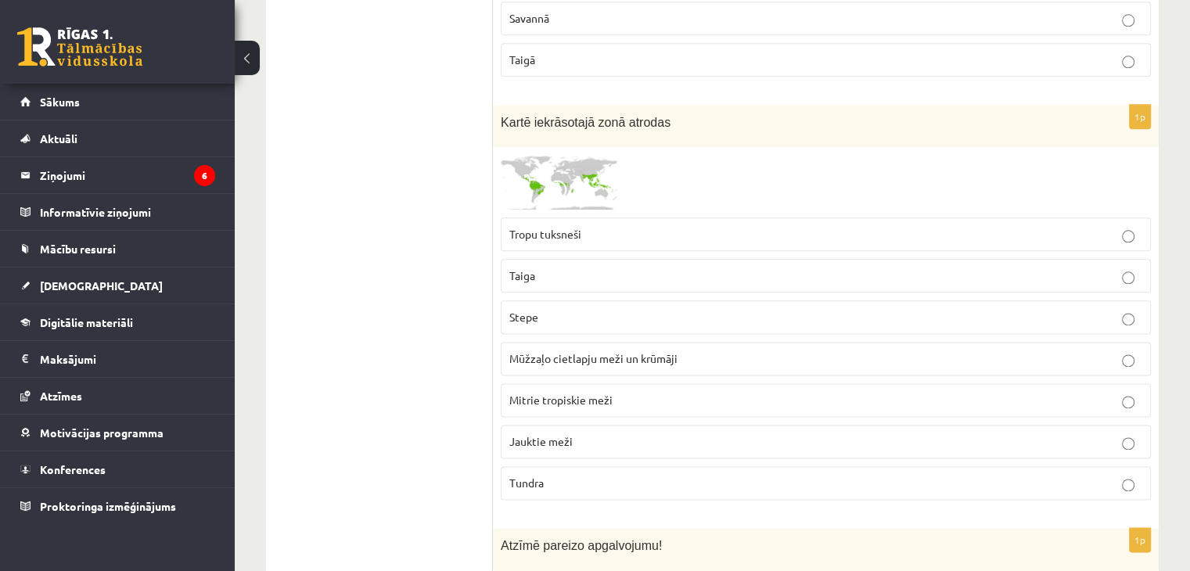
click at [651, 433] on p "Jauktie meži" at bounding box center [825, 441] width 633 height 16
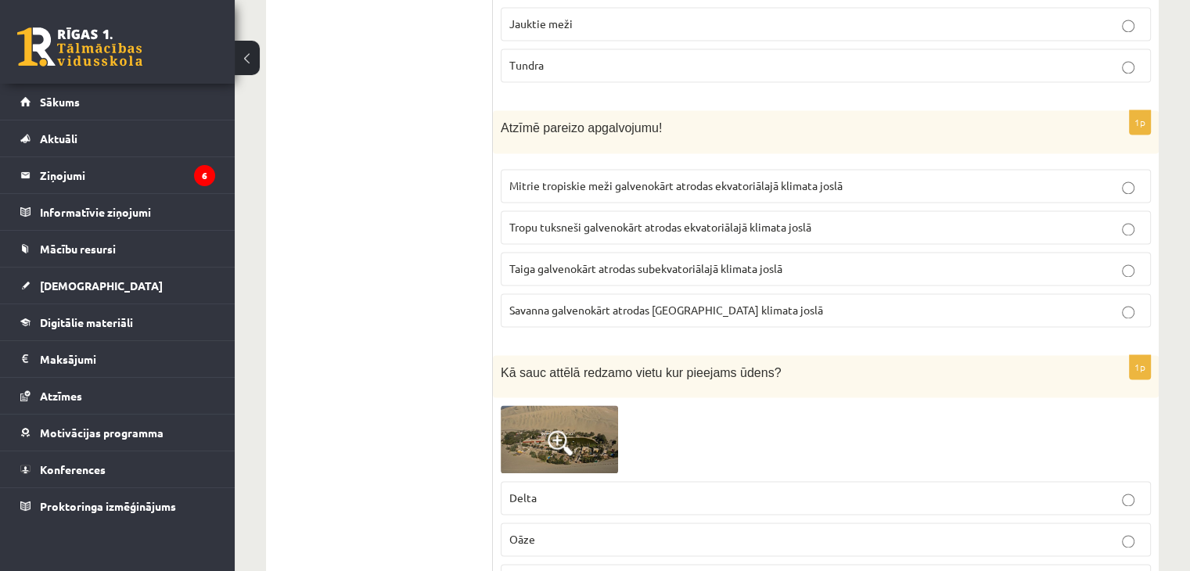
scroll to position [8261, 0]
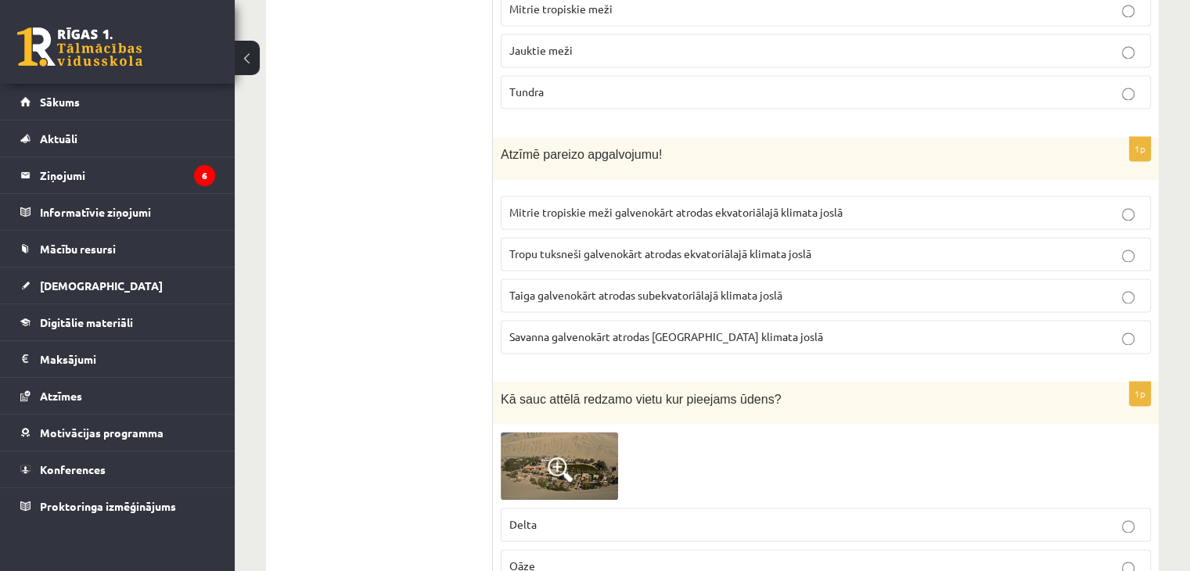
click at [604, 246] on span "Tropu tuksneši galvenokārt atrodas ekvatoriālajā klimata joslā" at bounding box center [660, 253] width 302 height 14
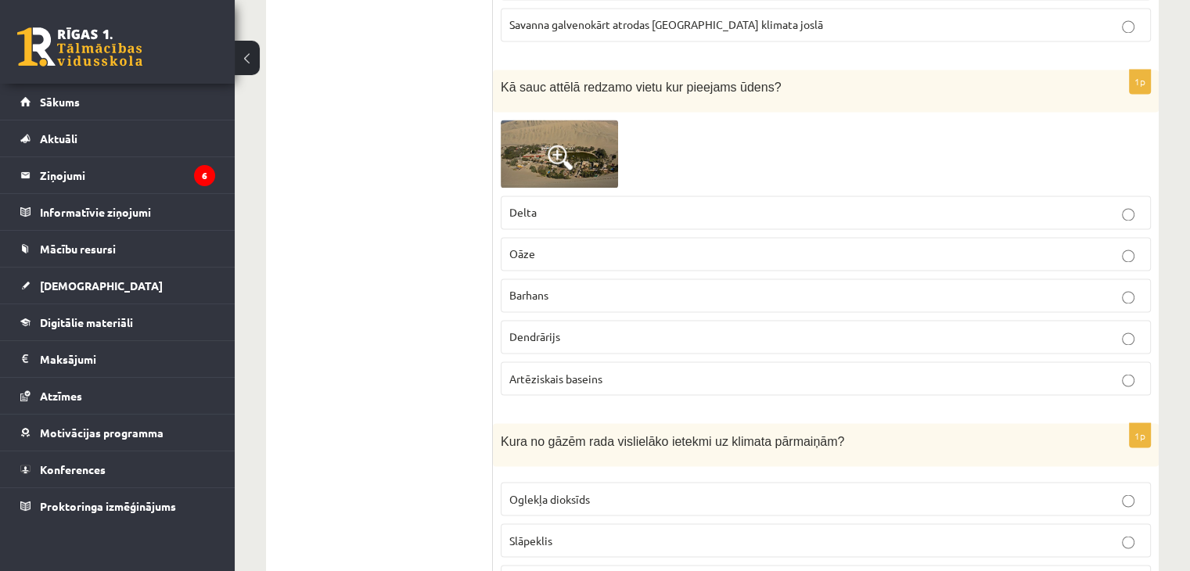
scroll to position [8574, 0]
click at [557, 144] on span at bounding box center [560, 156] width 25 height 25
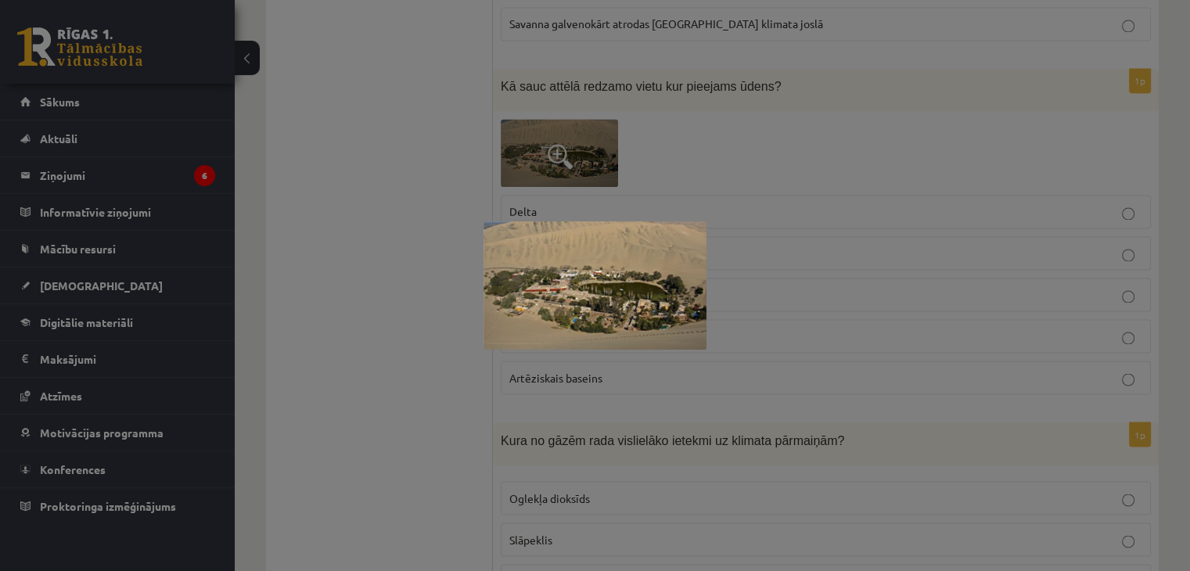
click at [535, 120] on div at bounding box center [595, 285] width 1190 height 571
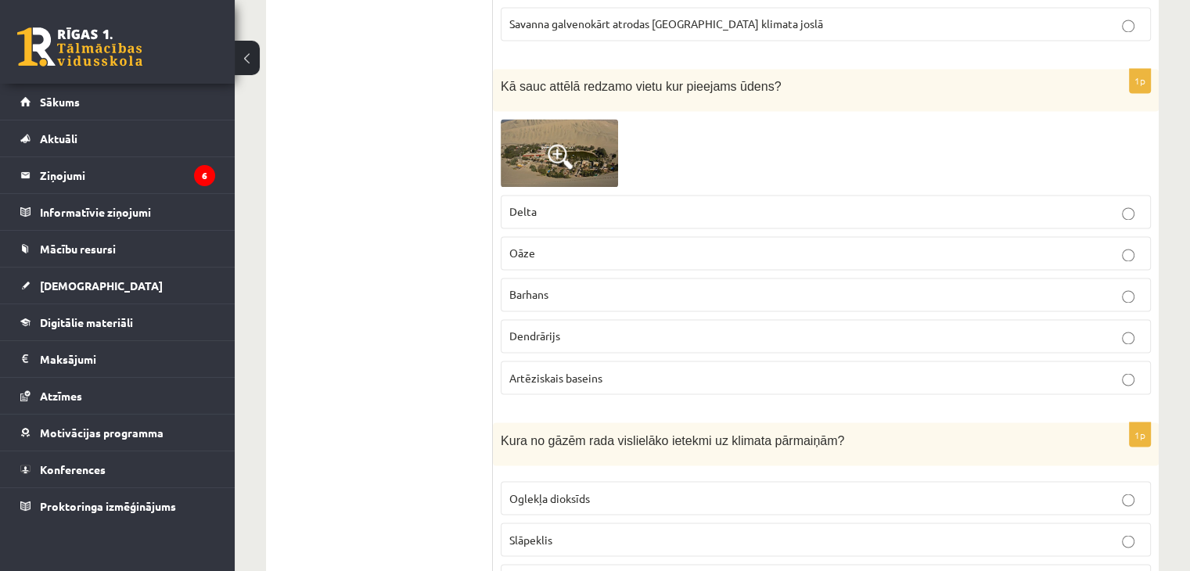
click at [548, 131] on img at bounding box center [559, 153] width 117 height 68
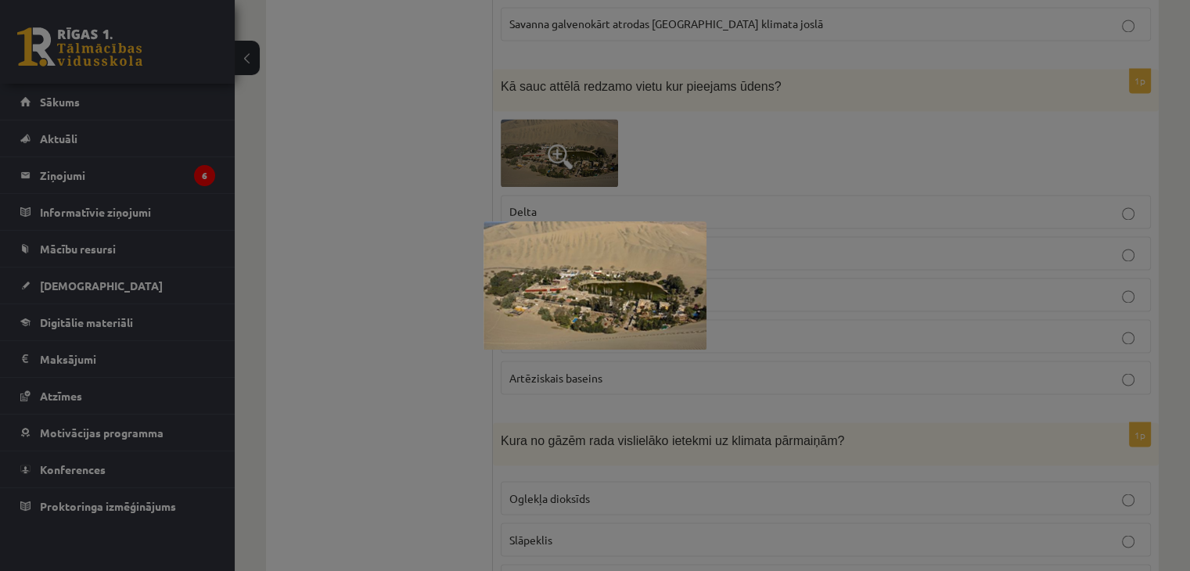
click at [488, 179] on div at bounding box center [595, 285] width 1190 height 571
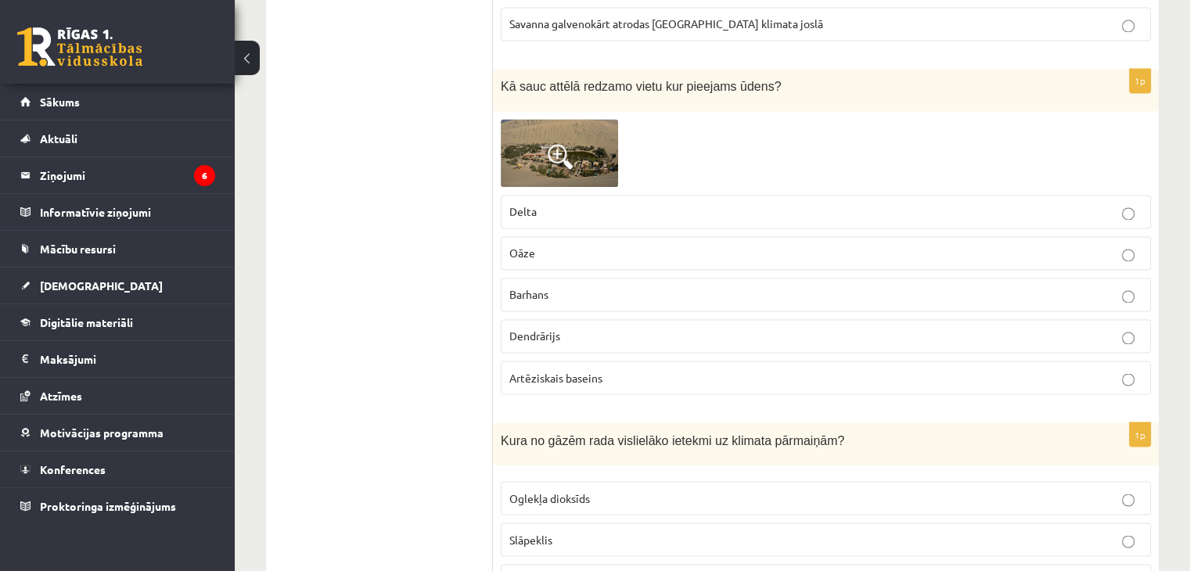
click at [705, 245] on p "Oāze" at bounding box center [825, 253] width 633 height 16
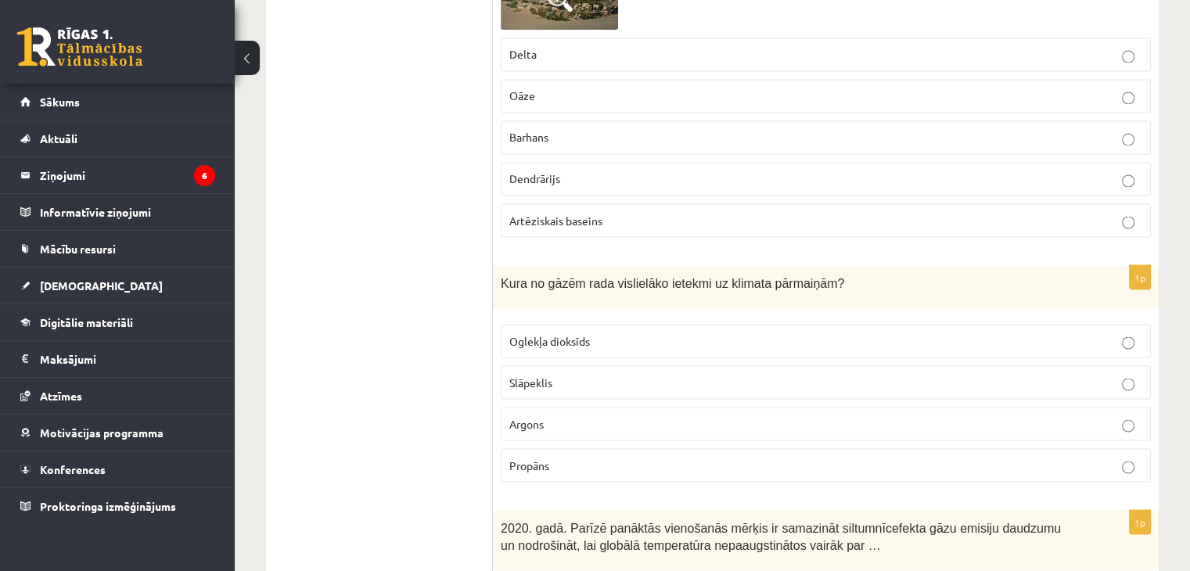
scroll to position [8809, 0]
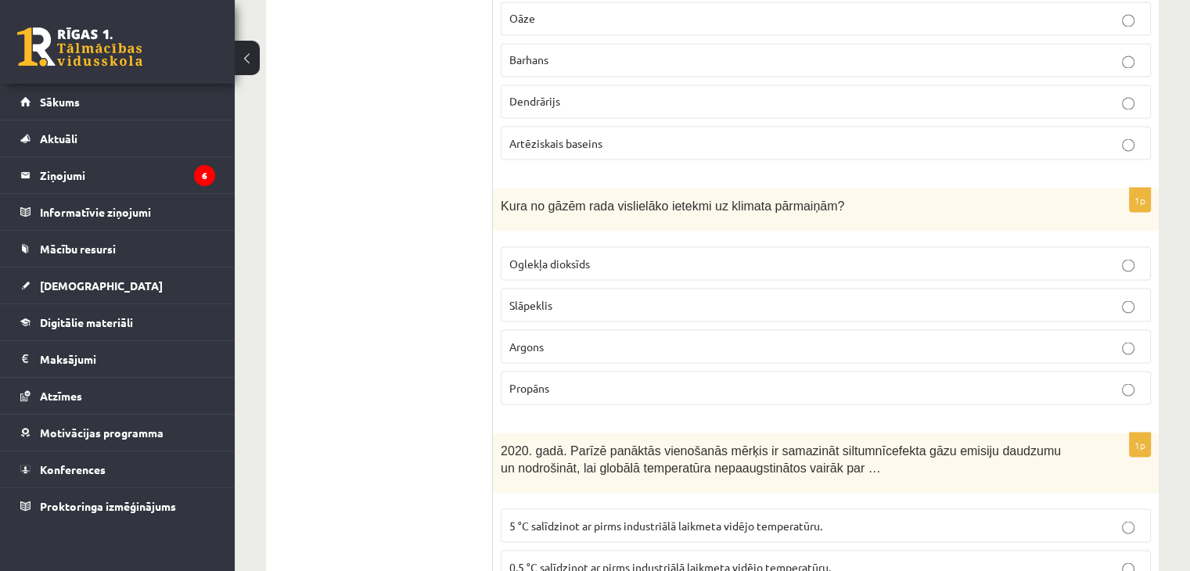
click at [654, 297] on p "Slāpeklis" at bounding box center [825, 305] width 633 height 16
click at [685, 280] on fieldset "Oglekļa dioksīds Slāpeklis [GEOGRAPHIC_DATA] Propāns" at bounding box center [826, 324] width 650 height 171
click at [684, 329] on label "Argons" at bounding box center [826, 346] width 650 height 34
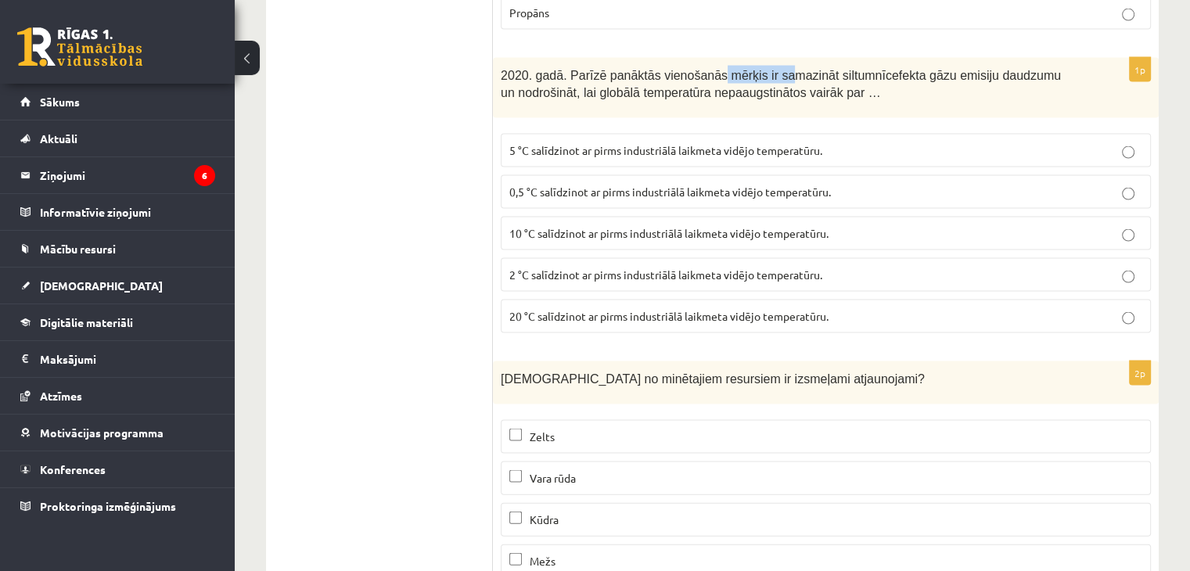
scroll to position [9167, 0]
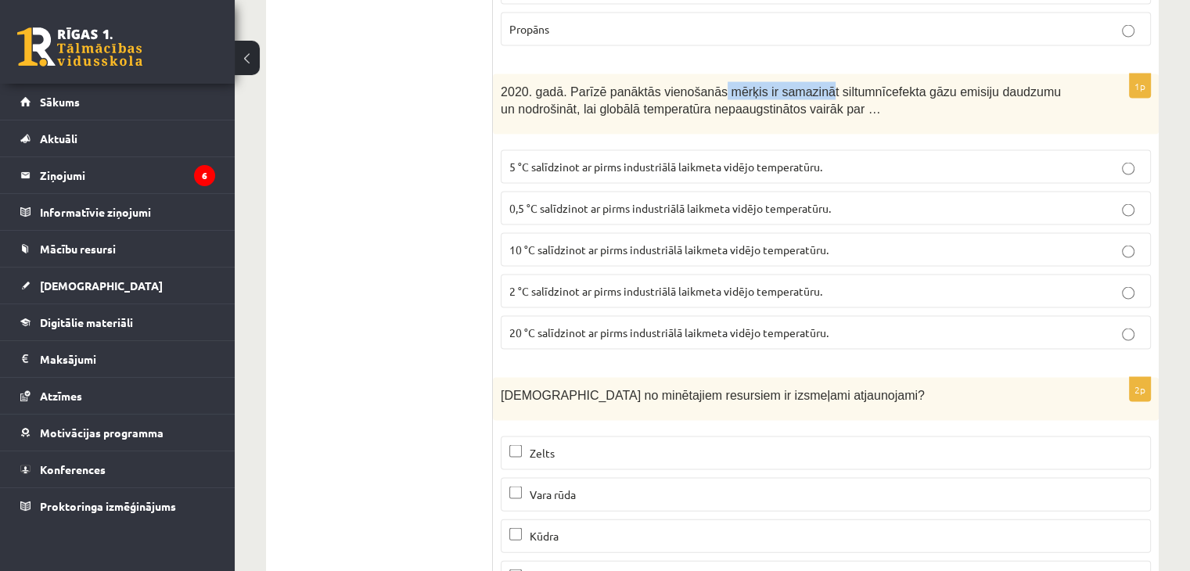
drag, startPoint x: 703, startPoint y: 11, endPoint x: 839, endPoint y: 16, distance: 135.4
click at [859, 85] on span "2020. gadā. Parīzē panāktās vienošanās mērķis ir samazināt siltumnīcefekta gāzu…" at bounding box center [781, 100] width 560 height 31
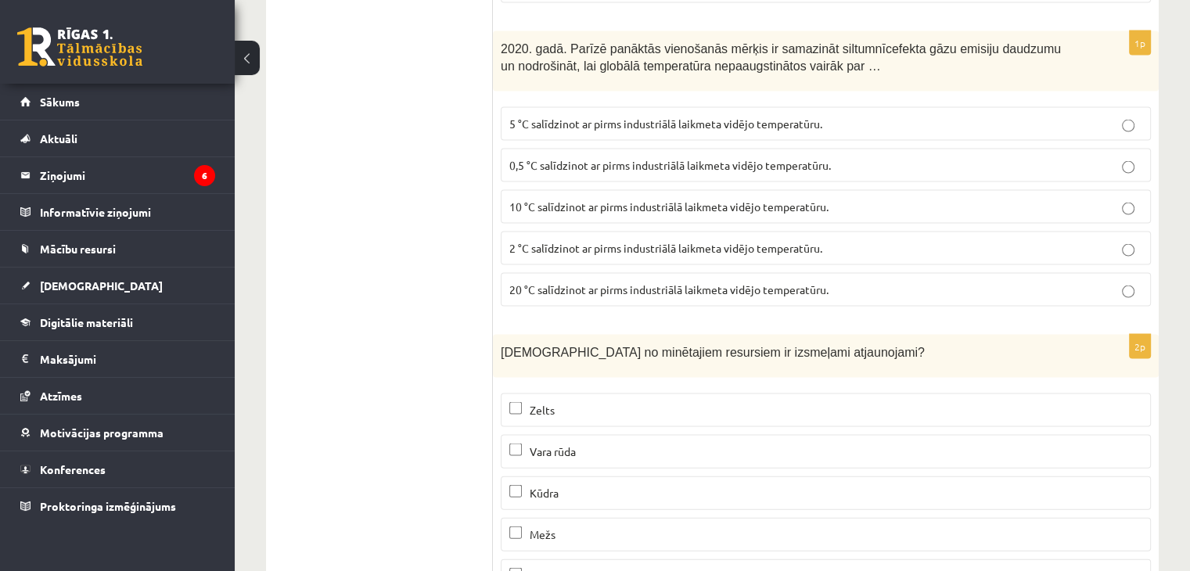
scroll to position [9246, 0]
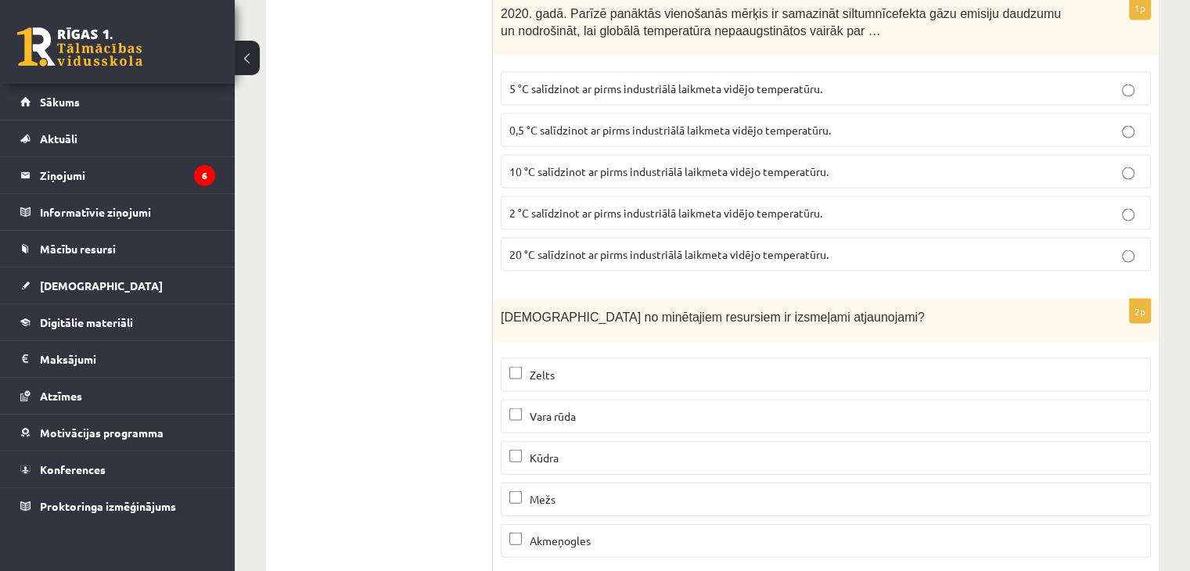
click at [515, 408] on p "Vara rūda" at bounding box center [825, 416] width 633 height 16
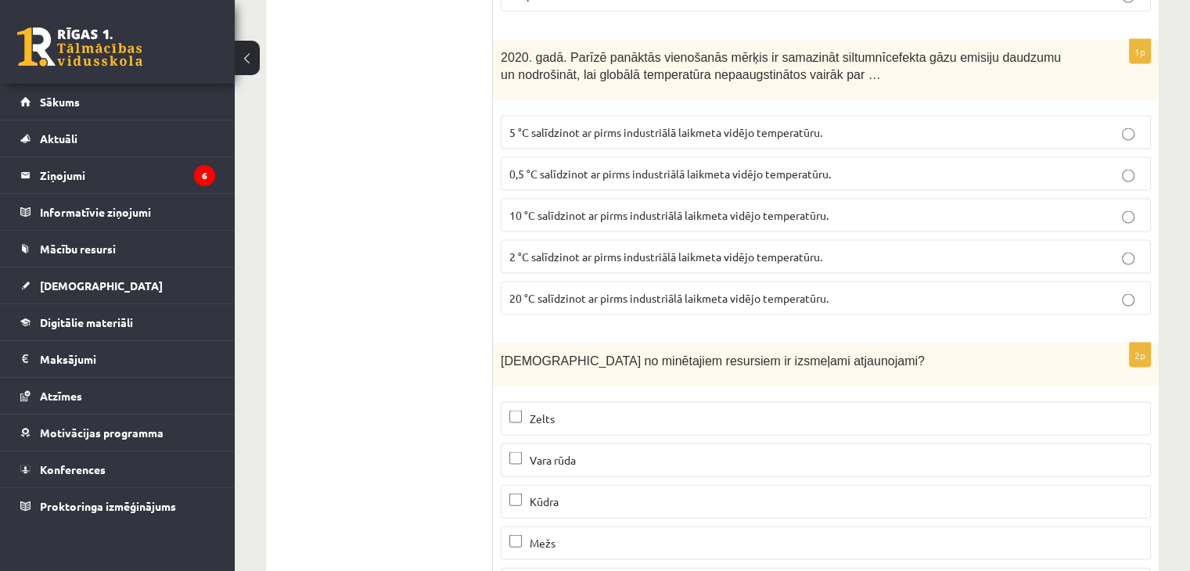
scroll to position [9167, 0]
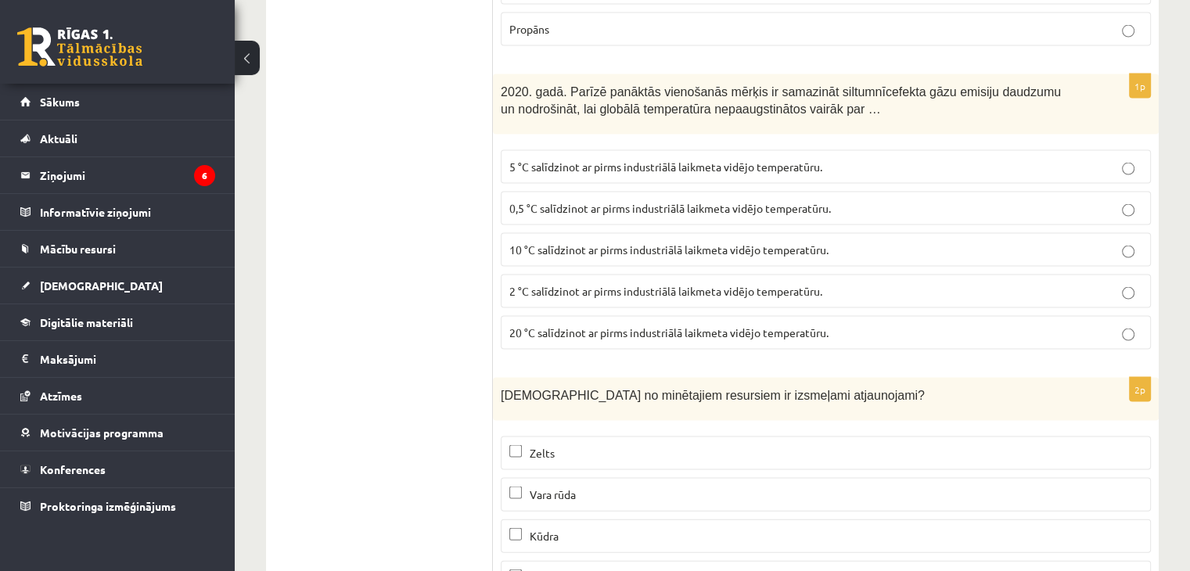
click at [548, 284] on span "2 °C salīdzinot ar pirms industriālā laikmeta vidējo temperatūru." at bounding box center [665, 291] width 313 height 14
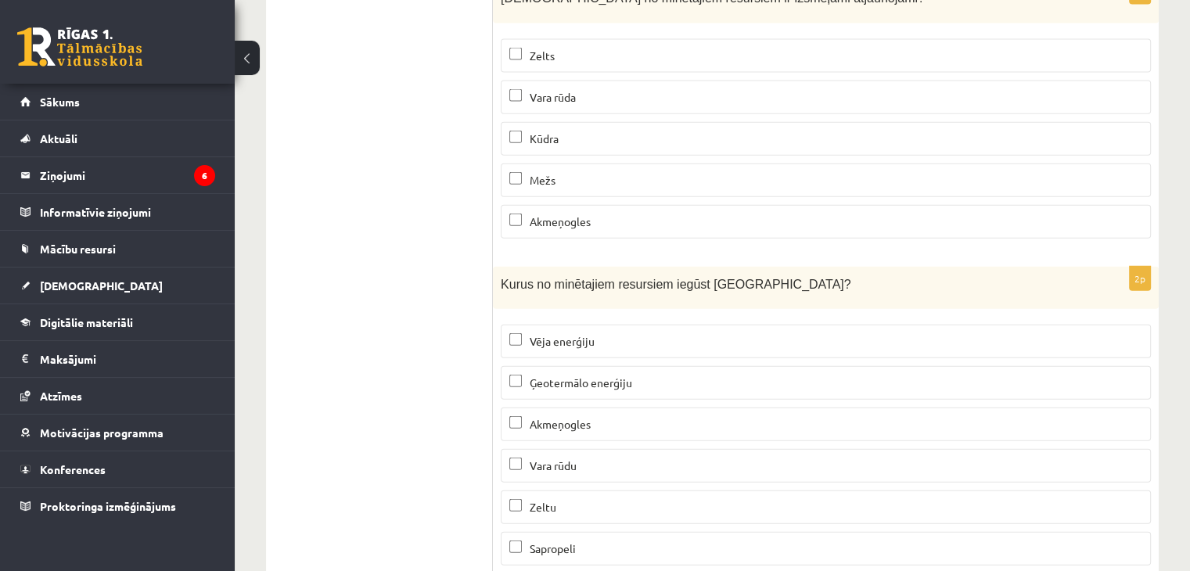
scroll to position [9565, 0]
click at [514, 532] on label "Sapropeli" at bounding box center [826, 549] width 650 height 34
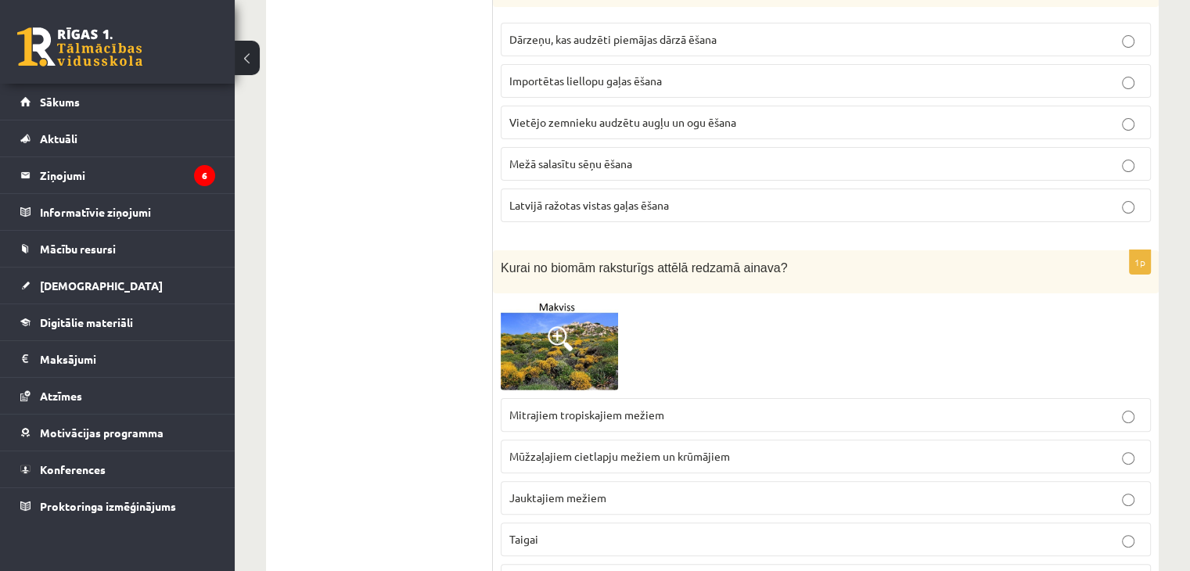
scroll to position [0, 0]
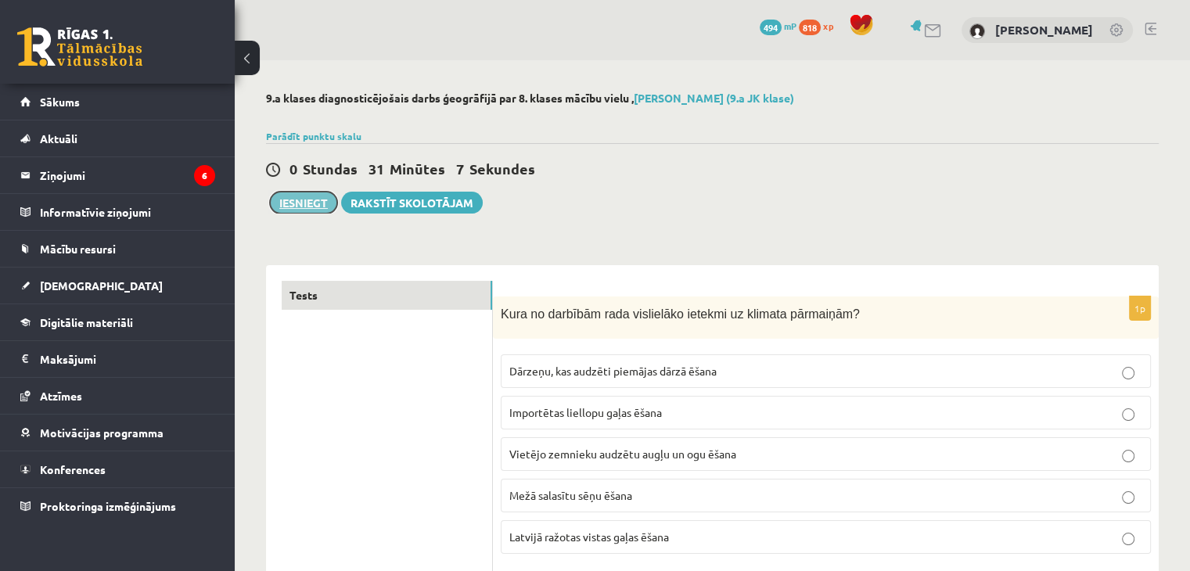
click at [292, 200] on button "Iesniegt" at bounding box center [303, 203] width 67 height 22
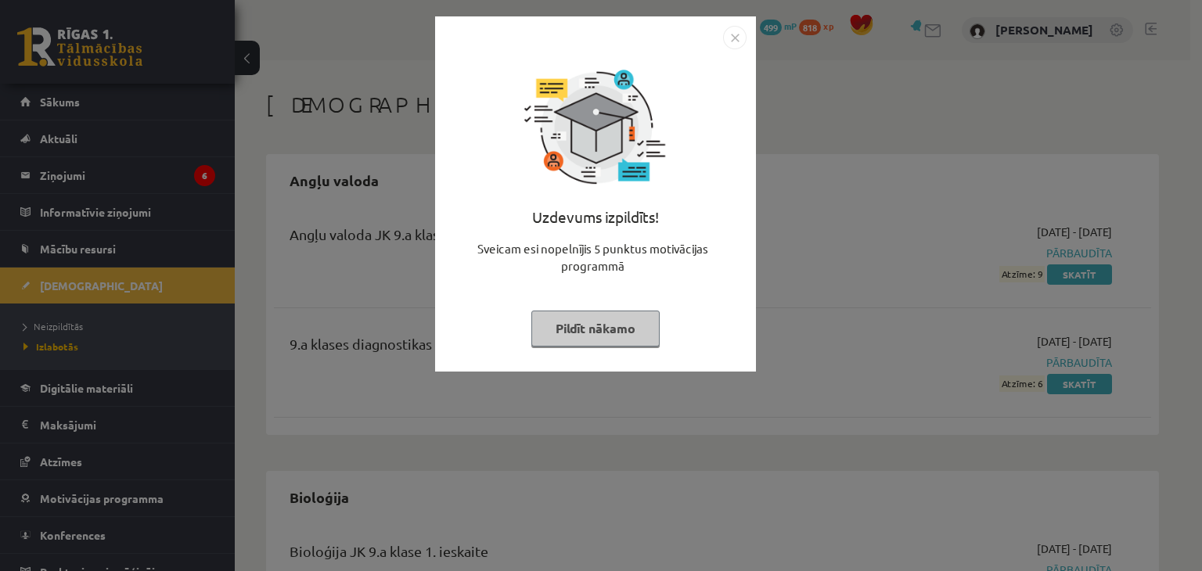
click at [729, 32] on img "Close" at bounding box center [734, 37] width 23 height 23
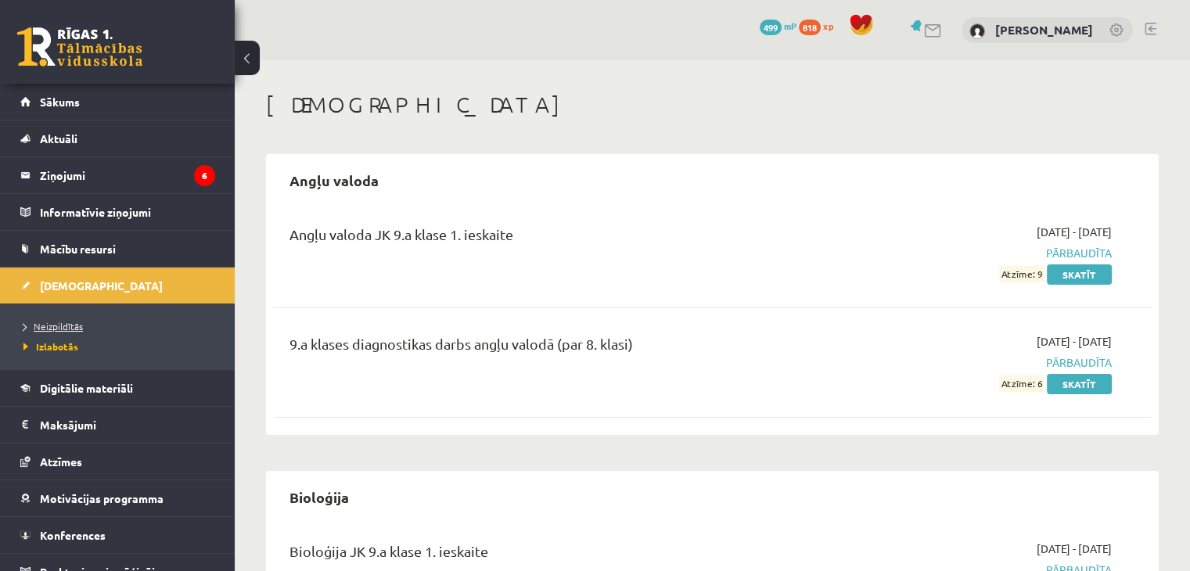
scroll to position [17, 0]
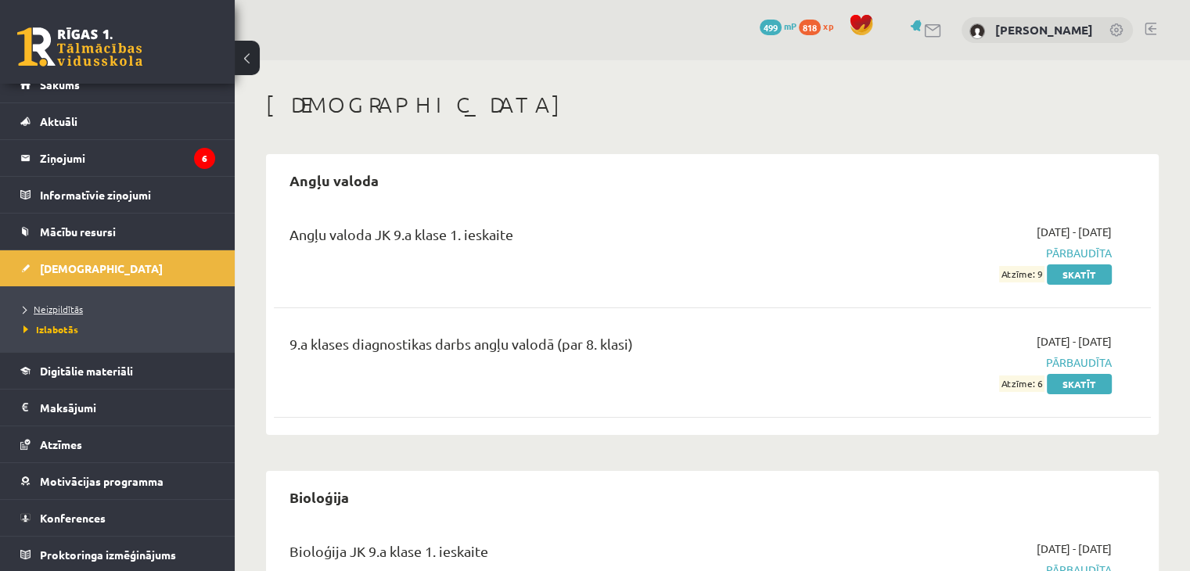
click at [62, 303] on span "Neizpildītās" at bounding box center [52, 309] width 59 height 13
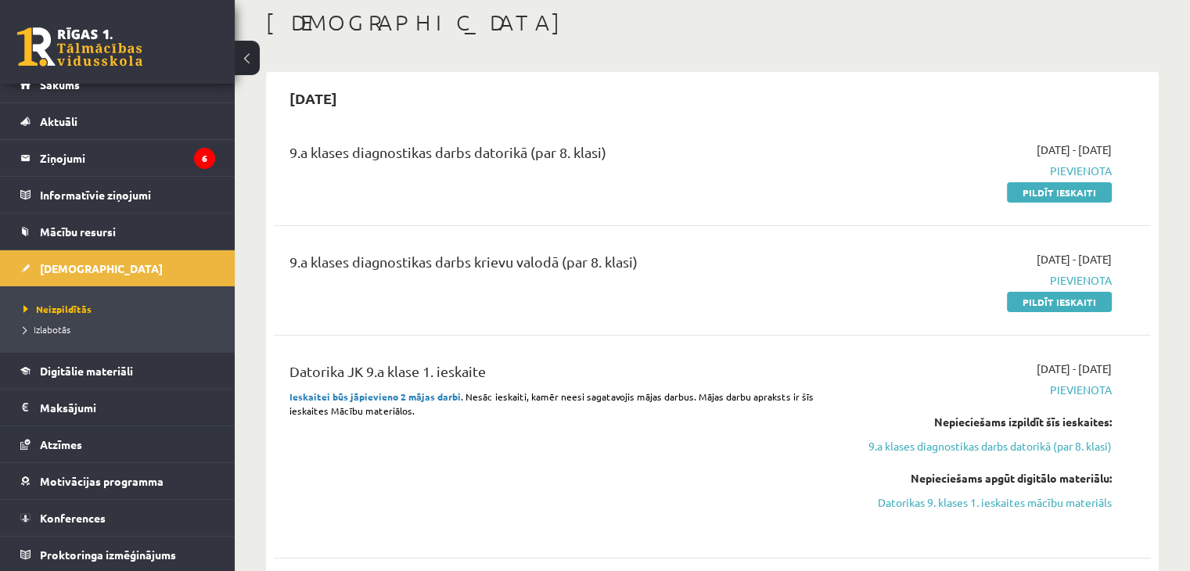
scroll to position [169, 0]
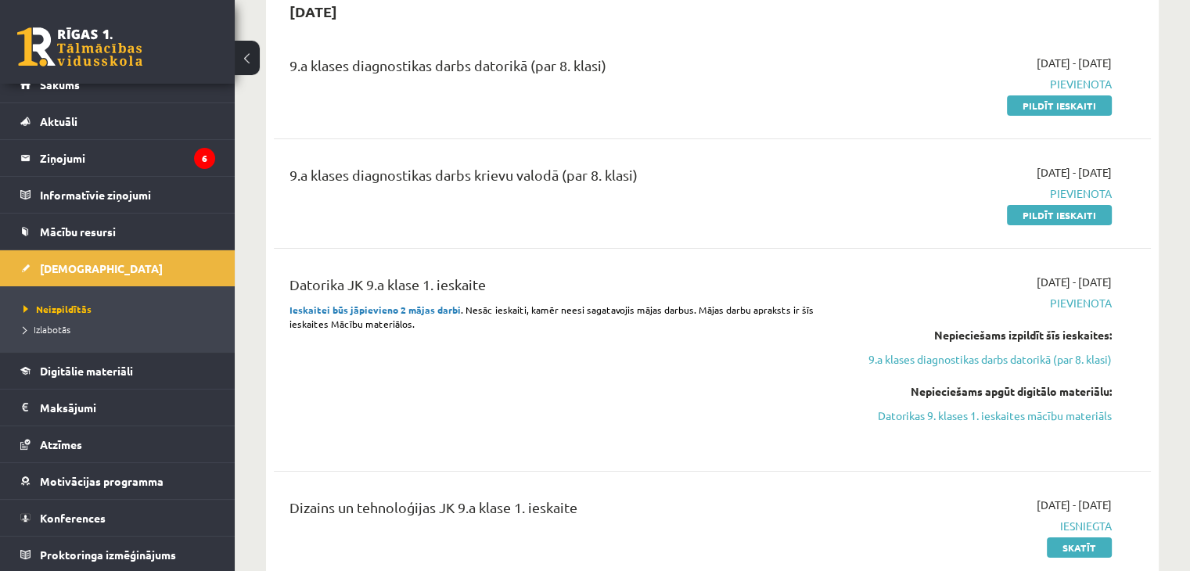
drag, startPoint x: 1181, startPoint y: 22, endPoint x: 1163, endPoint y: 7, distance: 23.3
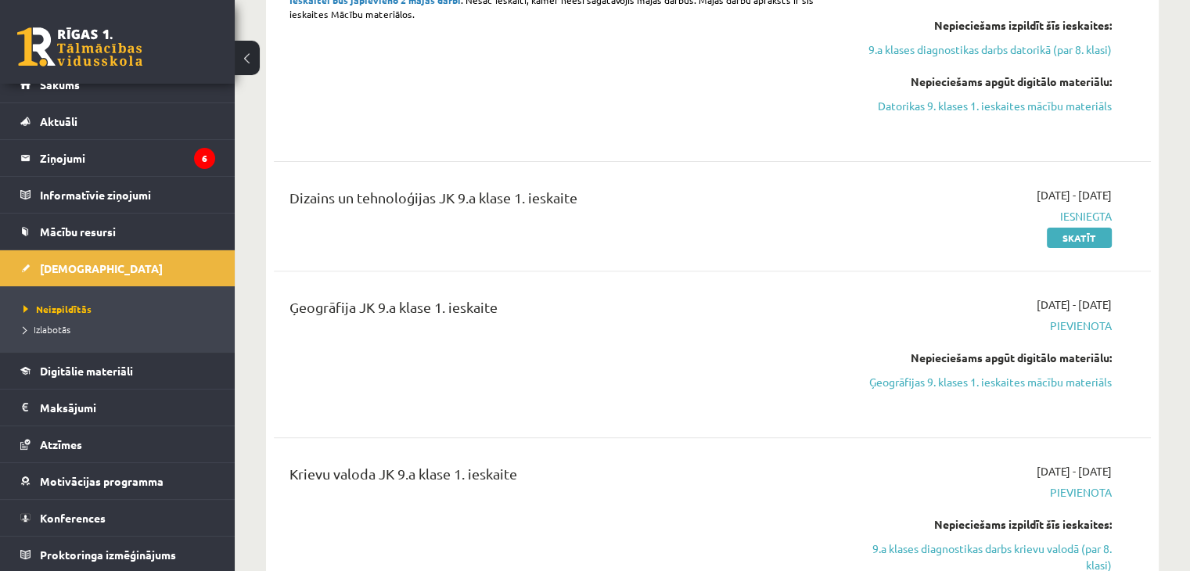
scroll to position [0, 0]
